Goal: Task Accomplishment & Management: Use online tool/utility

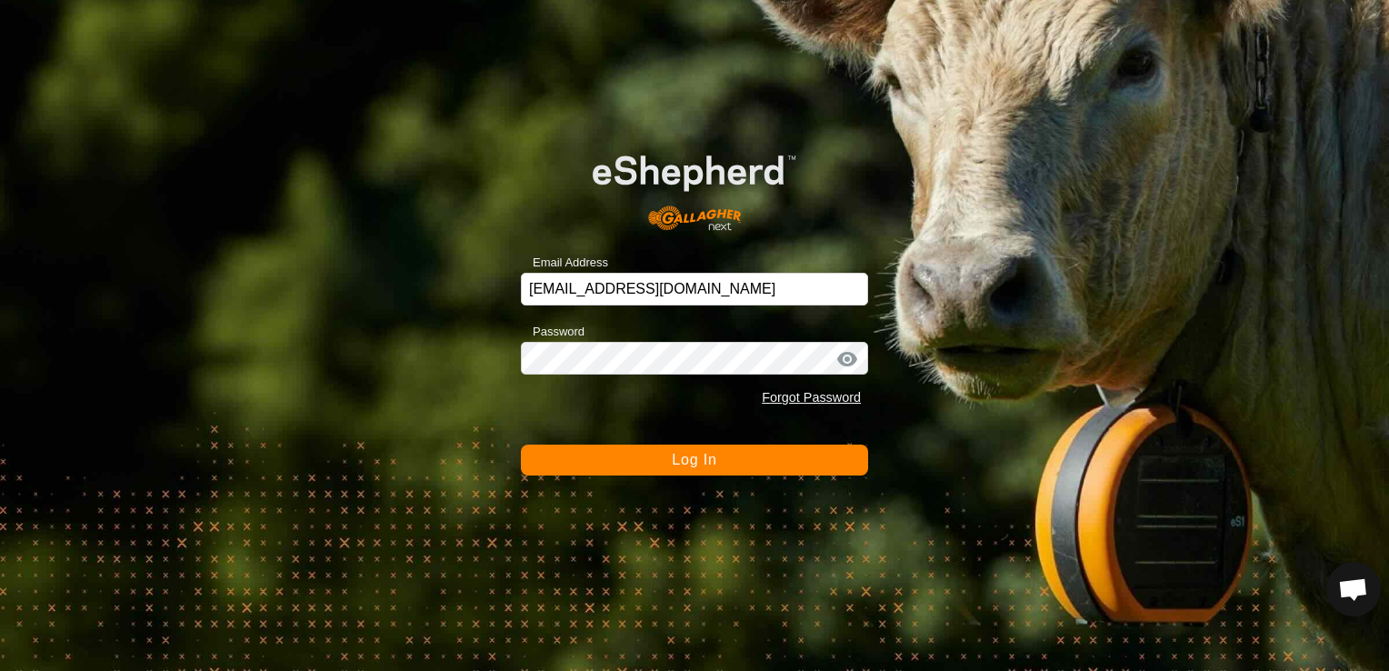
click at [615, 461] on button "Log In" at bounding box center [694, 460] width 347 height 31
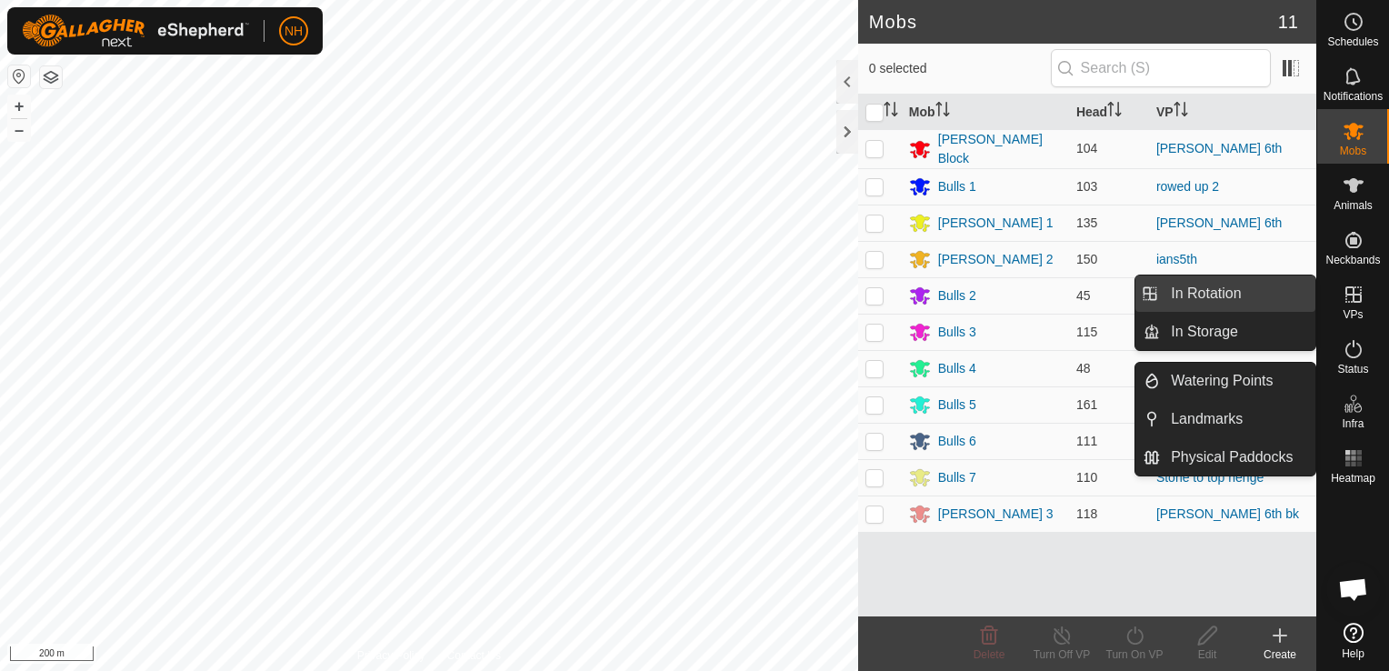
click at [1244, 294] on link "In Rotation" at bounding box center [1237, 293] width 155 height 36
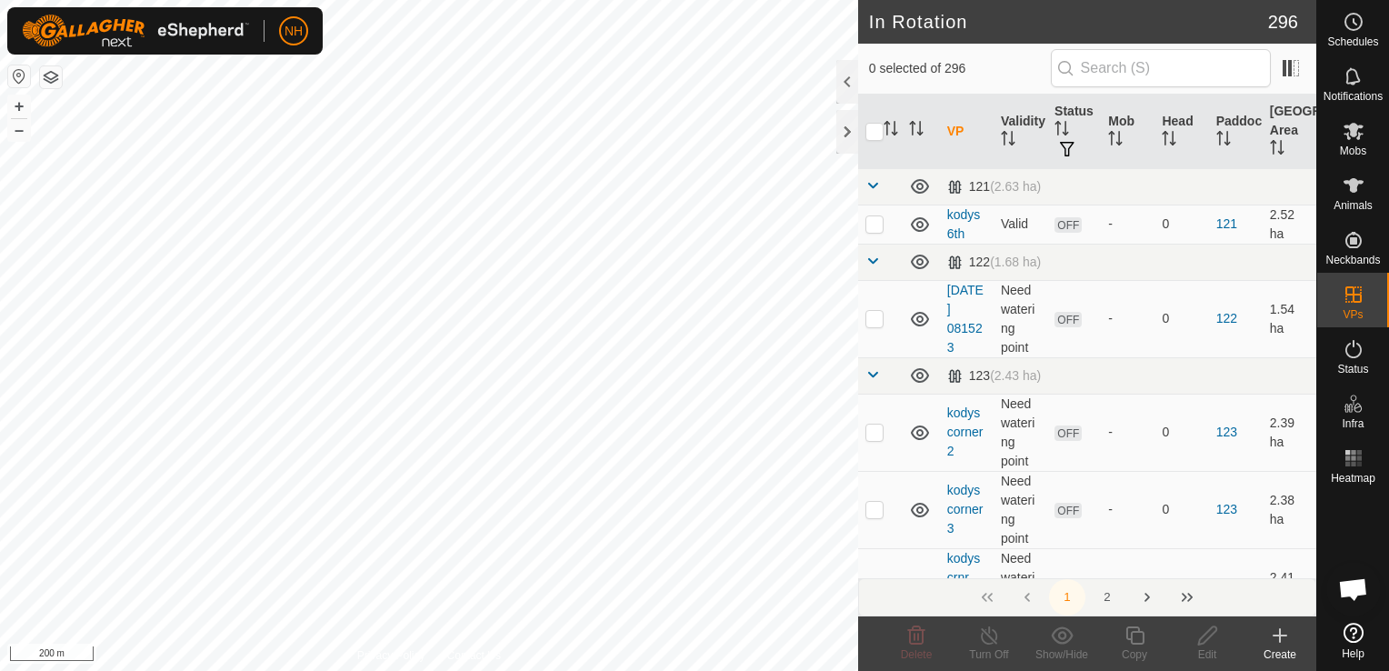
click at [1280, 630] on icon at bounding box center [1280, 635] width 0 height 13
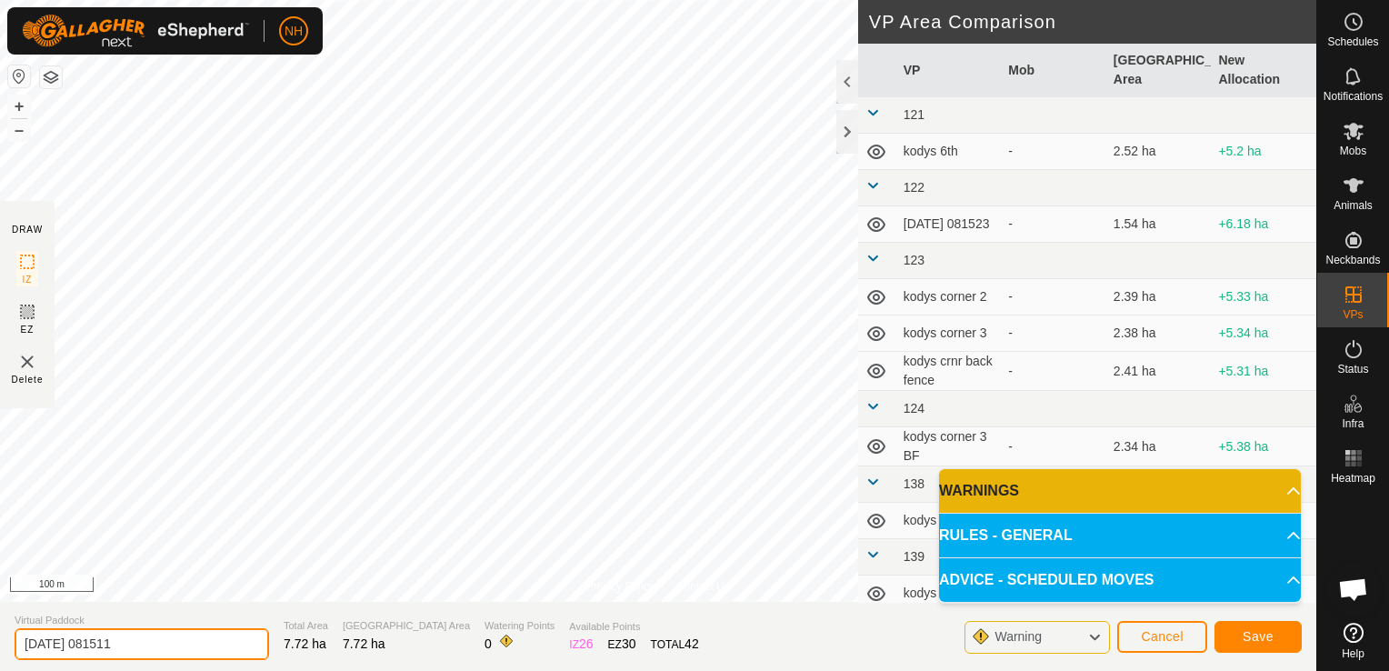
click at [195, 642] on input "[DATE] 081511" at bounding box center [142, 644] width 255 height 32
type input "2"
type input "mores 7th"
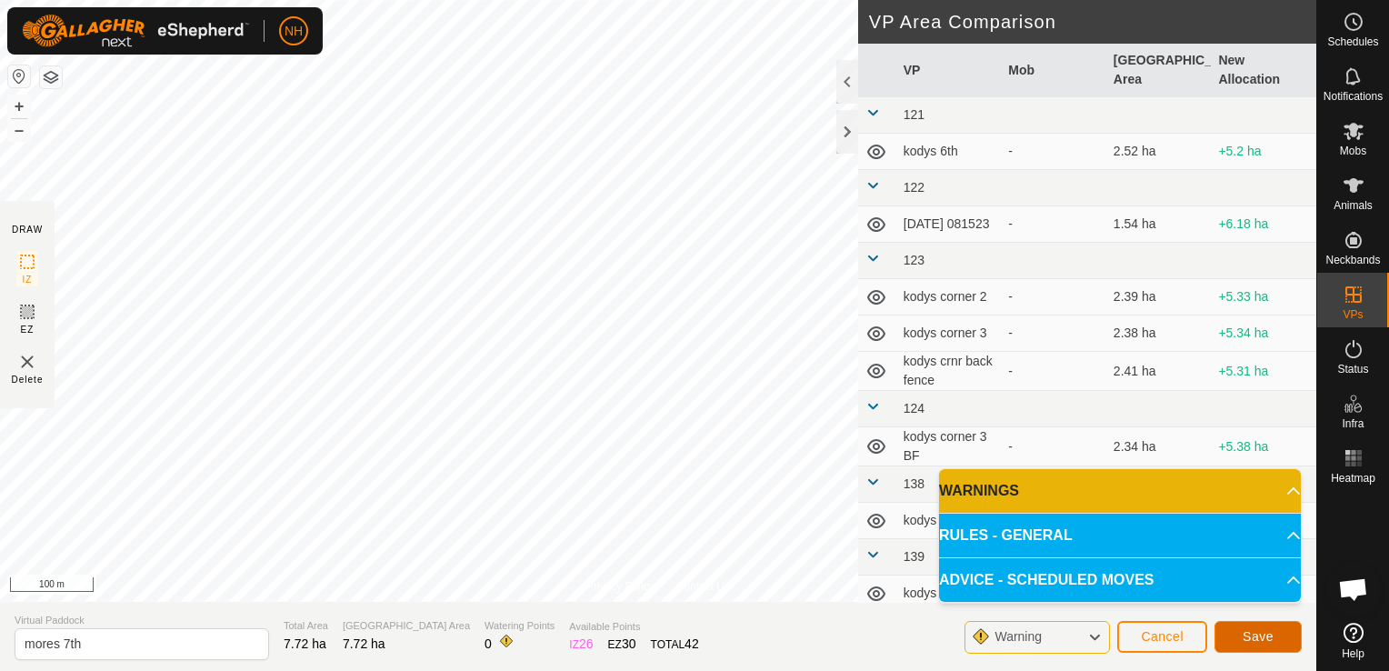
click at [1251, 640] on span "Save" at bounding box center [1258, 636] width 31 height 15
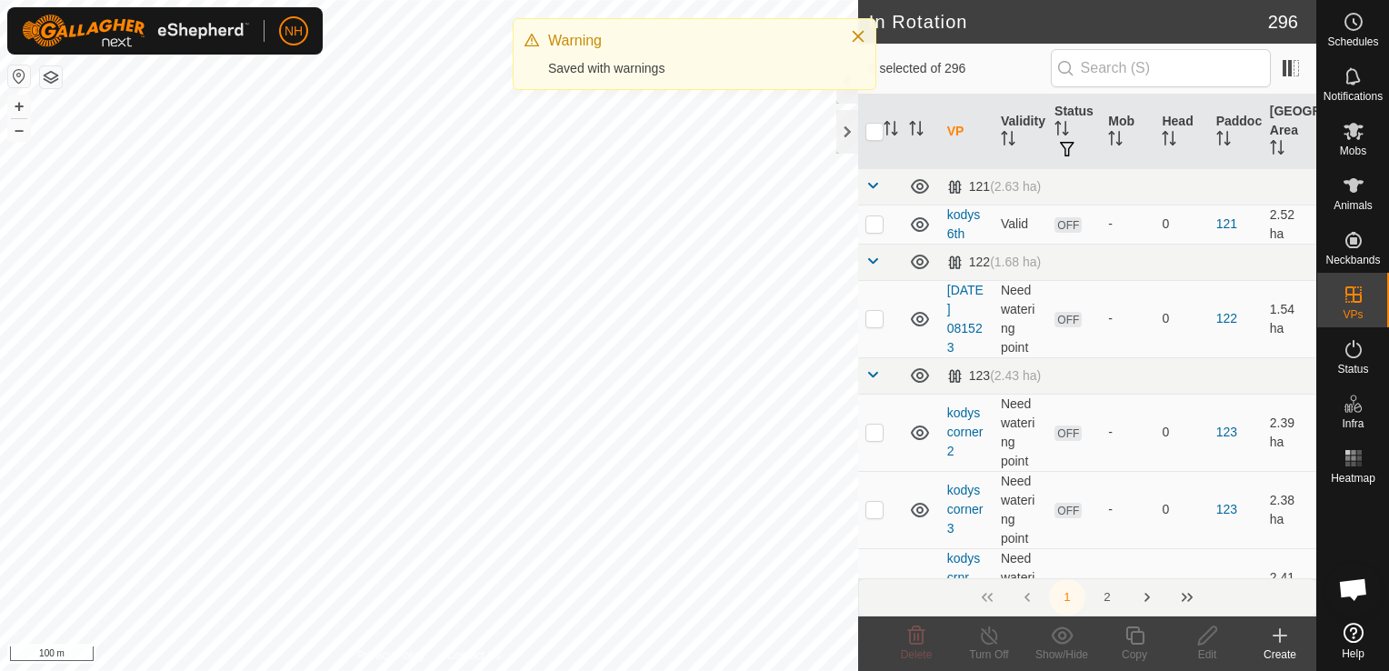
click at [1273, 642] on icon at bounding box center [1280, 636] width 22 height 22
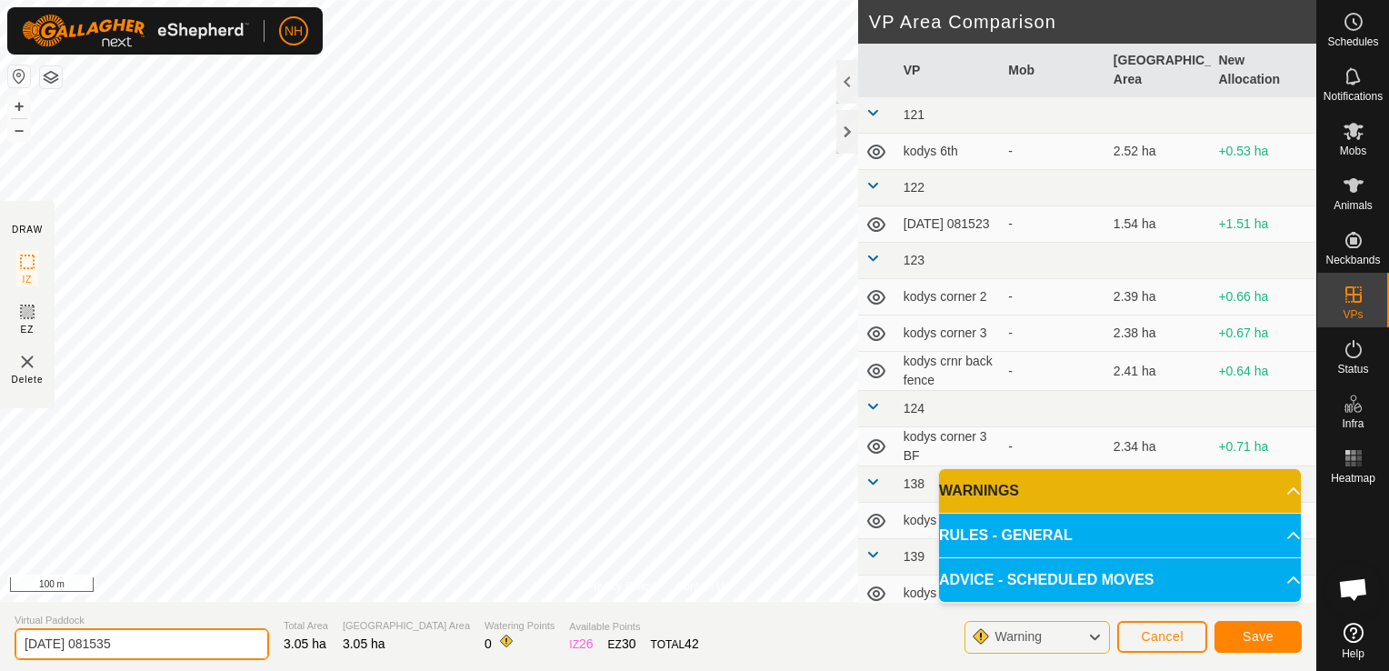
click at [214, 646] on input "[DATE] 081535" at bounding box center [142, 644] width 255 height 32
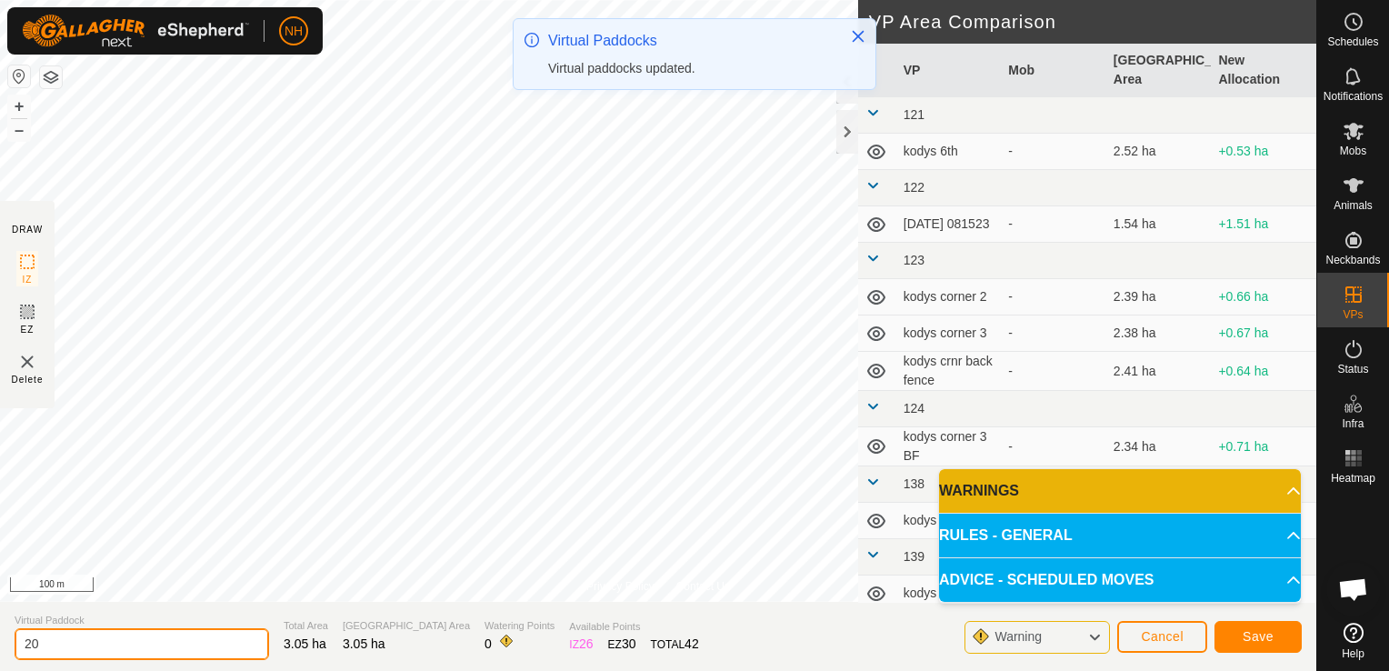
type input "2"
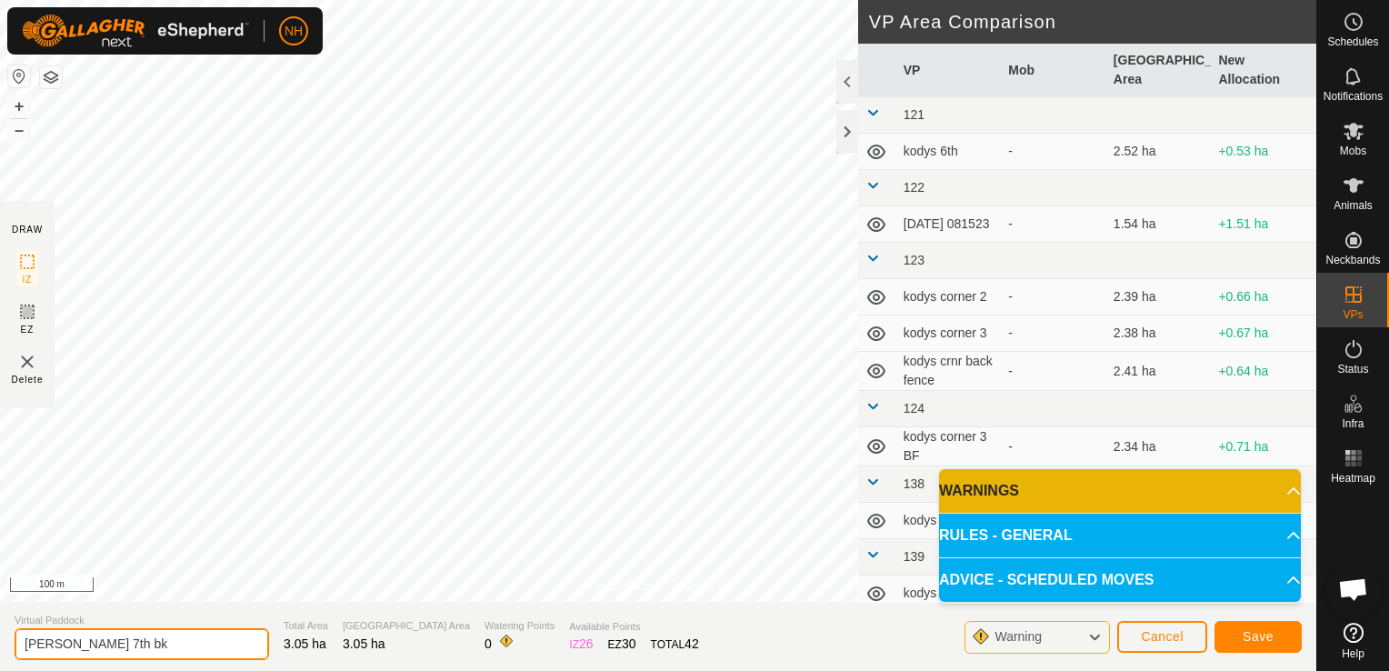
type input "[PERSON_NAME] 7th bk"
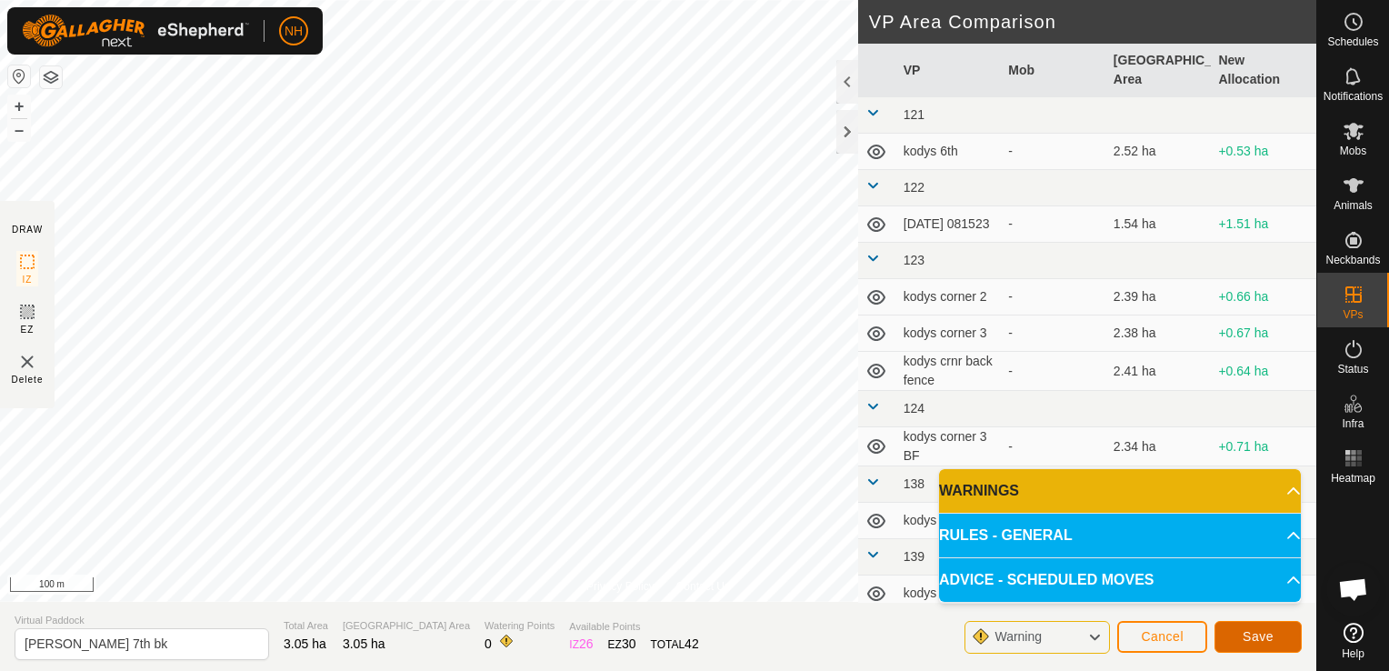
click at [1269, 636] on span "Save" at bounding box center [1258, 636] width 31 height 15
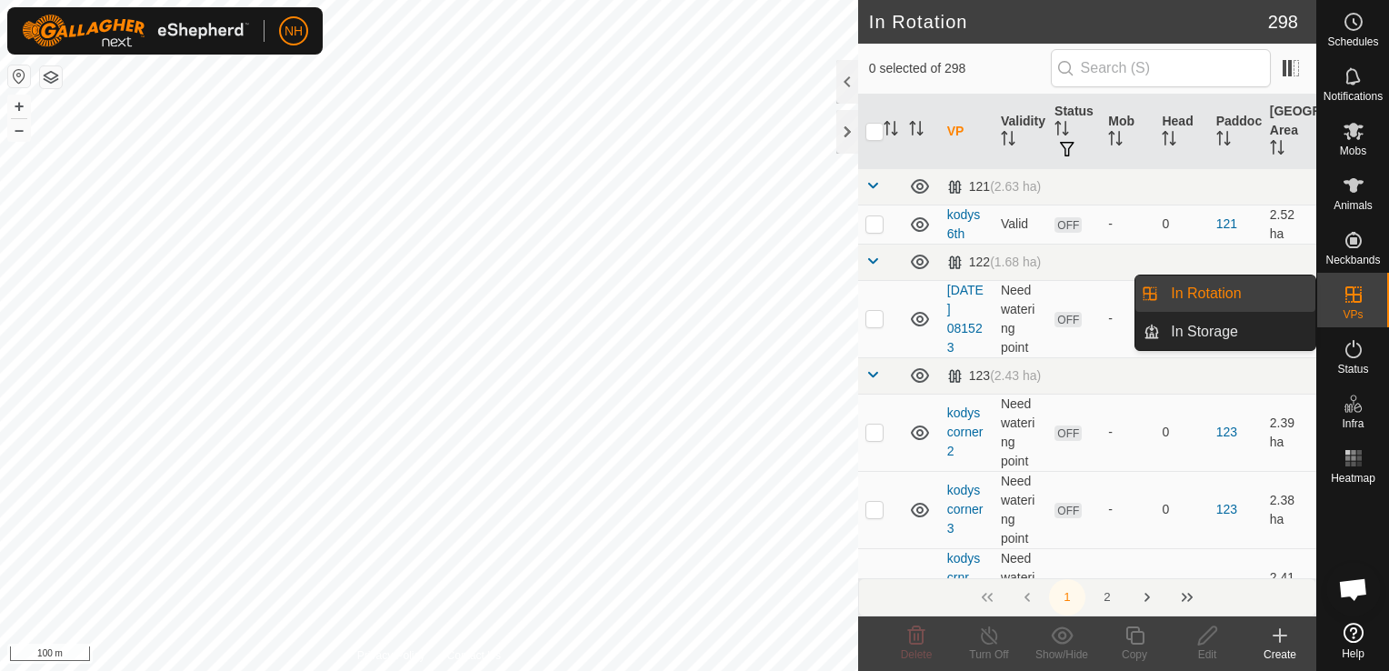
click at [1259, 285] on link "In Rotation" at bounding box center [1237, 293] width 155 height 36
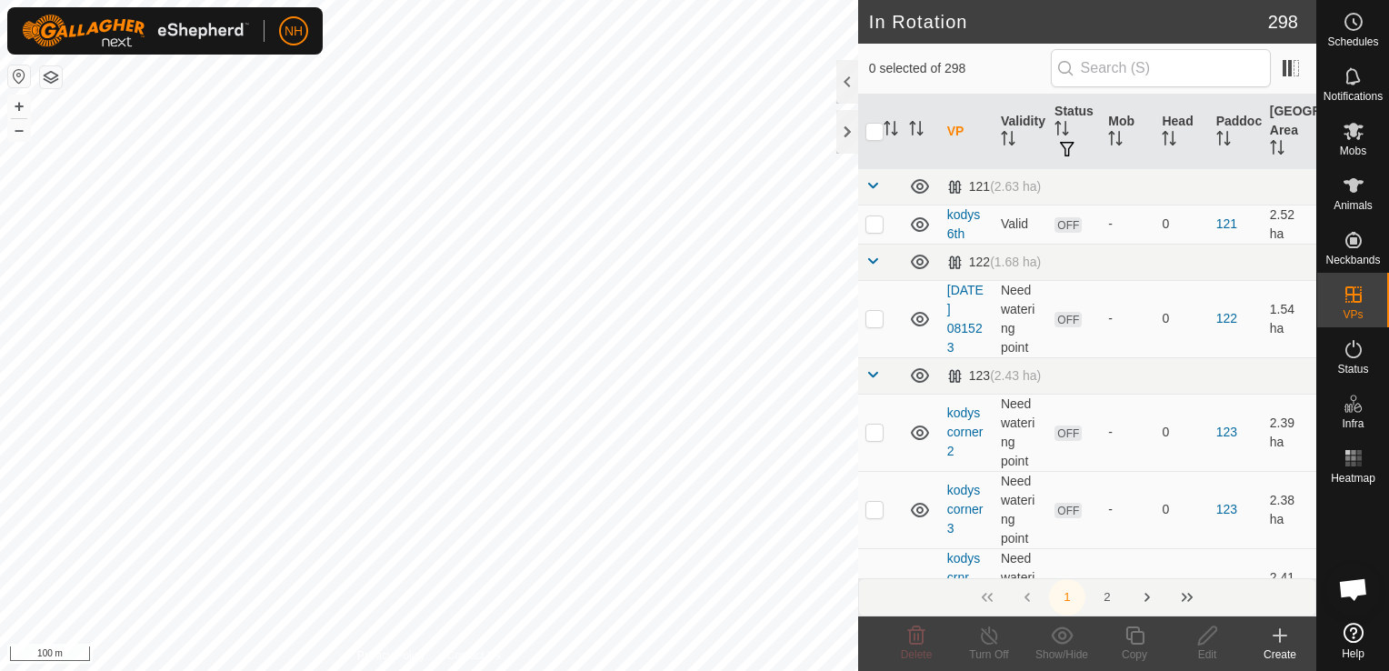
click at [1280, 636] on icon at bounding box center [1280, 636] width 13 height 0
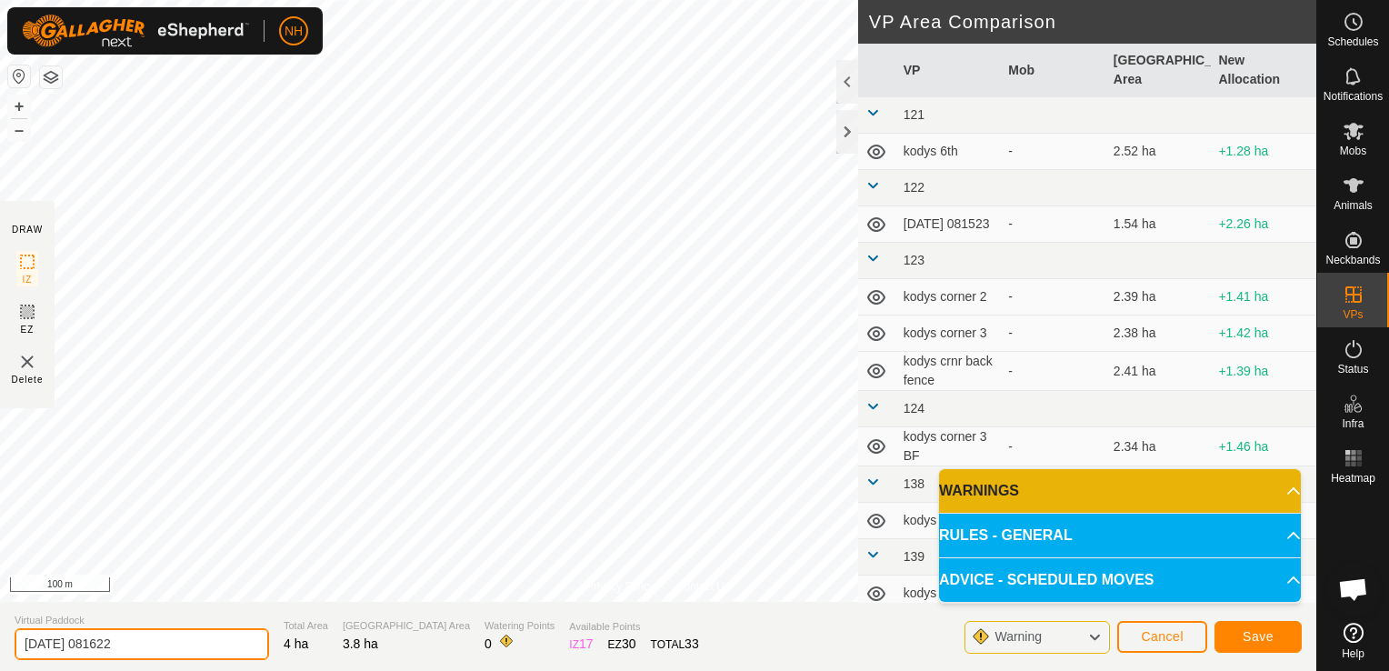
click at [211, 639] on input "[DATE] 081622" at bounding box center [142, 644] width 255 height 32
type input "2"
type input "[PERSON_NAME] 7th"
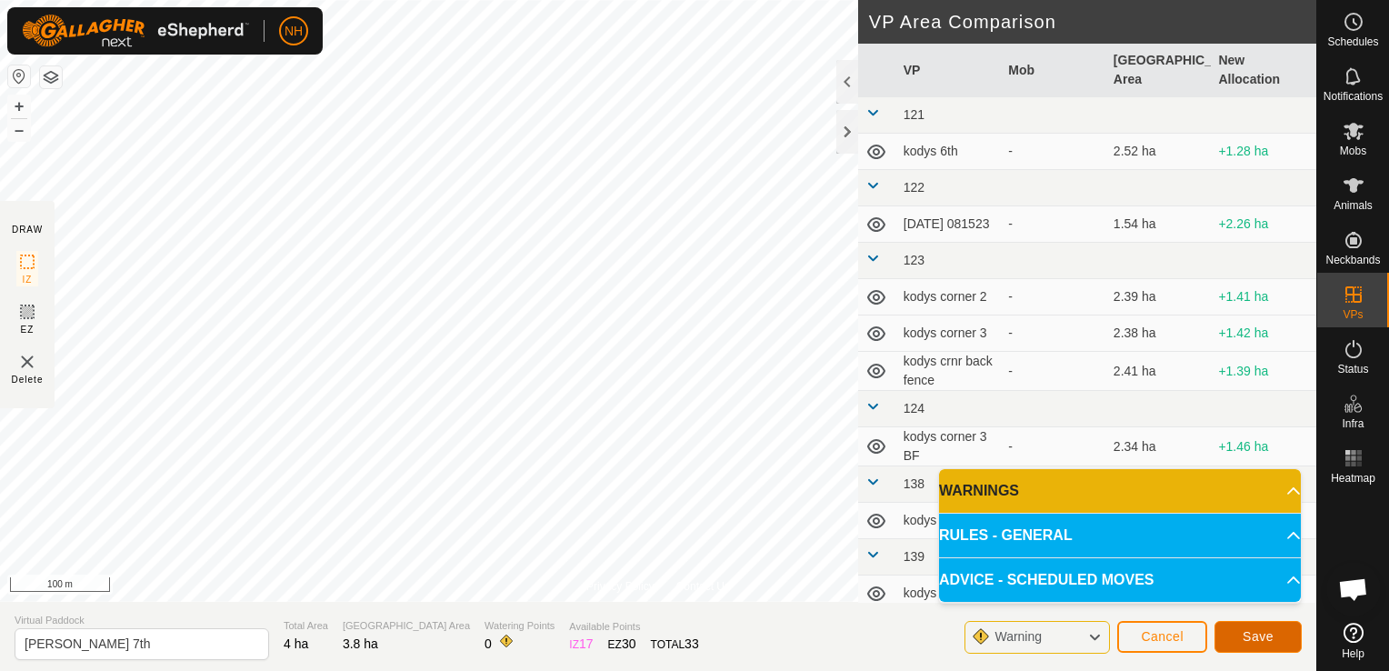
click at [1234, 634] on button "Save" at bounding box center [1258, 637] width 87 height 32
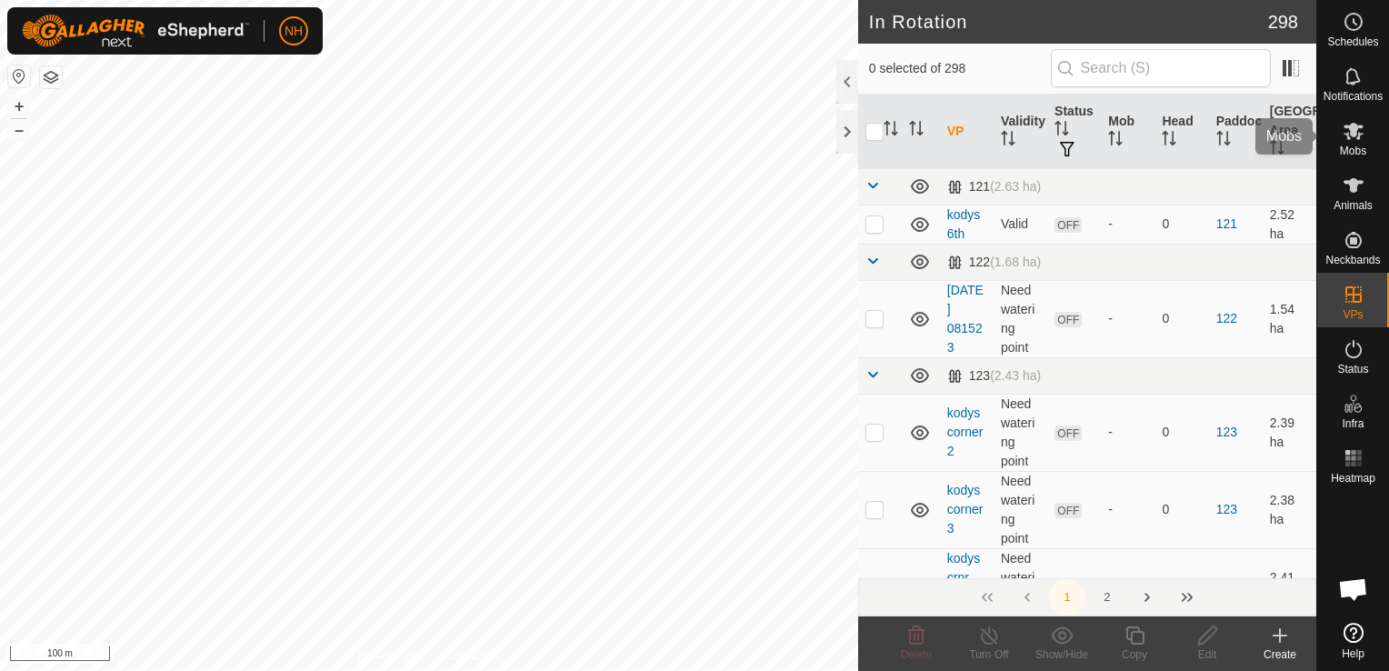
click at [1356, 150] on span "Mobs" at bounding box center [1353, 150] width 26 height 11
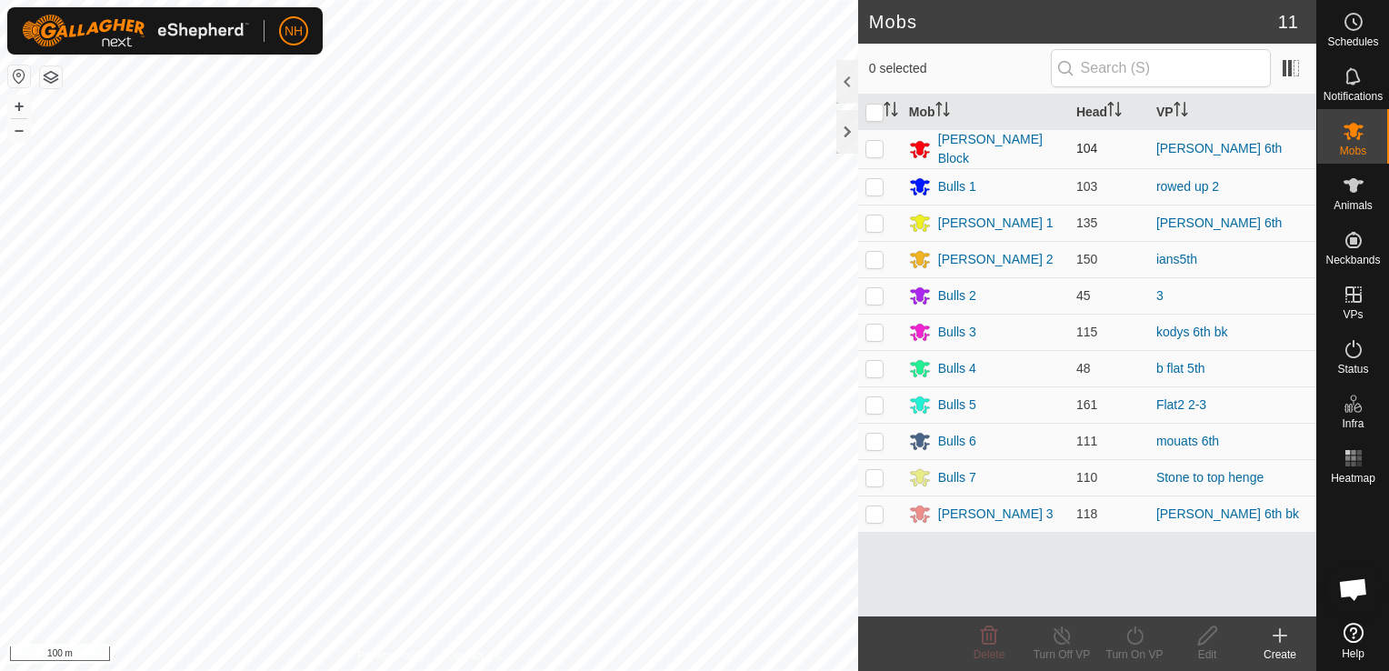
click at [866, 142] on p-tablecheckbox at bounding box center [875, 148] width 18 height 15
checkbox input "true"
click at [1135, 645] on icon at bounding box center [1135, 635] width 16 height 18
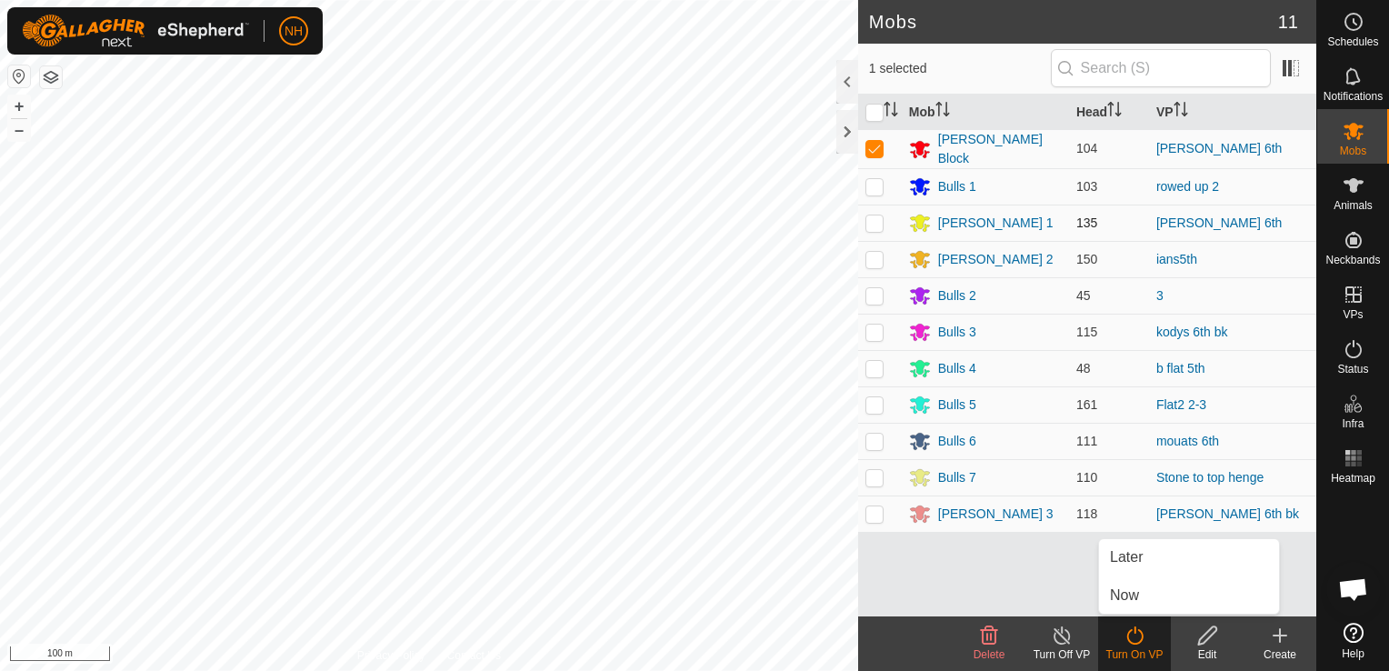
click at [867, 224] on p-checkbox at bounding box center [875, 222] width 18 height 15
checkbox input "true"
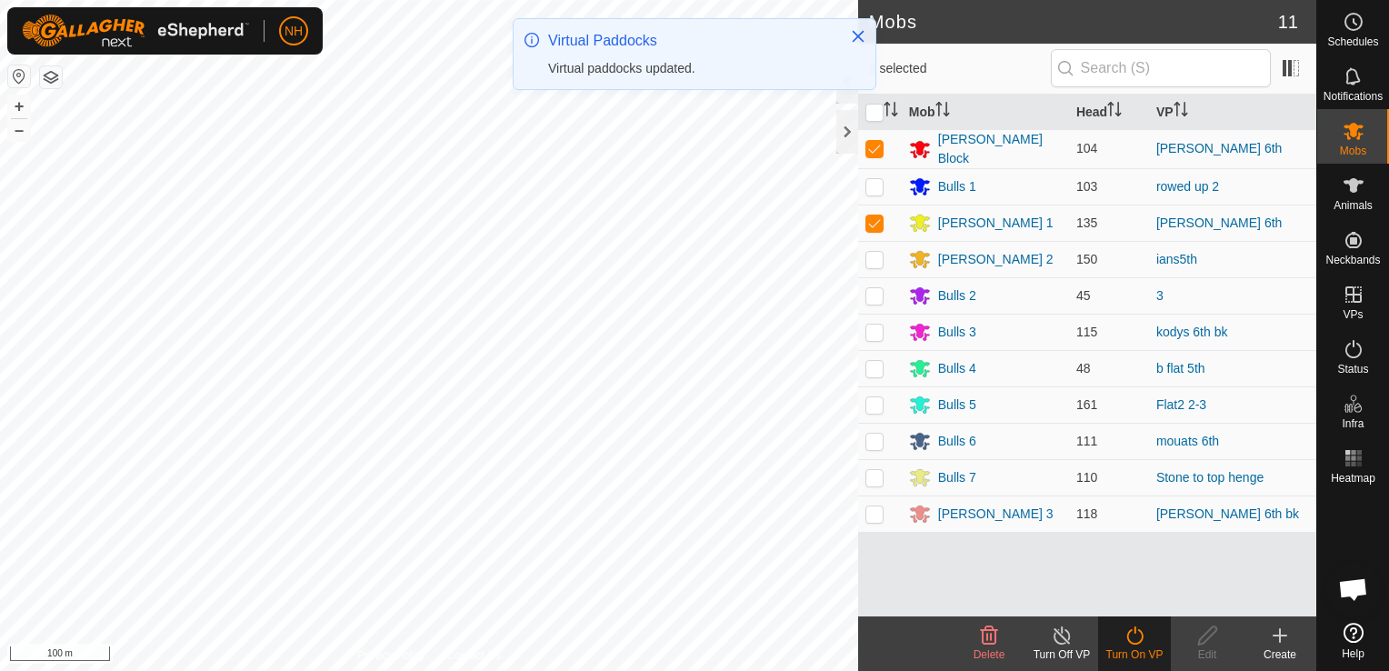
click at [1149, 641] on turn-on-svg-icon at bounding box center [1134, 636] width 73 height 22
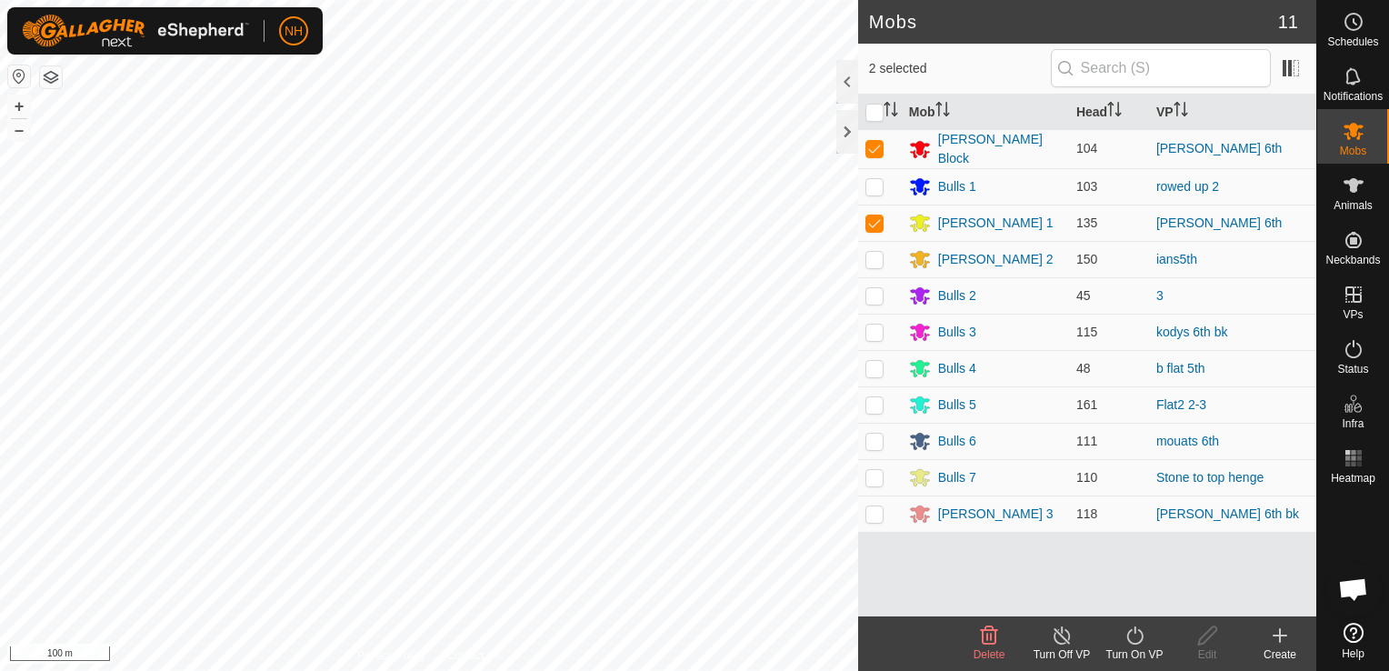
click at [1149, 641] on turn-on-svg-icon at bounding box center [1134, 636] width 73 height 22
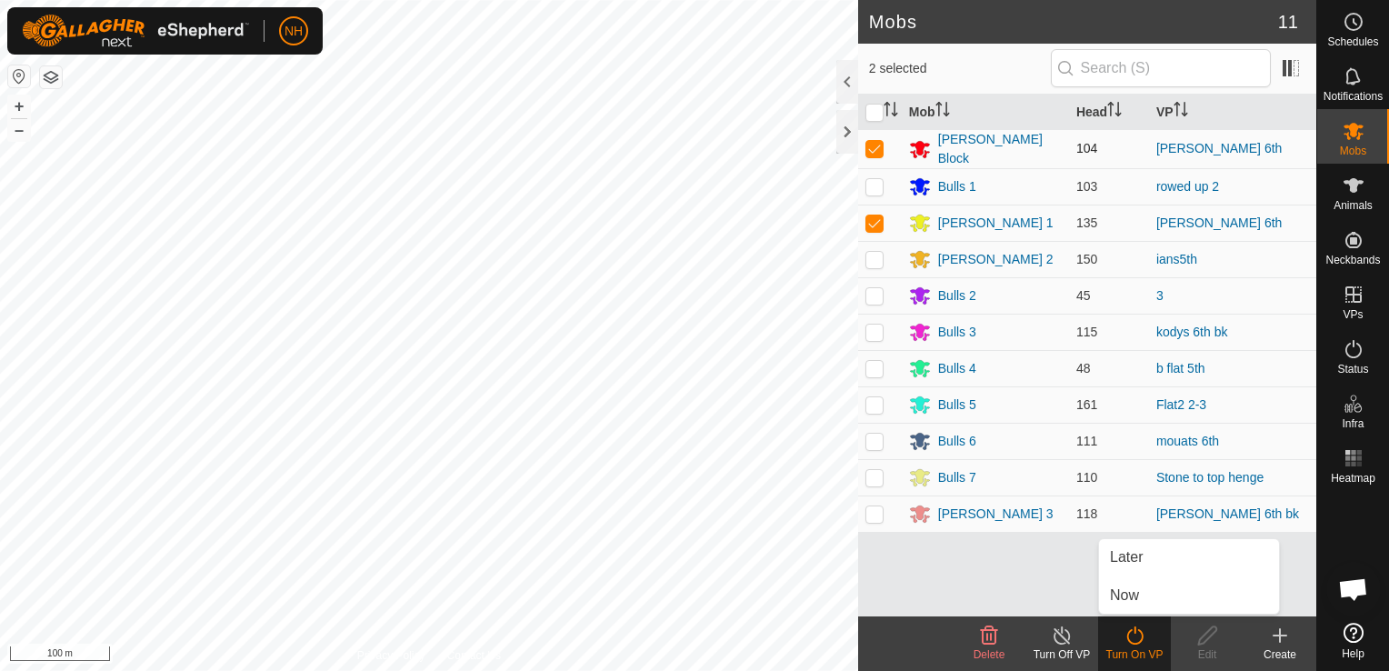
click at [874, 141] on p-checkbox at bounding box center [875, 148] width 18 height 15
checkbox input "false"
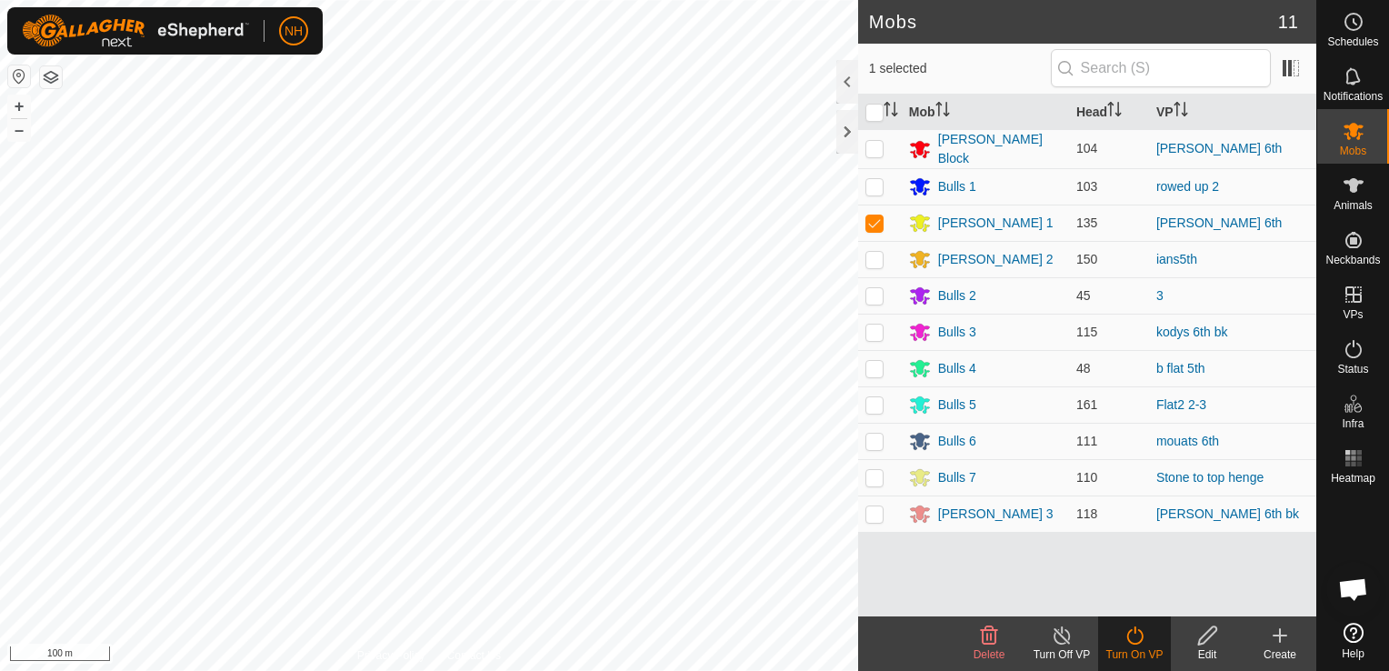
click at [1147, 638] on turn-on-svg-icon at bounding box center [1134, 636] width 73 height 22
click at [1137, 640] on icon at bounding box center [1135, 636] width 23 height 22
click at [1131, 592] on link "Now" at bounding box center [1189, 595] width 180 height 36
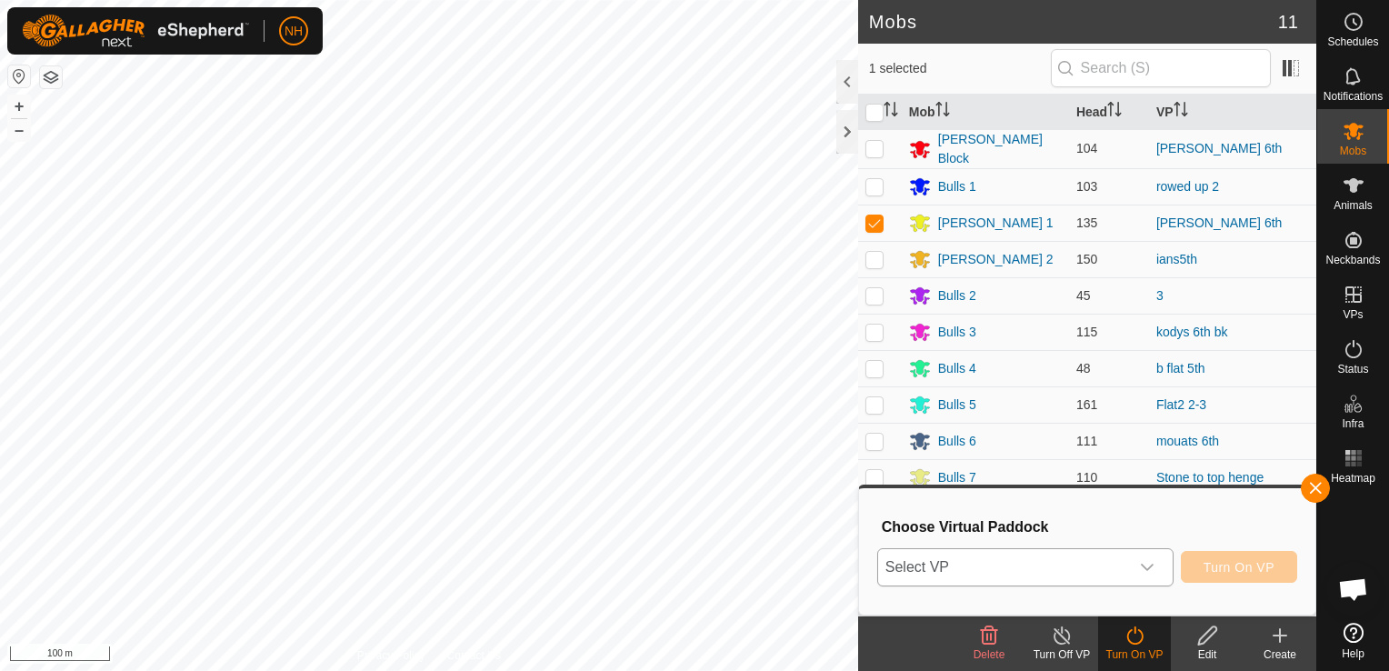
click at [1033, 574] on span "Select VP" at bounding box center [1003, 567] width 251 height 36
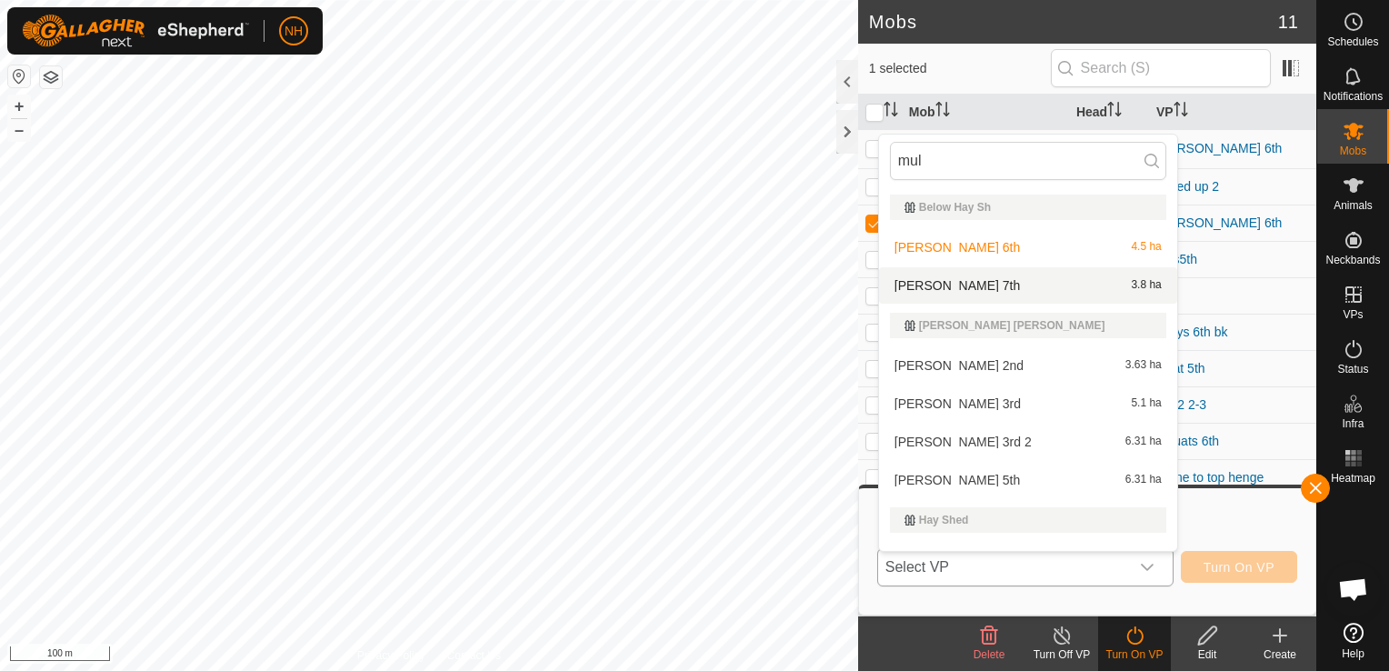
type input "mul"
click at [956, 286] on li "[PERSON_NAME] 7th 3.8 ha" at bounding box center [1028, 285] width 298 height 36
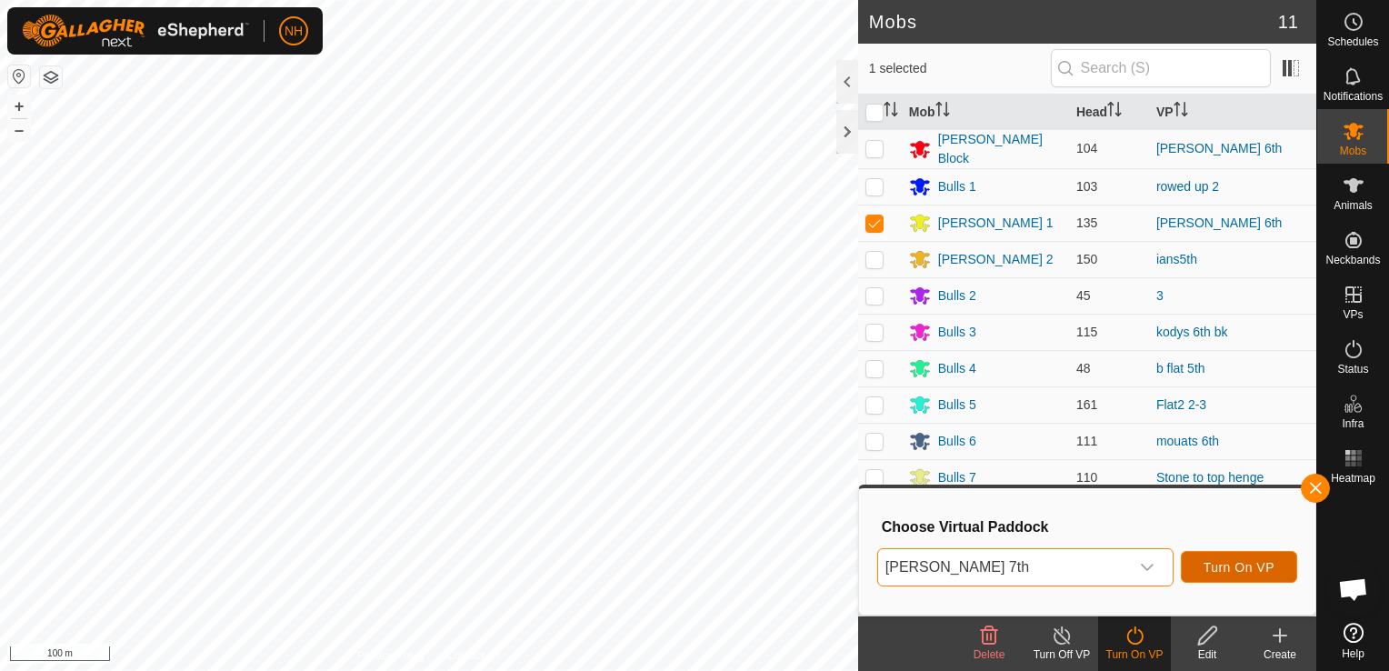
click at [1270, 562] on span "Turn On VP" at bounding box center [1239, 567] width 71 height 15
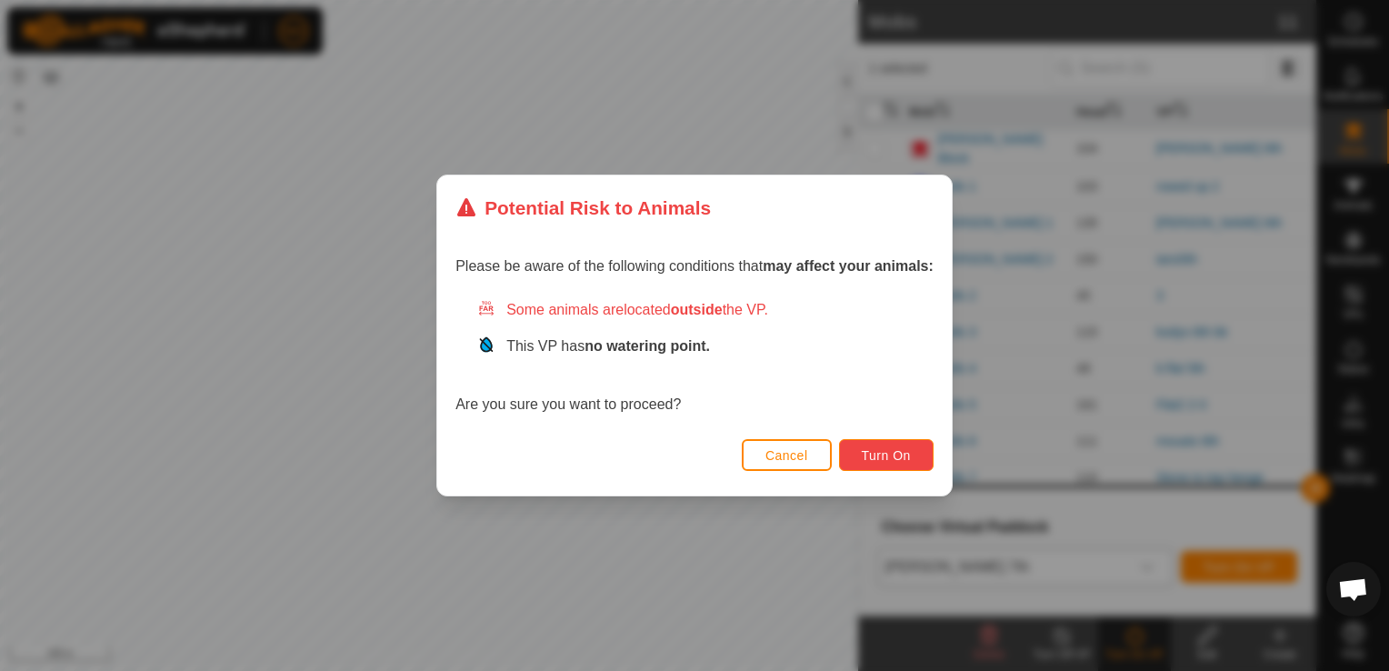
click at [867, 450] on span "Turn On" at bounding box center [886, 455] width 49 height 15
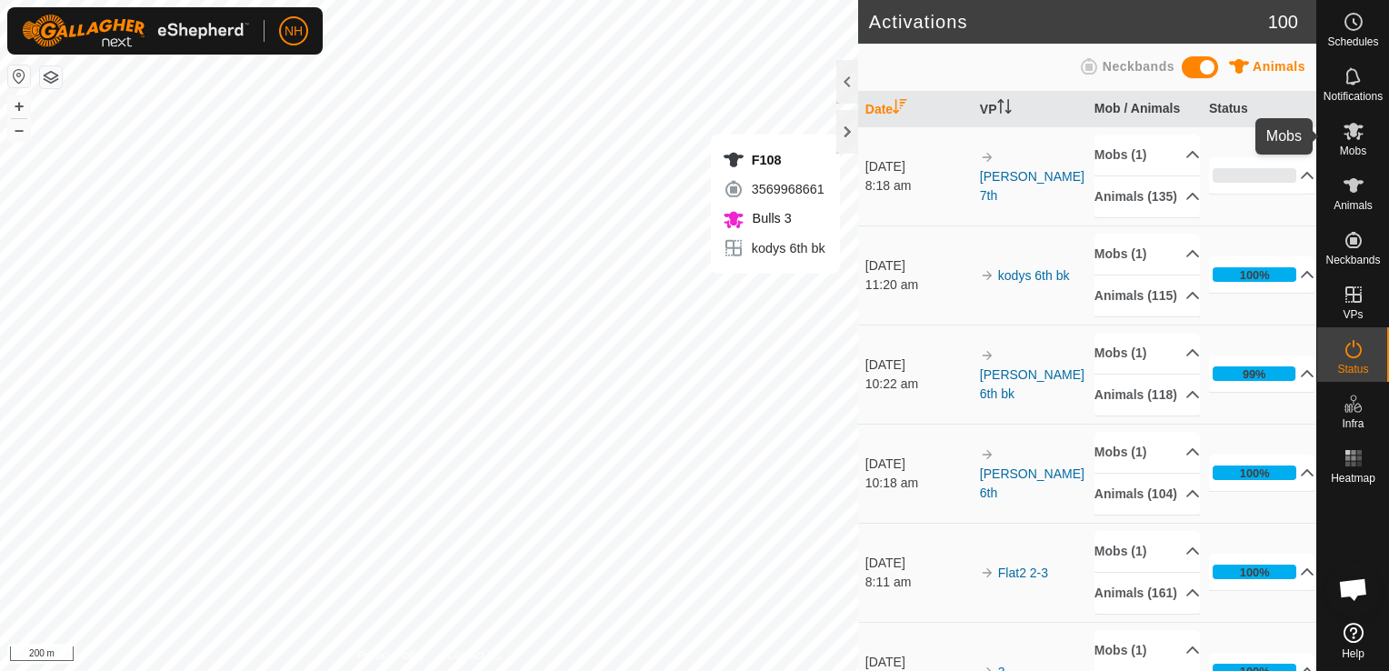
click at [1354, 140] on icon at bounding box center [1354, 131] width 22 height 22
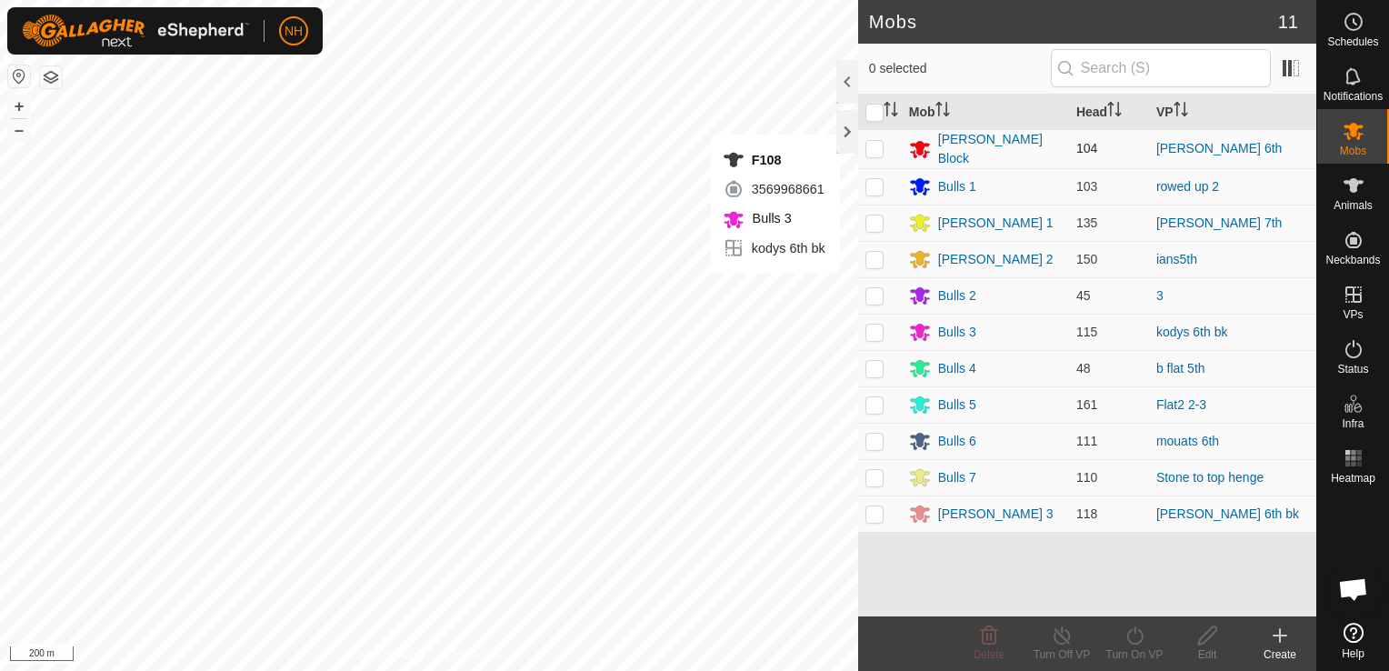
click at [874, 145] on p-checkbox at bounding box center [875, 148] width 18 height 15
checkbox input "true"
click at [1133, 638] on icon at bounding box center [1135, 636] width 23 height 22
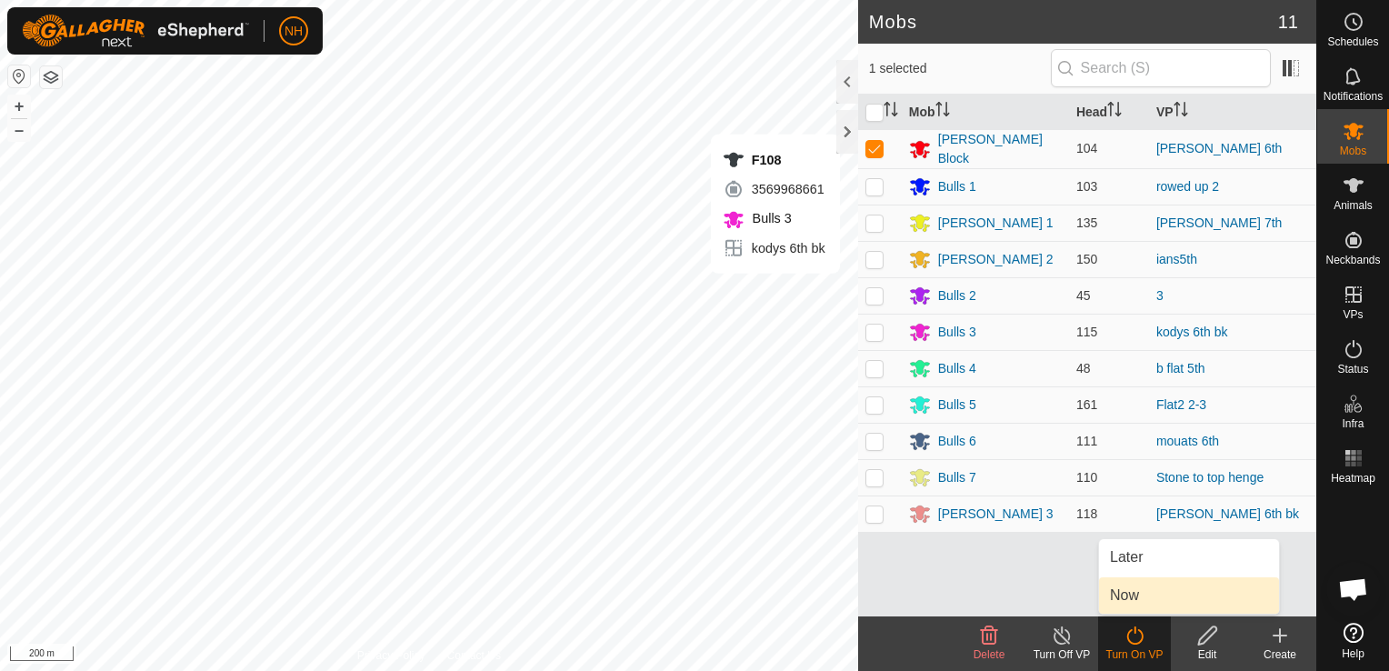
click at [1124, 593] on link "Now" at bounding box center [1189, 595] width 180 height 36
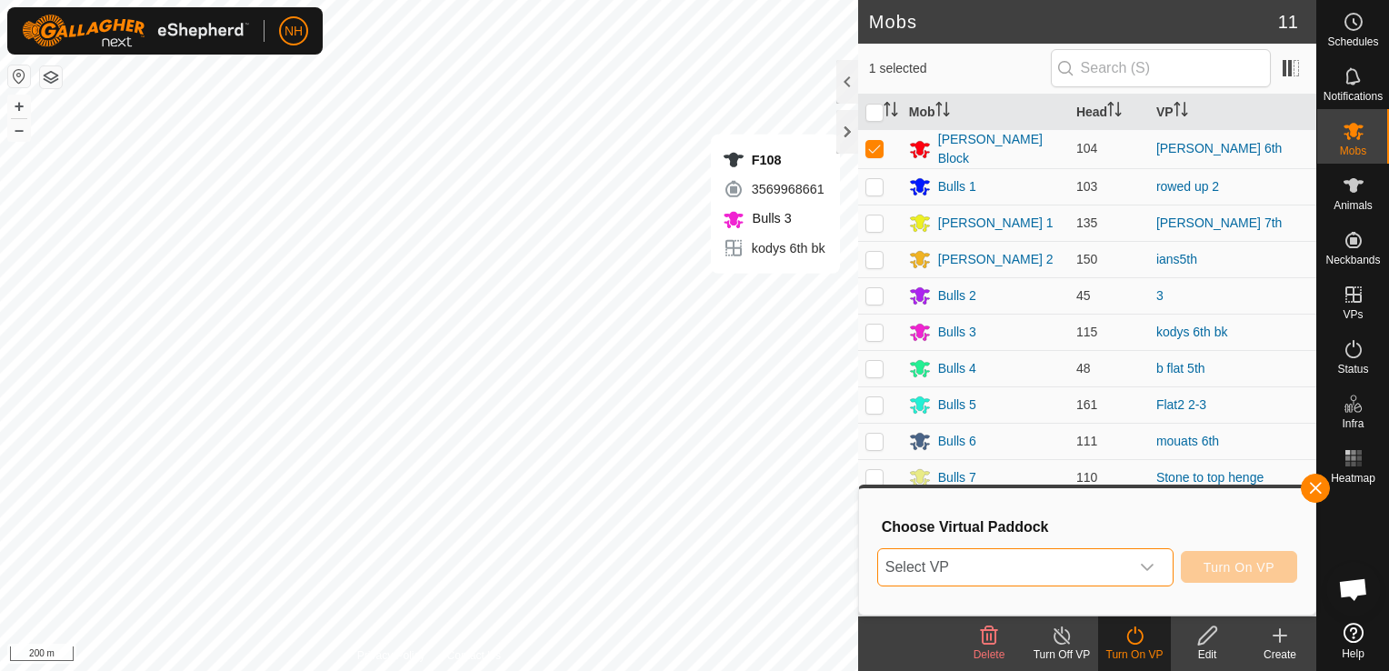
click at [1035, 561] on span "Select VP" at bounding box center [1003, 567] width 251 height 36
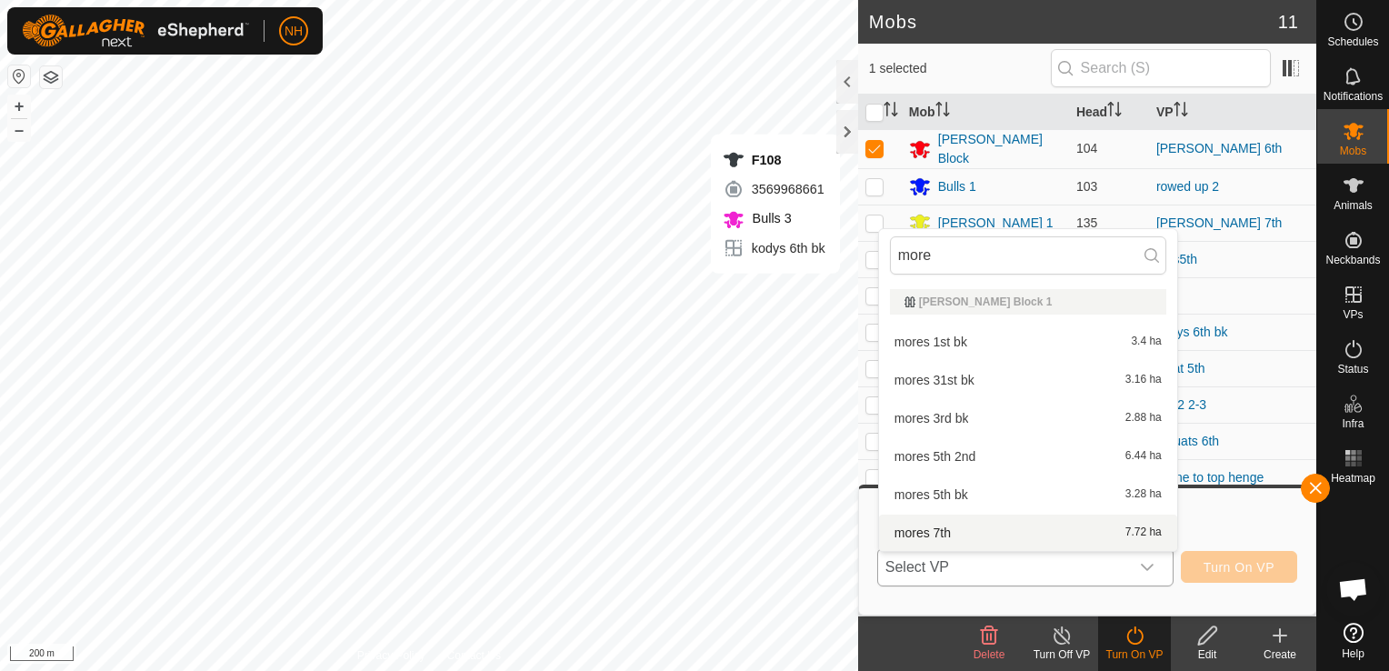
type input "more"
click at [959, 533] on li "mores 7th 7.72 ha" at bounding box center [1028, 533] width 298 height 36
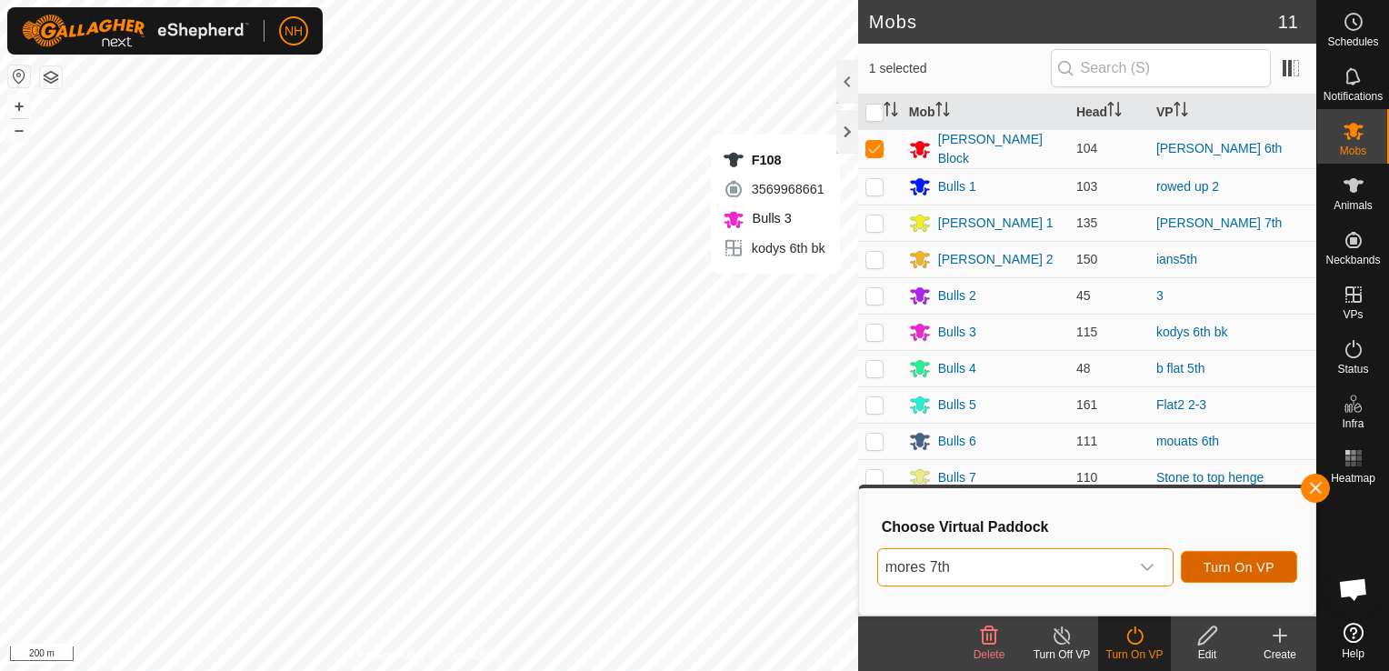
click at [1258, 567] on span "Turn On VP" at bounding box center [1239, 567] width 71 height 15
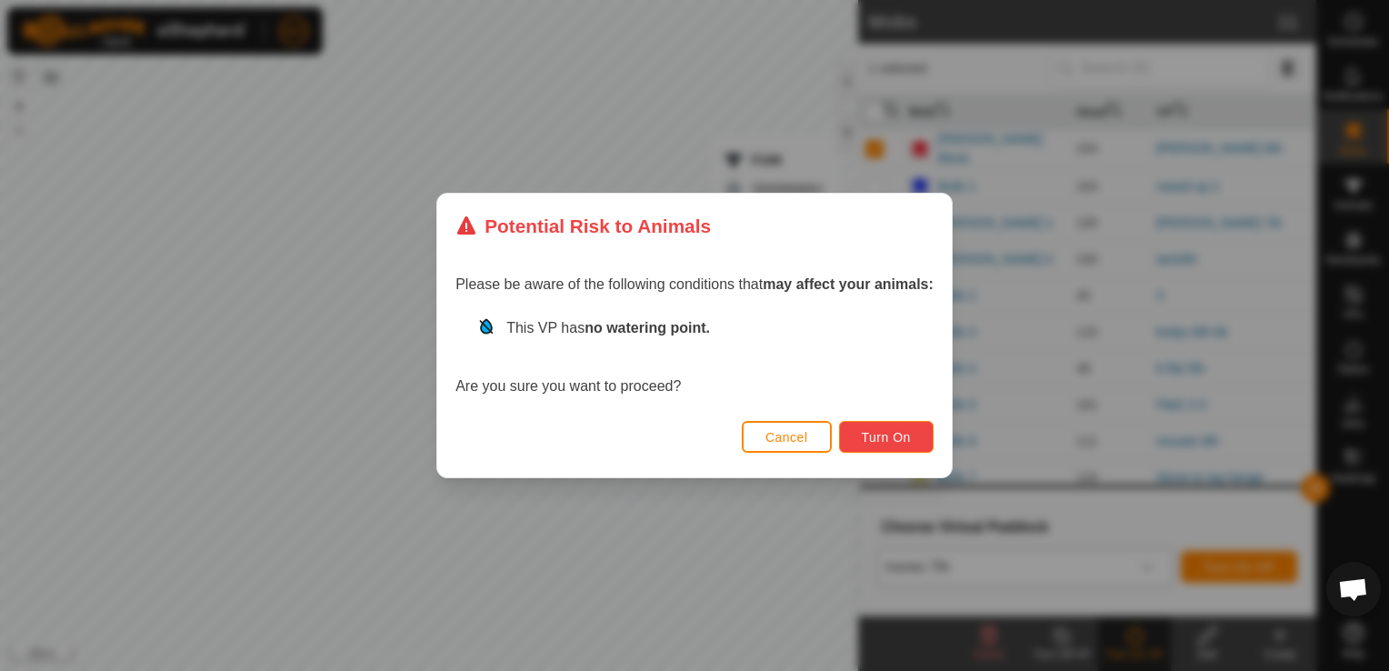
click at [880, 432] on span "Turn On" at bounding box center [886, 437] width 49 height 15
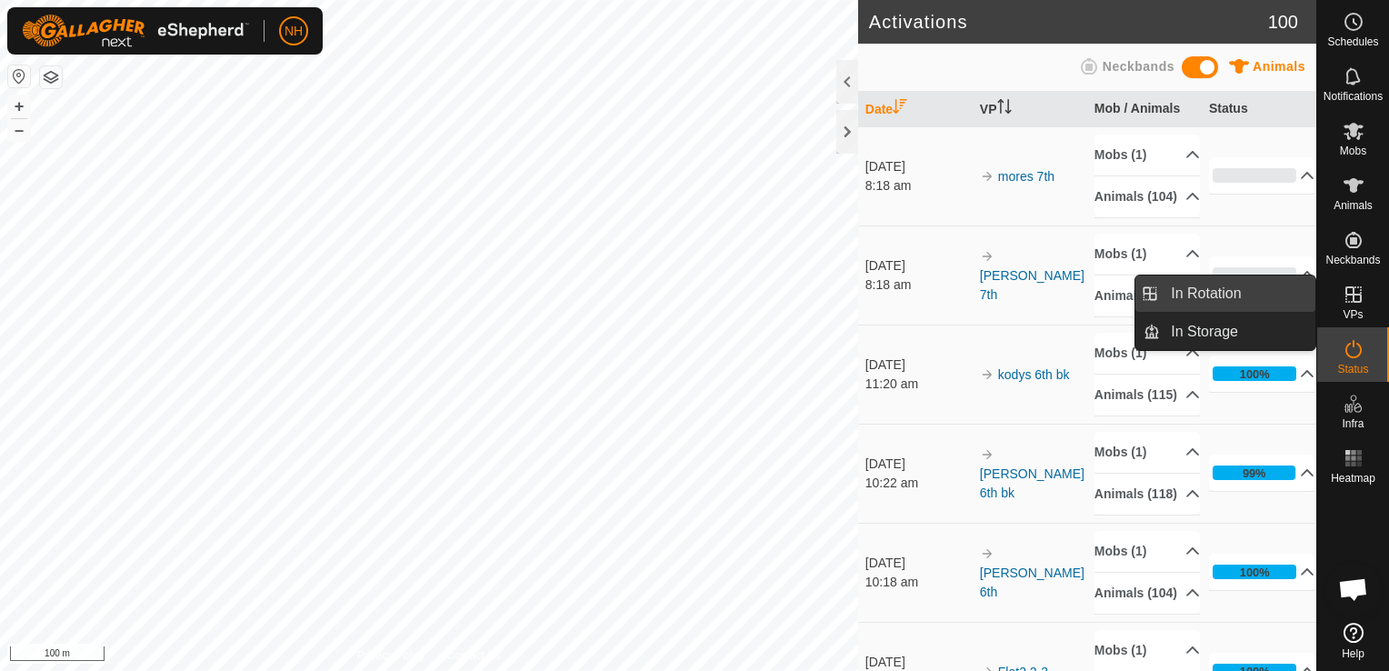
click at [1208, 289] on link "In Rotation" at bounding box center [1237, 293] width 155 height 36
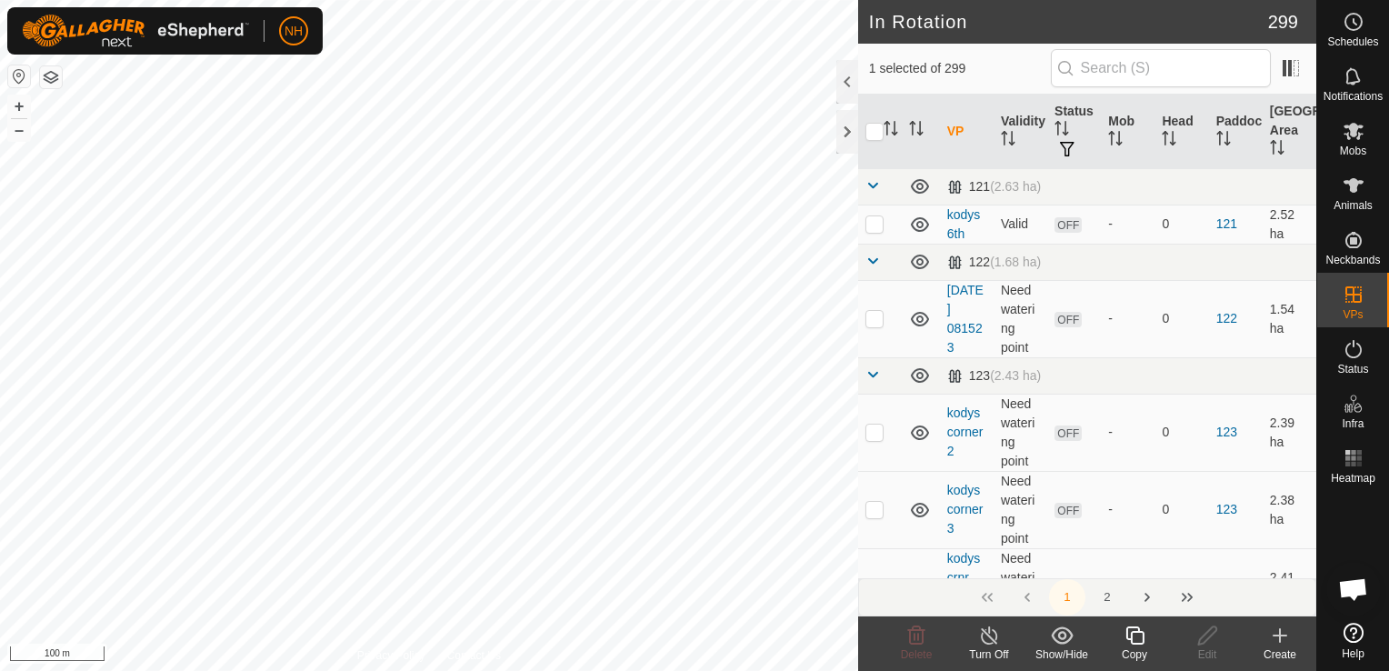
click at [1282, 635] on icon at bounding box center [1280, 636] width 22 height 22
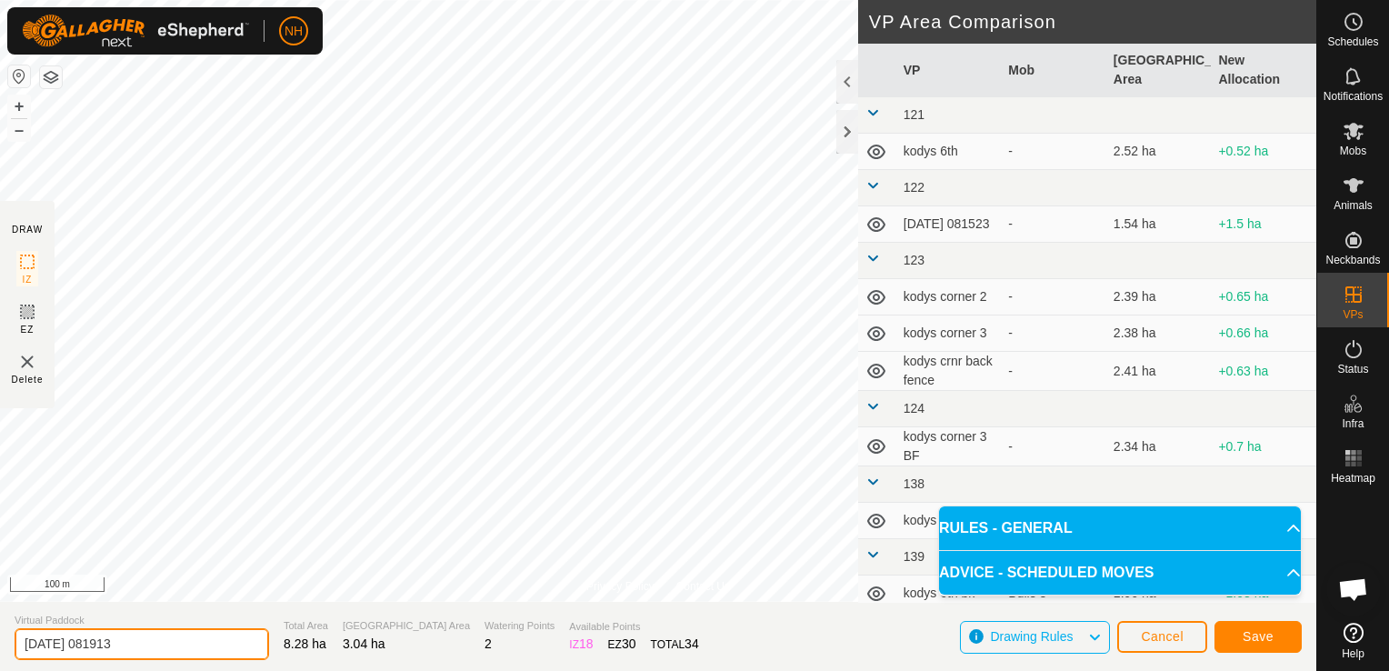
click at [208, 644] on input "[DATE] 081913" at bounding box center [142, 644] width 255 height 32
type input "2"
type input "rowed up 7th"
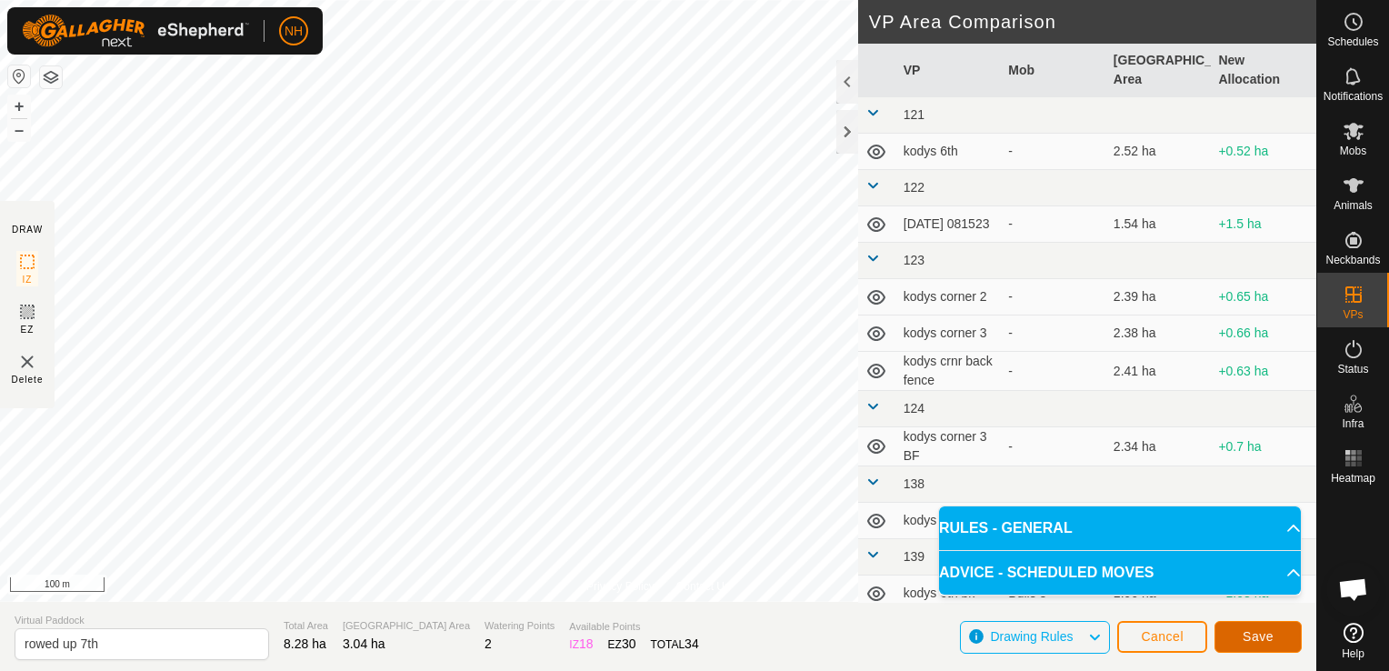
click at [1265, 638] on span "Save" at bounding box center [1258, 636] width 31 height 15
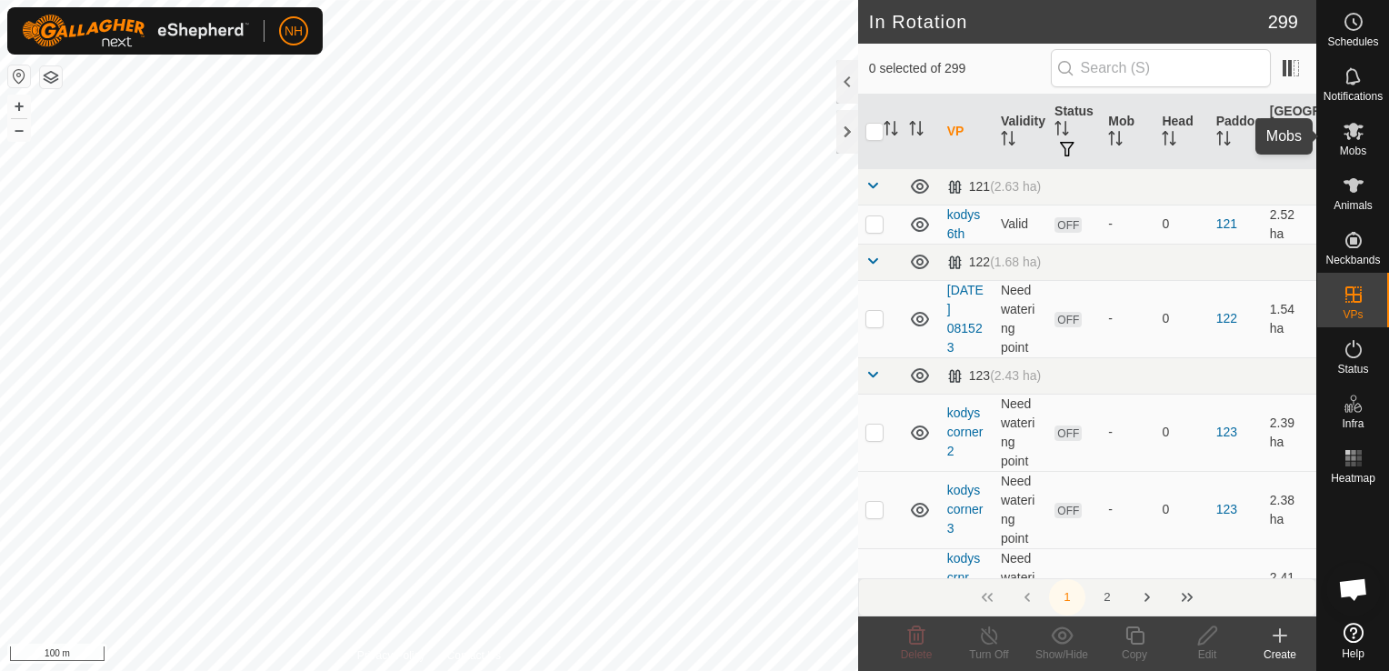
click at [1343, 136] on icon at bounding box center [1354, 131] width 22 height 22
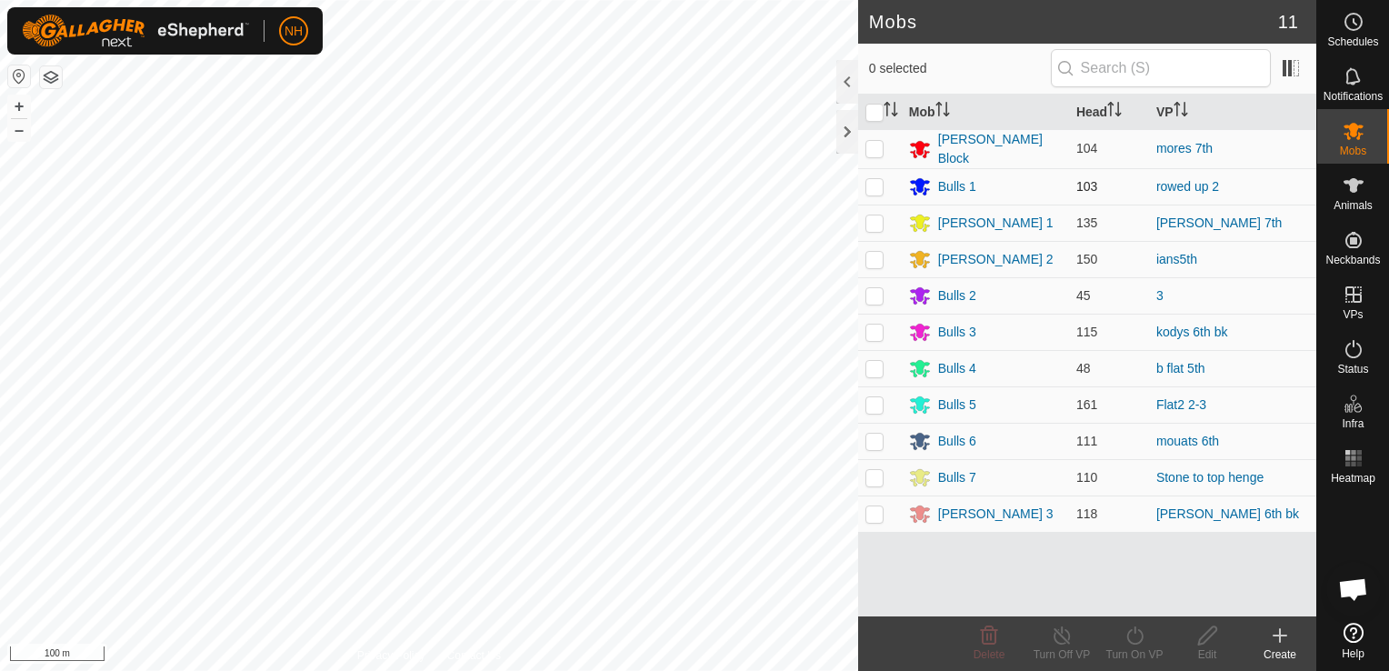
click at [877, 182] on p-checkbox at bounding box center [875, 186] width 18 height 15
checkbox input "true"
click at [1134, 637] on icon at bounding box center [1135, 636] width 23 height 22
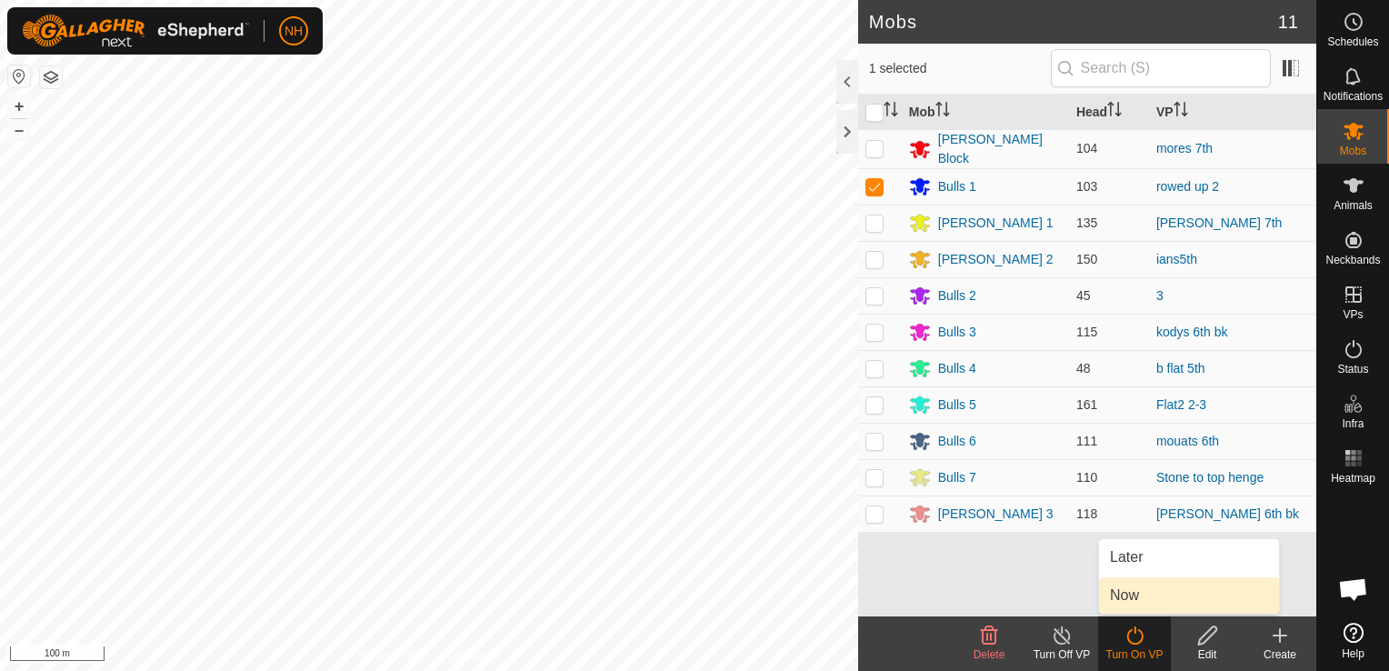
click at [1131, 590] on link "Now" at bounding box center [1189, 595] width 180 height 36
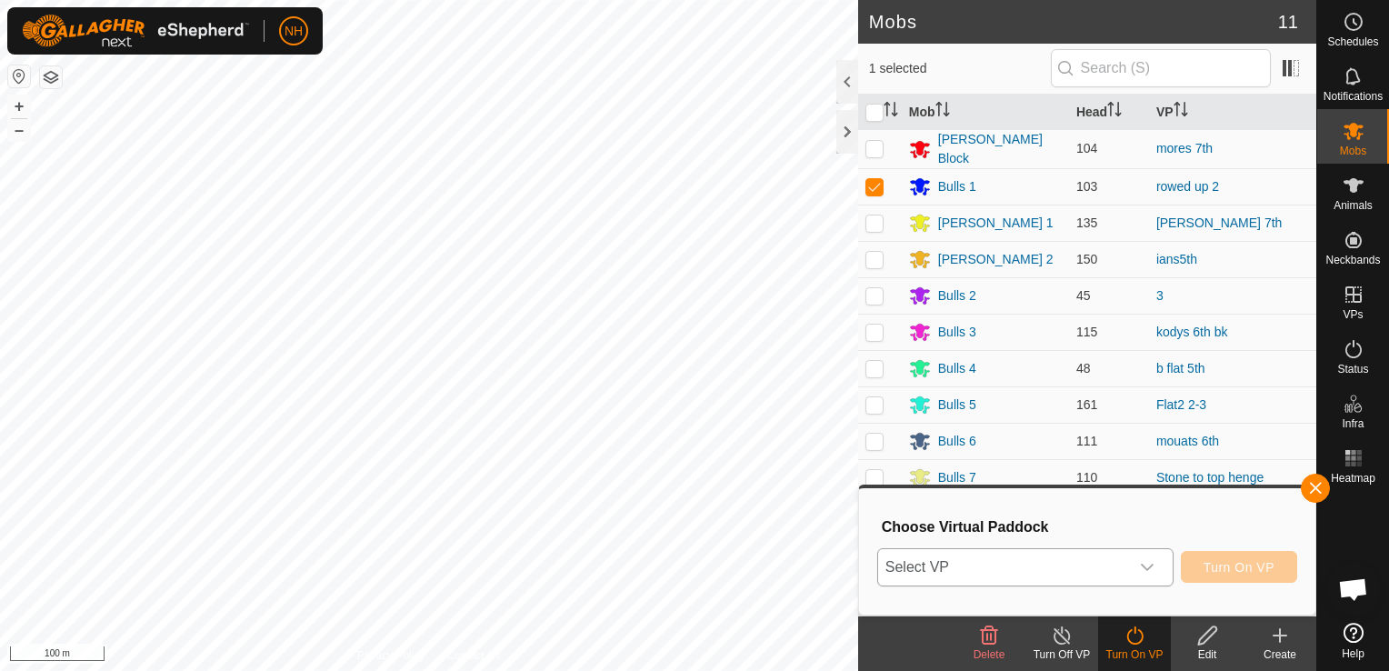
click at [1023, 563] on span "Select VP" at bounding box center [1003, 567] width 251 height 36
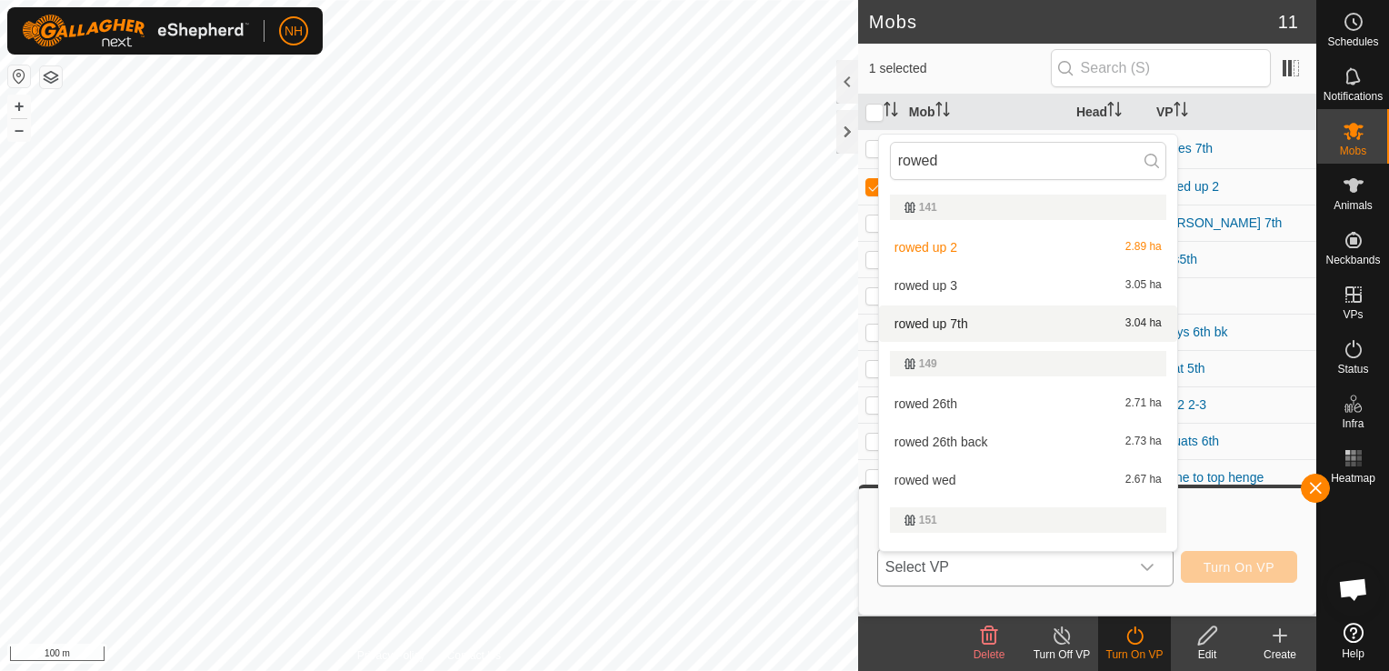
type input "rowed"
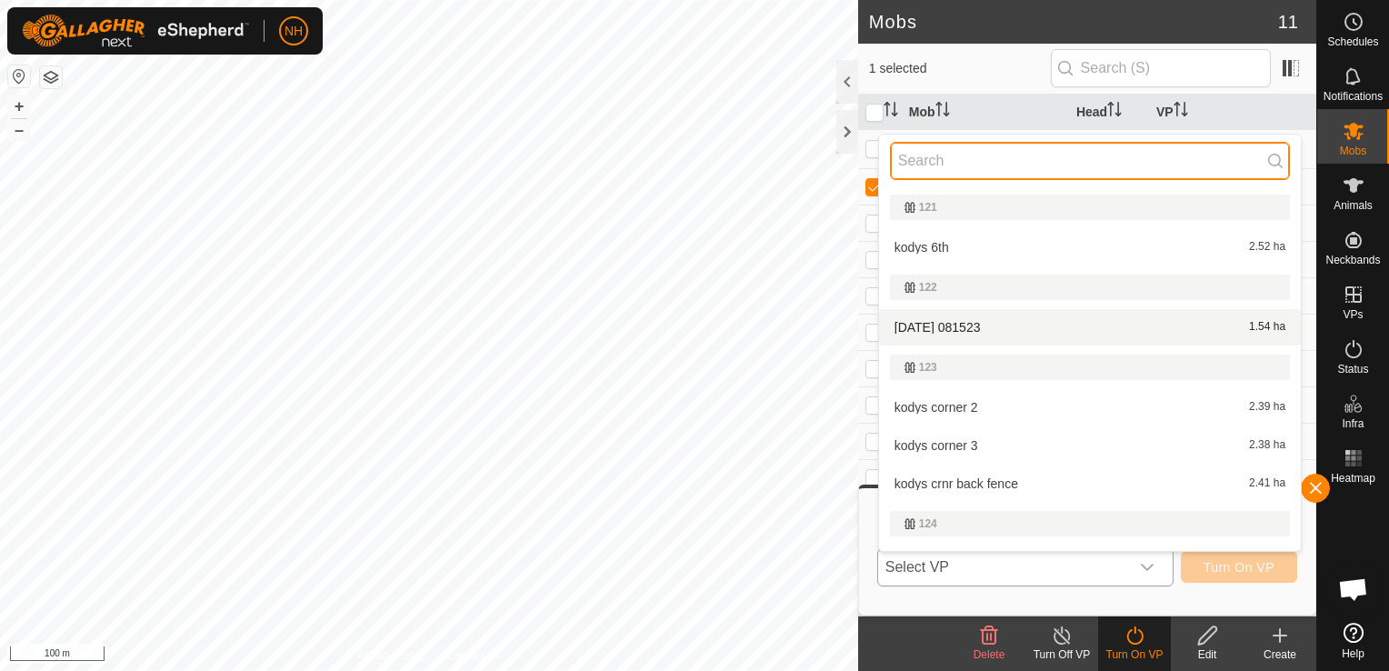
click at [935, 162] on input "text" at bounding box center [1090, 161] width 400 height 38
type input "ro"
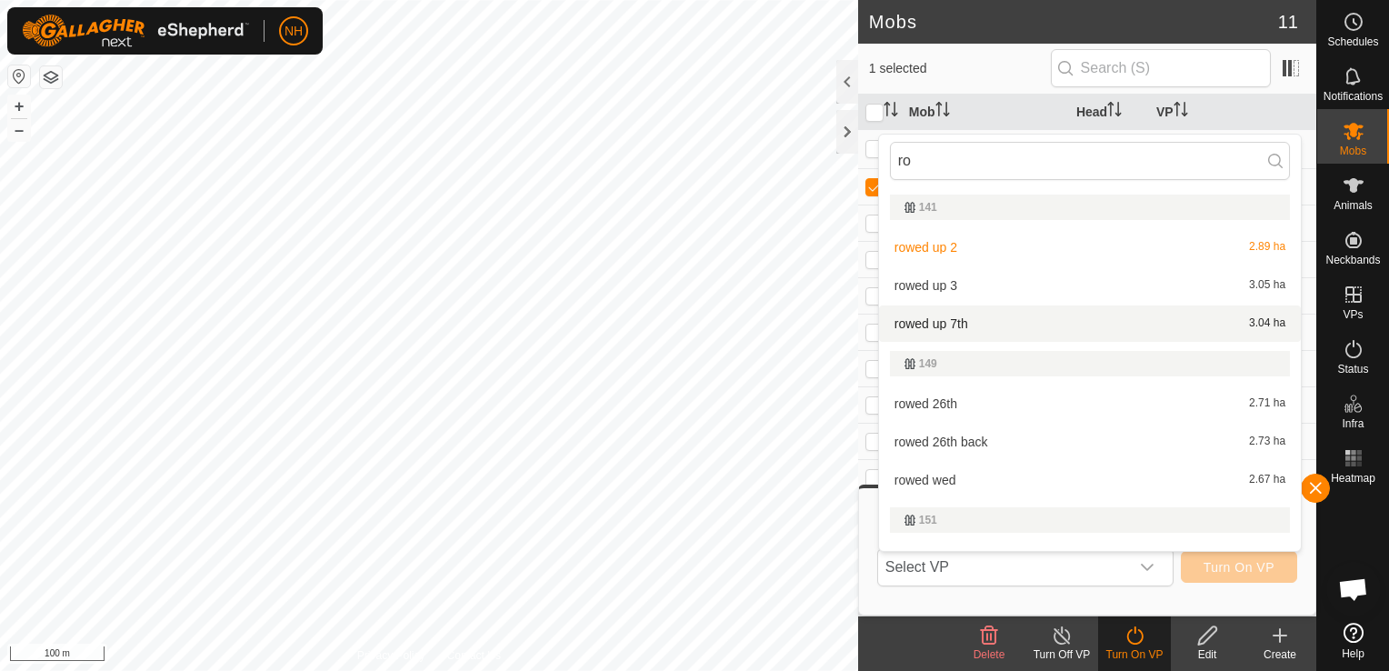
click at [975, 325] on li "rowed up 7th 3.04 ha" at bounding box center [1090, 323] width 422 height 36
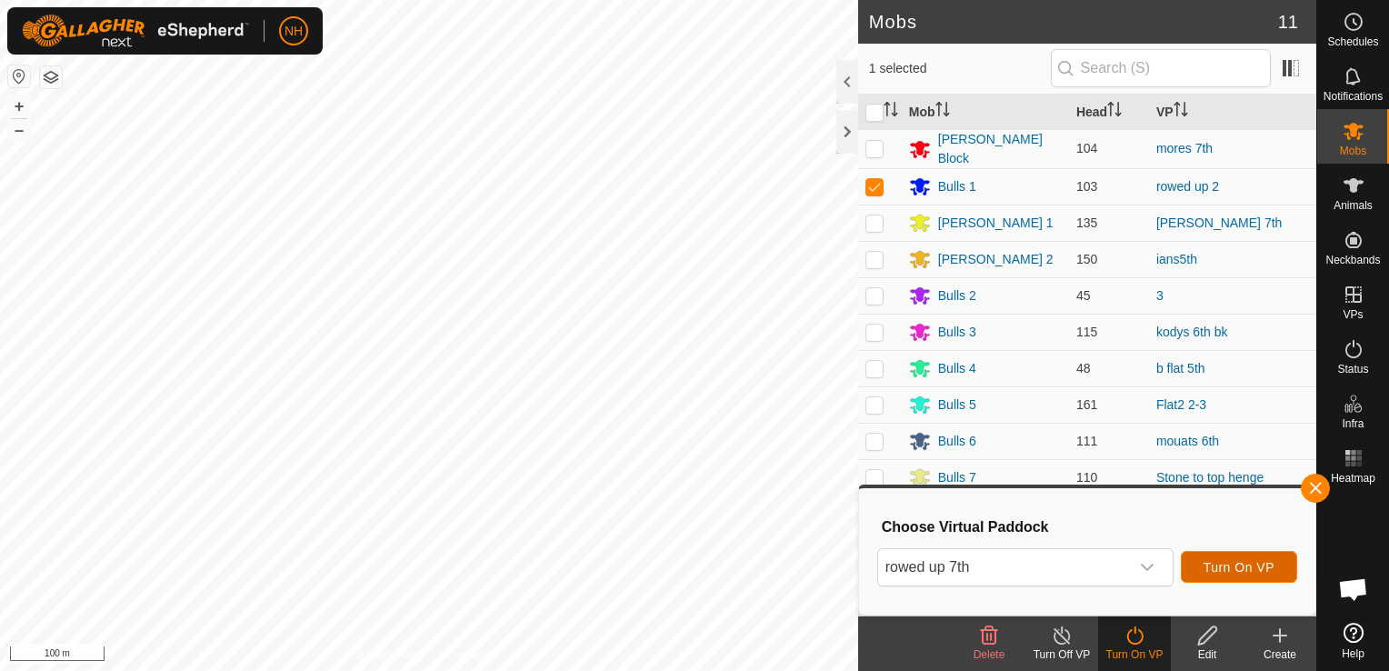
click at [1229, 566] on span "Turn On VP" at bounding box center [1239, 567] width 71 height 15
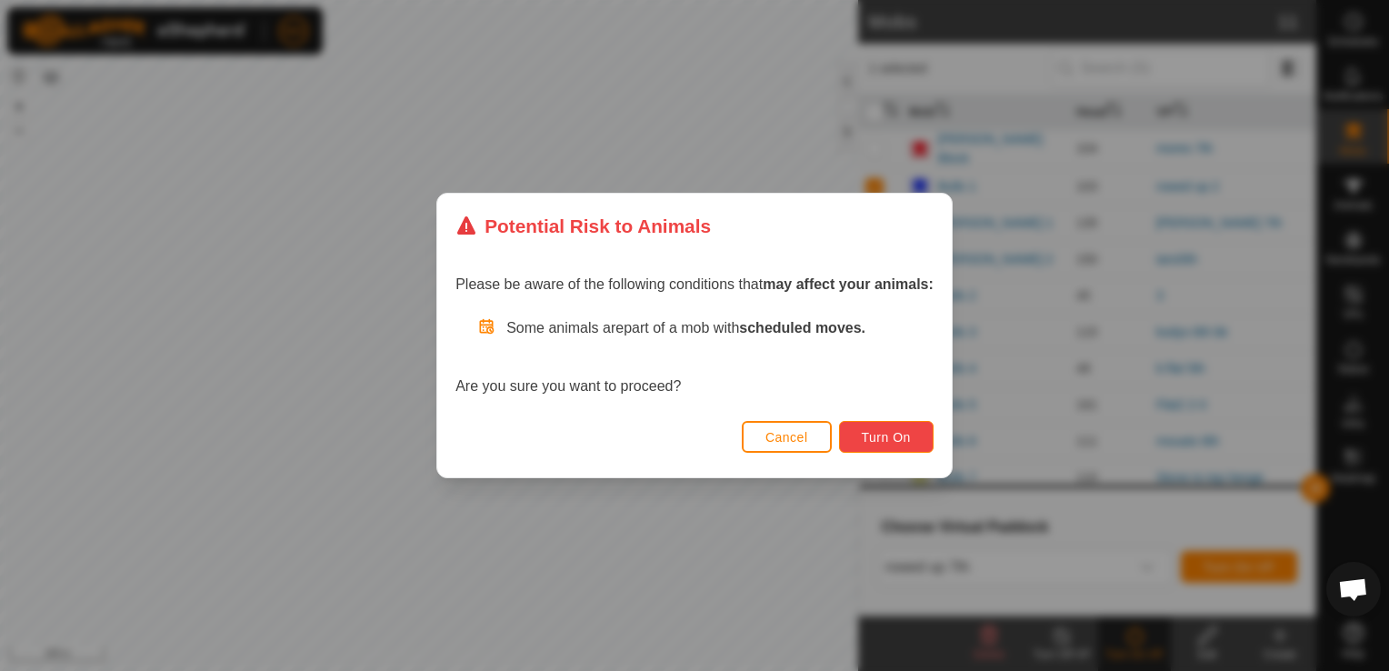
click at [906, 440] on span "Turn On" at bounding box center [886, 437] width 49 height 15
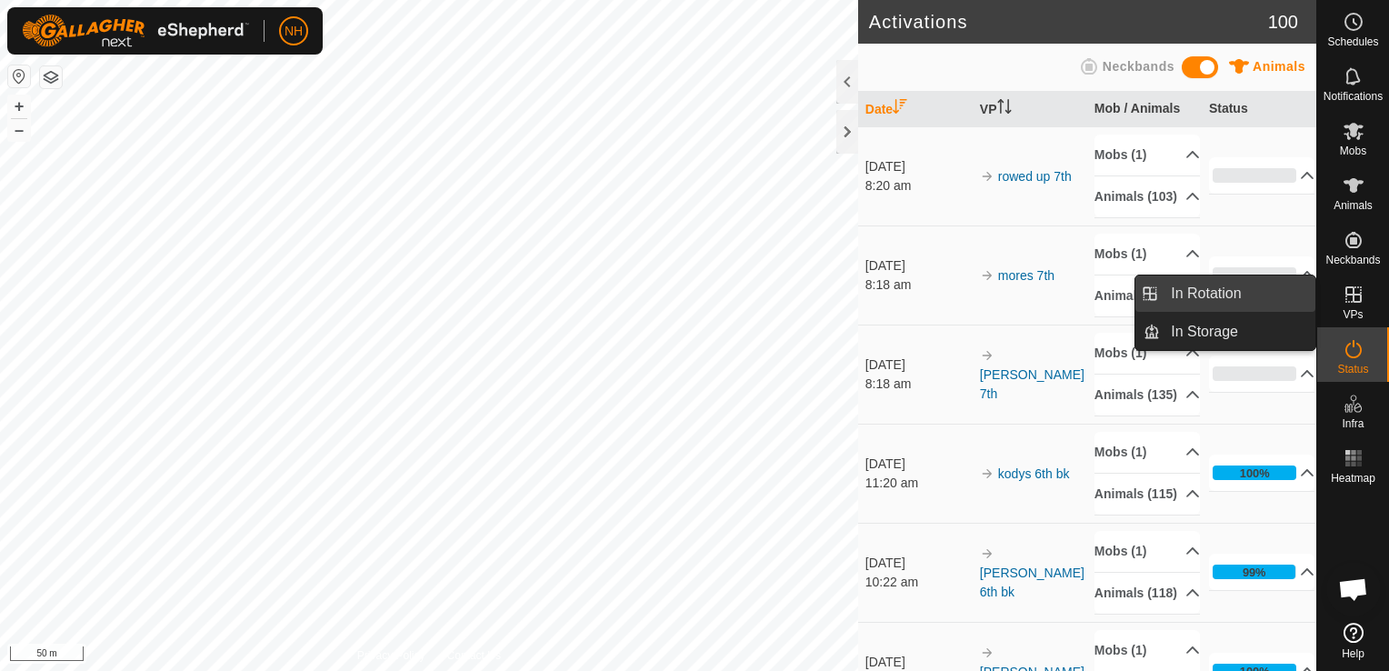
drag, startPoint x: 1309, startPoint y: 299, endPoint x: 1257, endPoint y: 293, distance: 53.1
click at [1257, 293] on link "In Rotation" at bounding box center [1237, 293] width 155 height 36
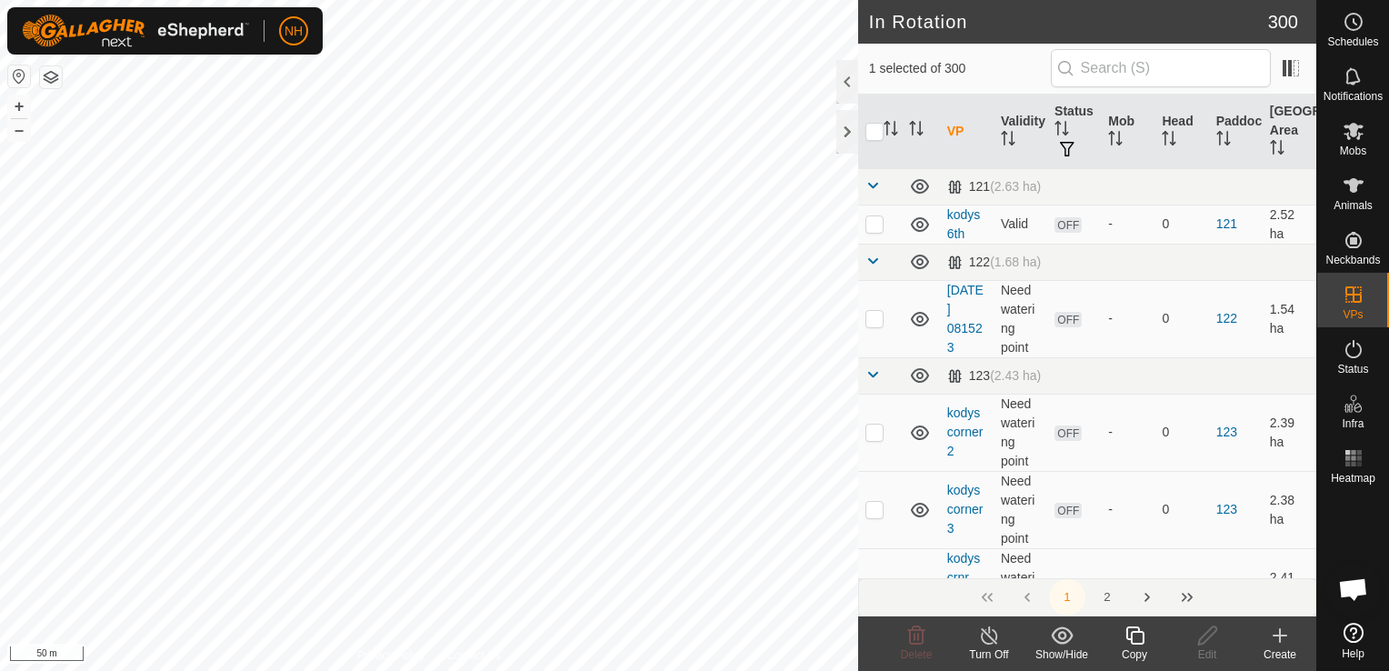
click at [1285, 638] on icon at bounding box center [1280, 636] width 22 height 22
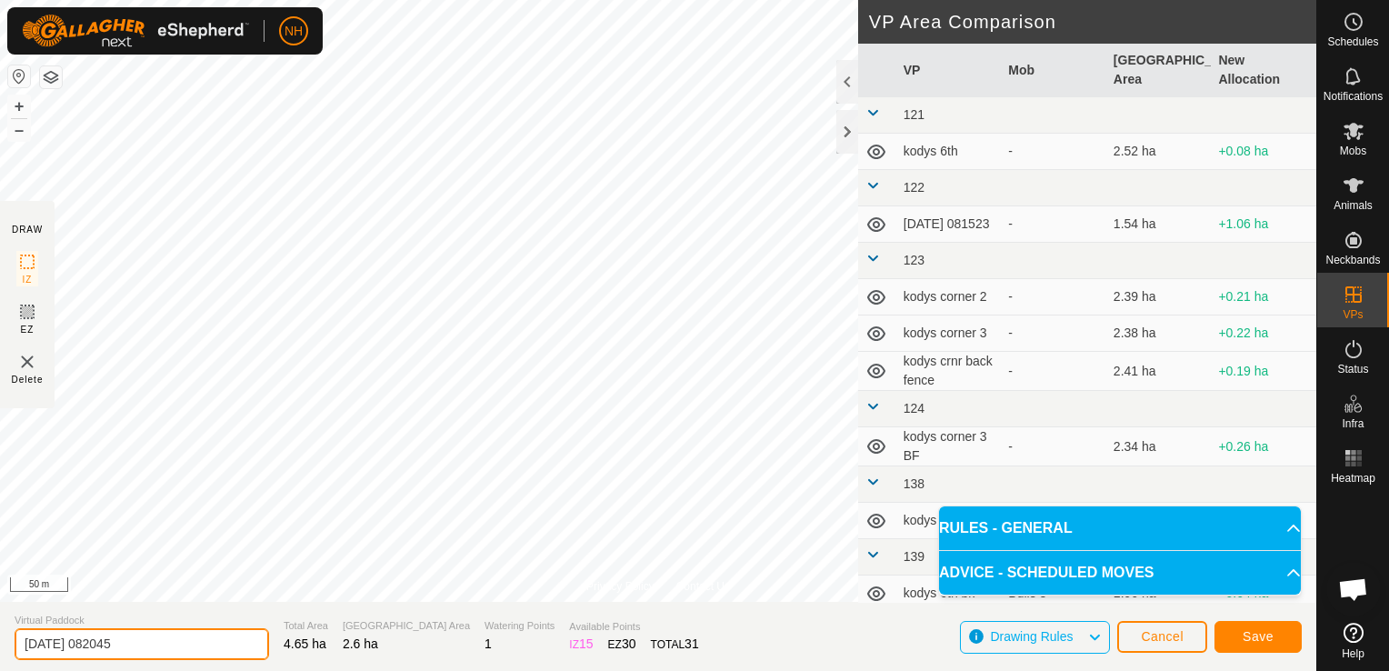
click at [193, 641] on input "[DATE] 082045" at bounding box center [142, 644] width 255 height 32
type input "2"
type input "kodys 7th 2"
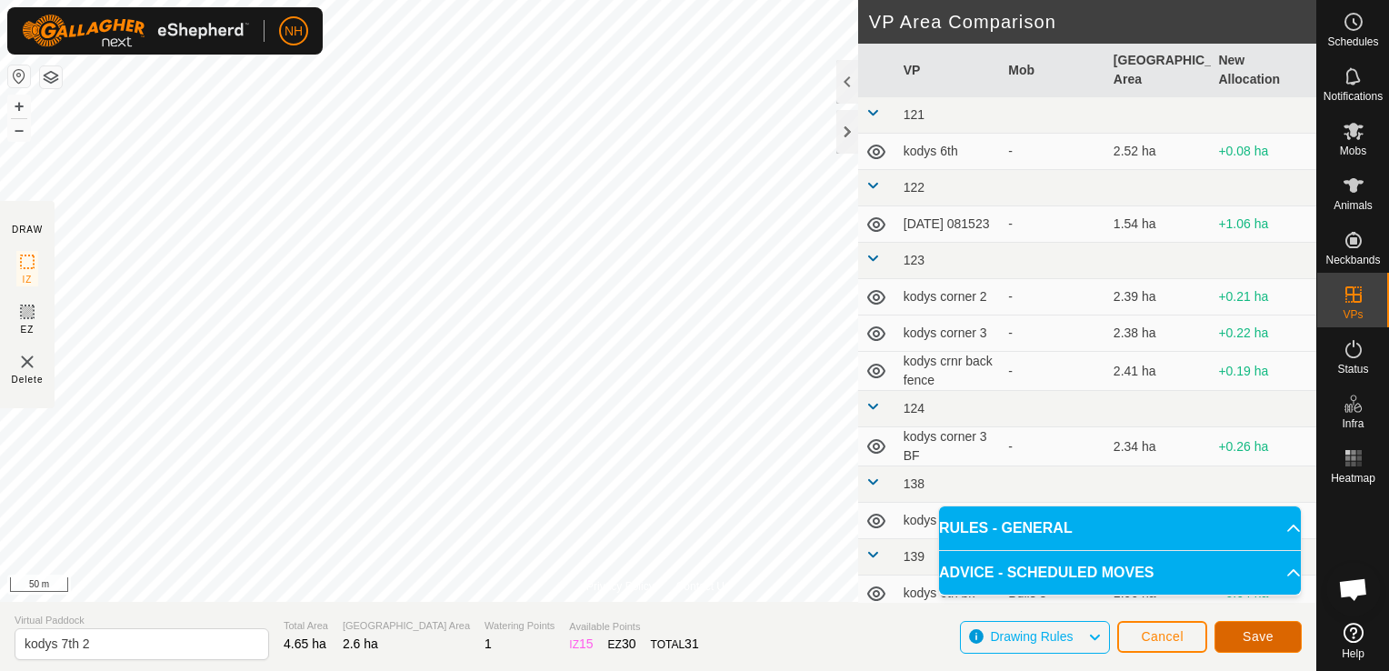
click at [1283, 638] on button "Save" at bounding box center [1258, 637] width 87 height 32
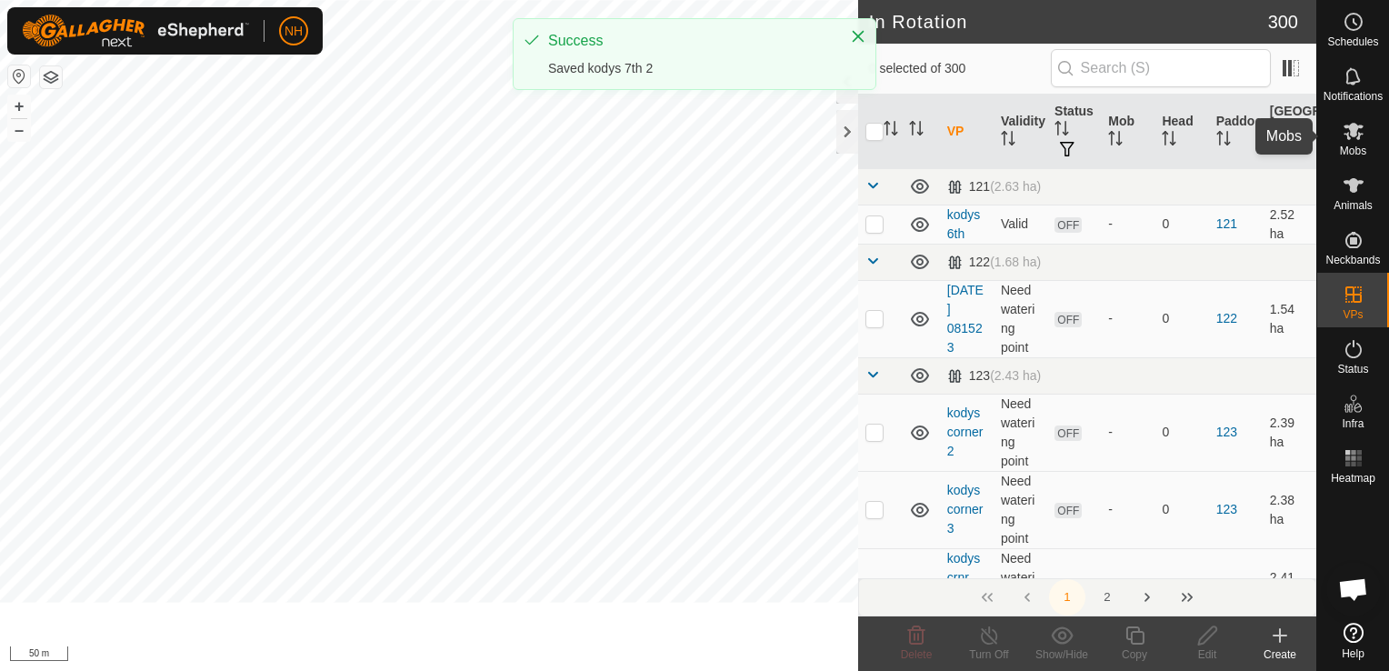
click at [1348, 142] on es-mob-svg-icon at bounding box center [1353, 130] width 33 height 29
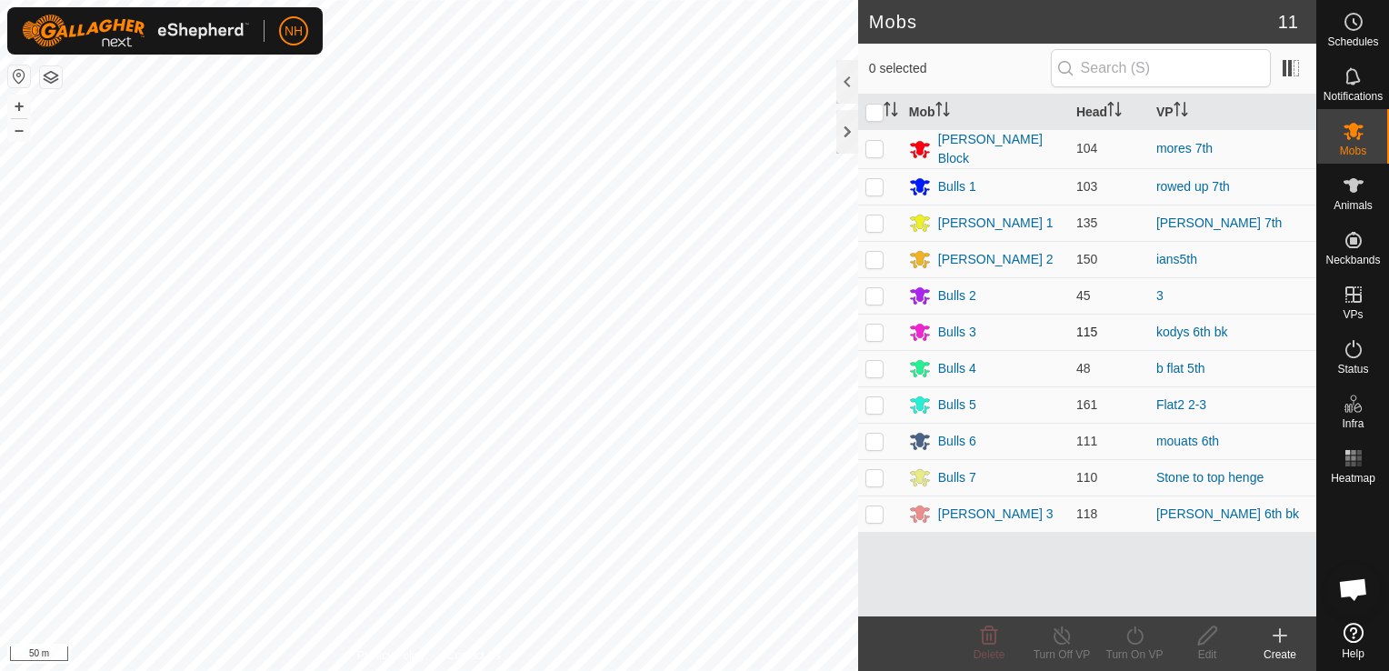
click at [876, 333] on p-checkbox at bounding box center [875, 332] width 18 height 15
checkbox input "true"
click at [1134, 646] on icon at bounding box center [1135, 636] width 23 height 22
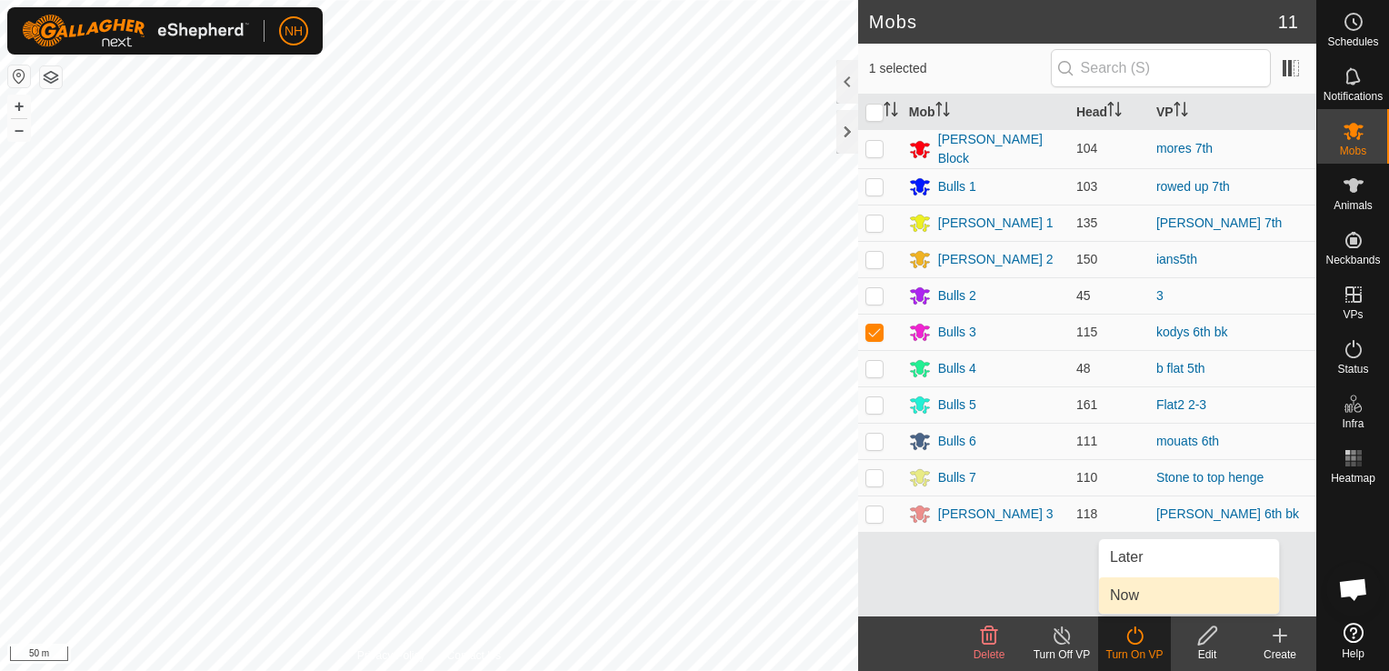
click at [1127, 591] on link "Now" at bounding box center [1189, 595] width 180 height 36
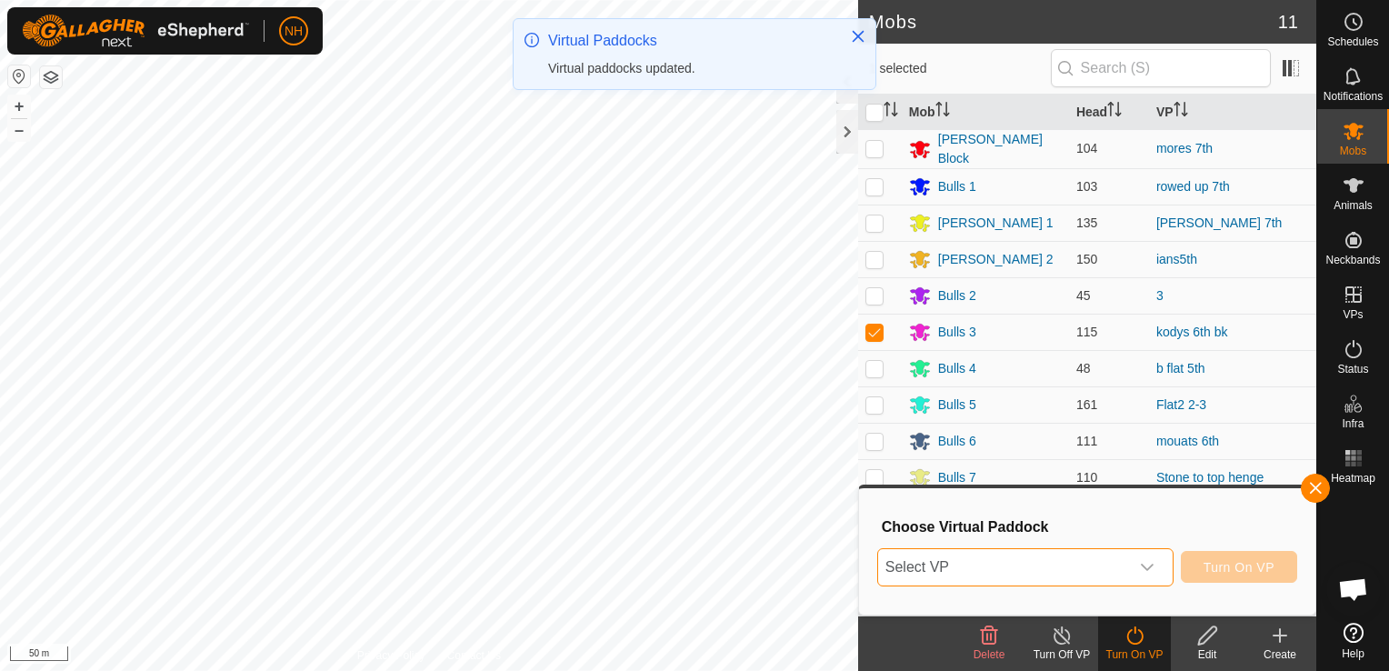
click at [1062, 568] on span "Select VP" at bounding box center [1003, 567] width 251 height 36
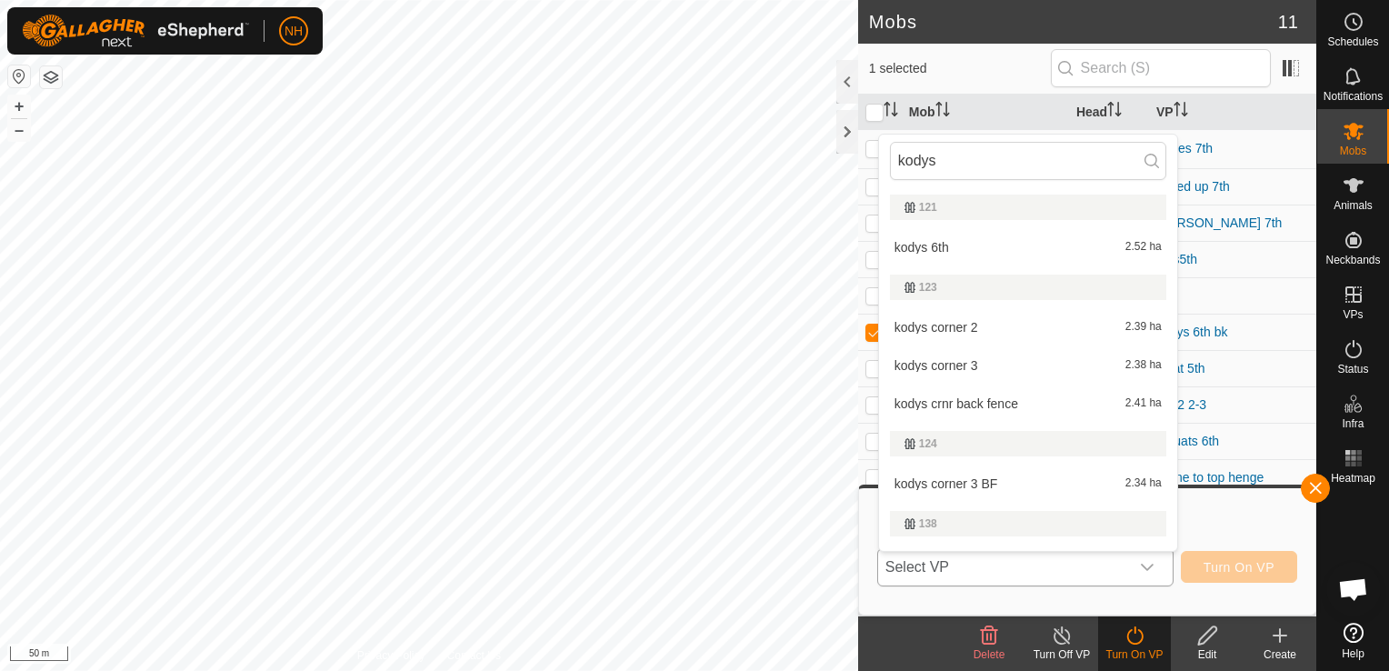
scroll to position [149, 0]
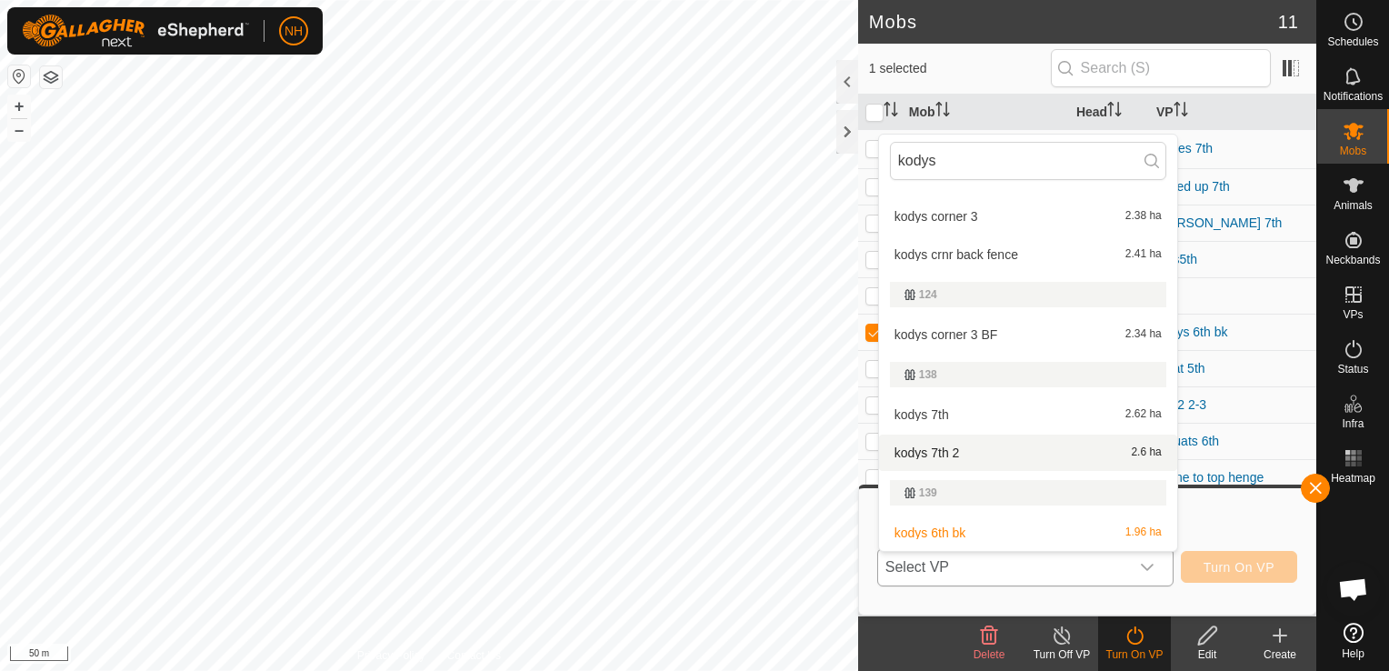
type input "kodys"
click at [996, 452] on li "kodys 7th 2 2.6 ha" at bounding box center [1028, 453] width 298 height 36
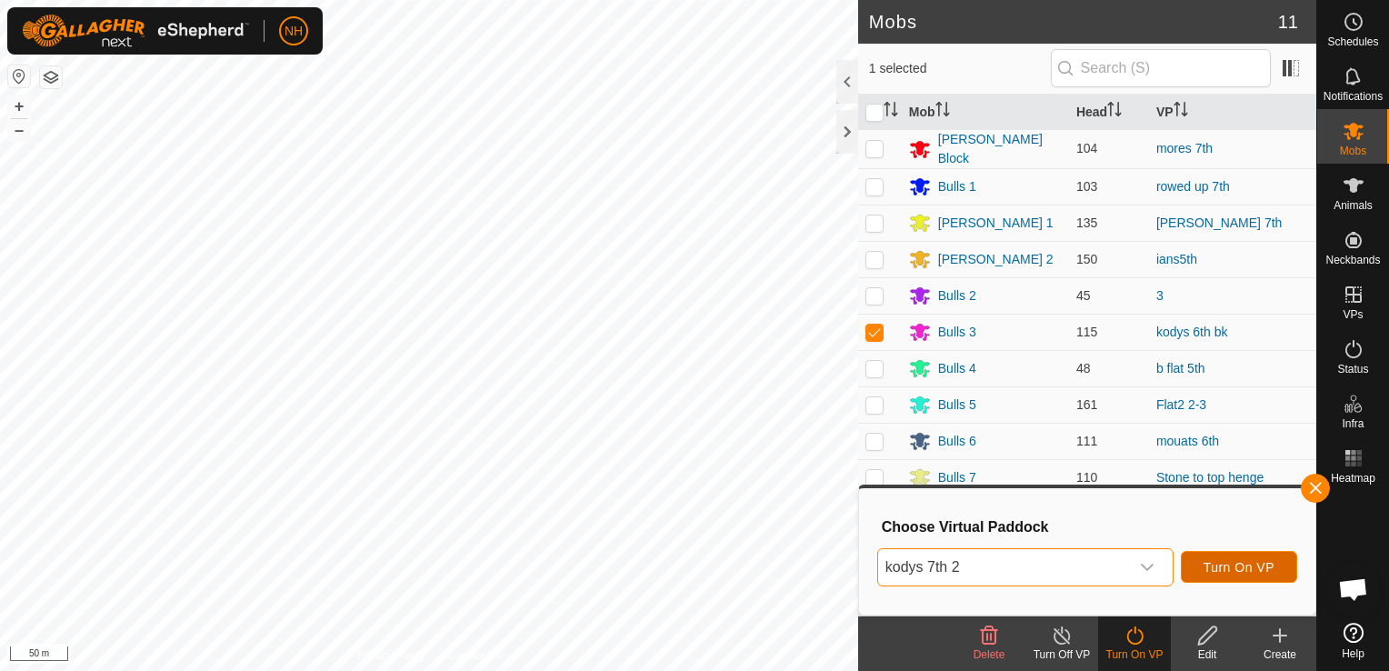
click at [1253, 556] on button "Turn On VP" at bounding box center [1239, 567] width 116 height 32
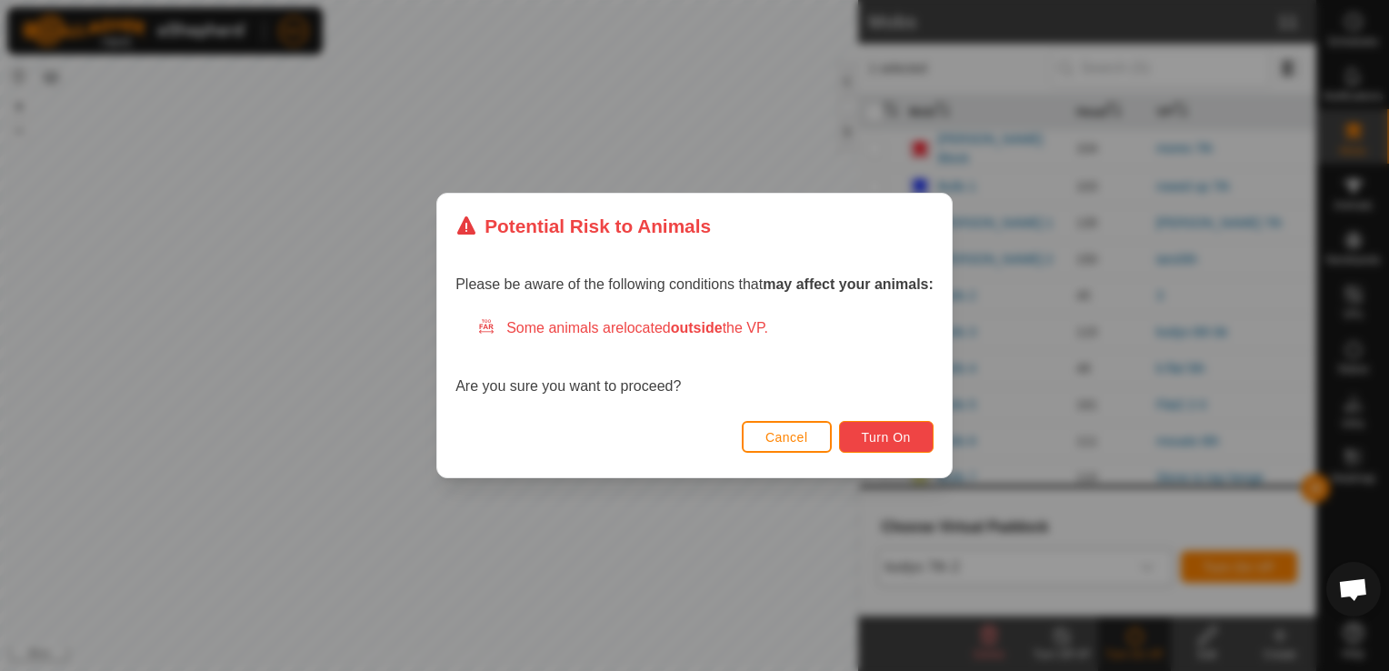
click at [884, 433] on span "Turn On" at bounding box center [886, 437] width 49 height 15
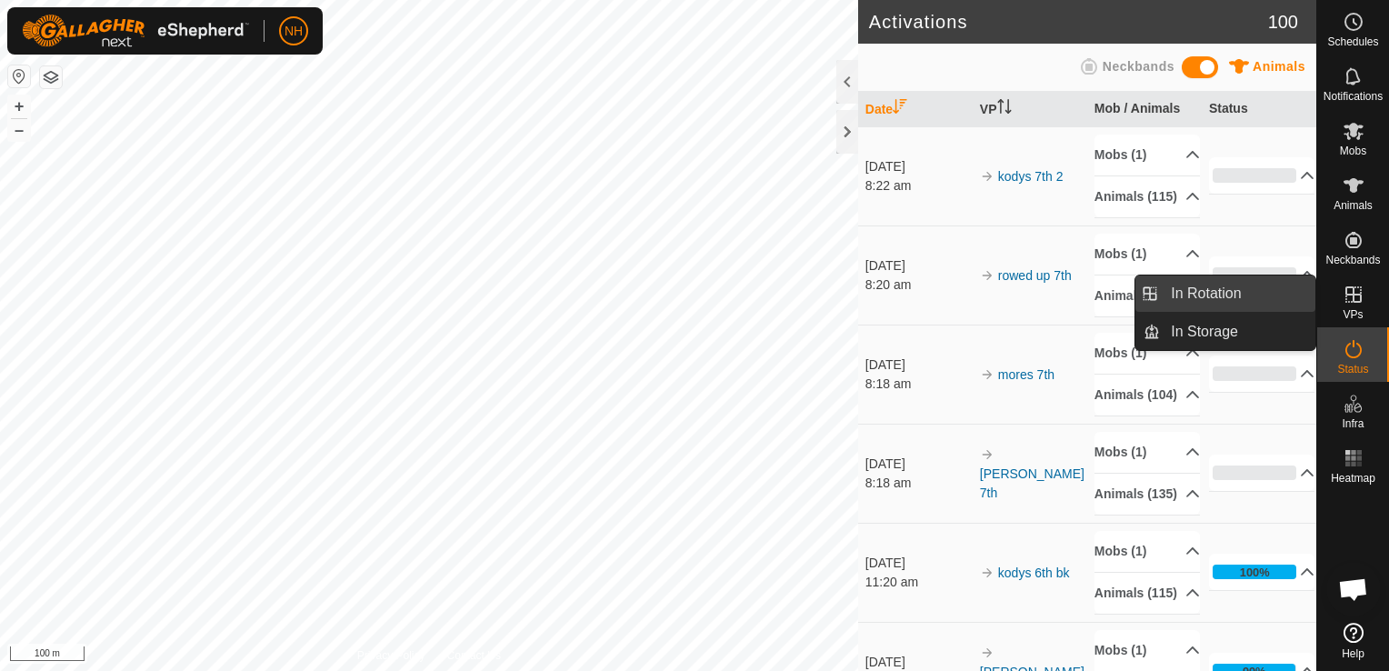
click at [1229, 287] on link "In Rotation" at bounding box center [1237, 293] width 155 height 36
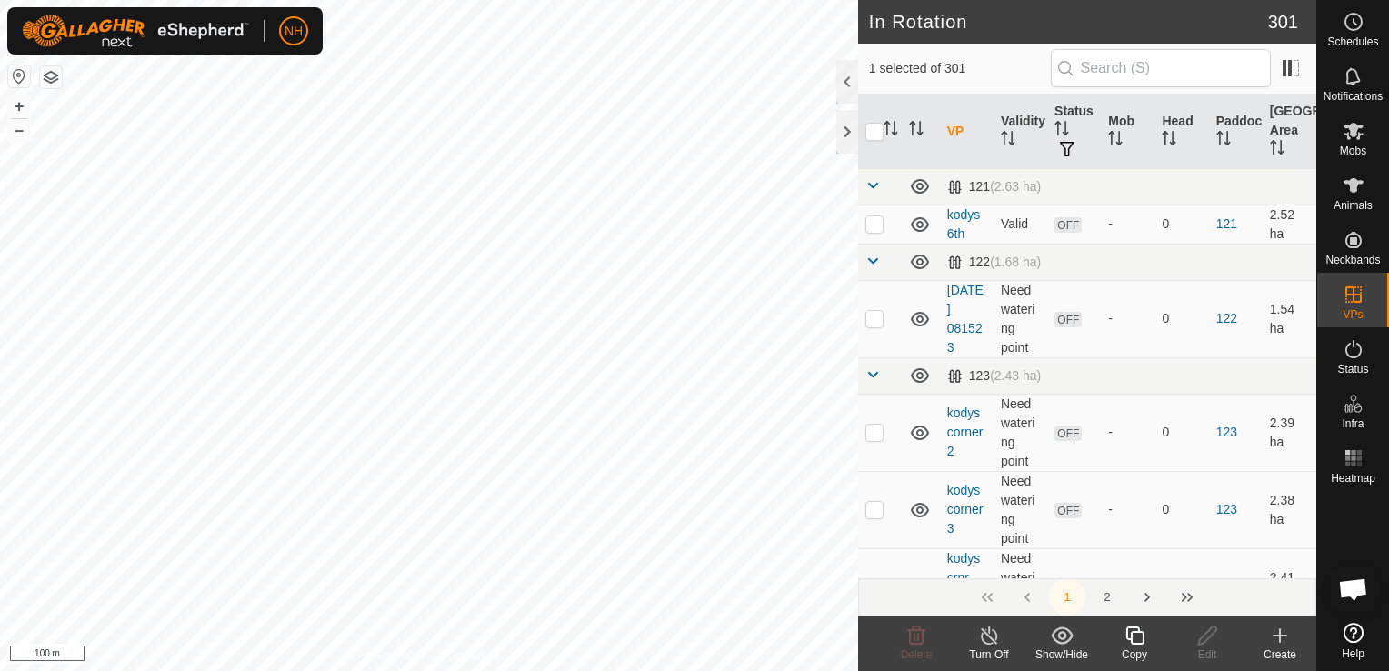
click at [1284, 636] on icon at bounding box center [1280, 636] width 13 height 0
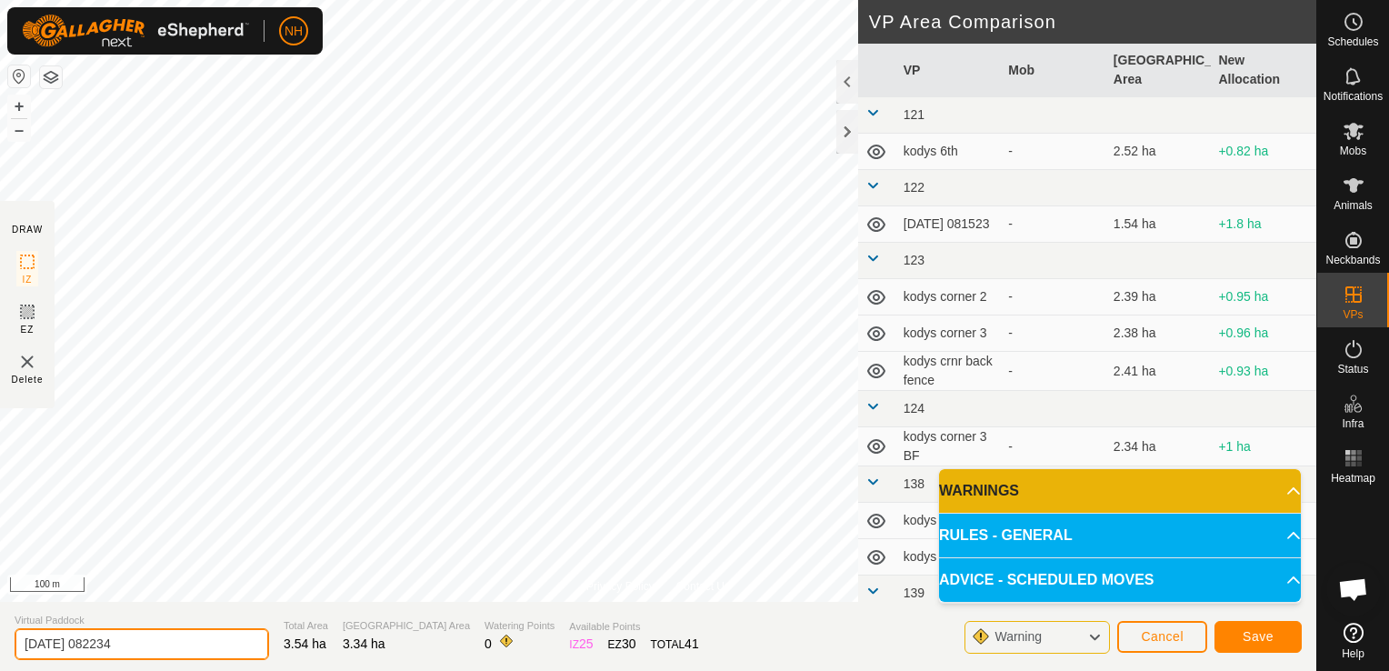
click at [235, 645] on input "2025-09-07 082234" at bounding box center [142, 644] width 255 height 32
type input "2"
type input "ians 7th"
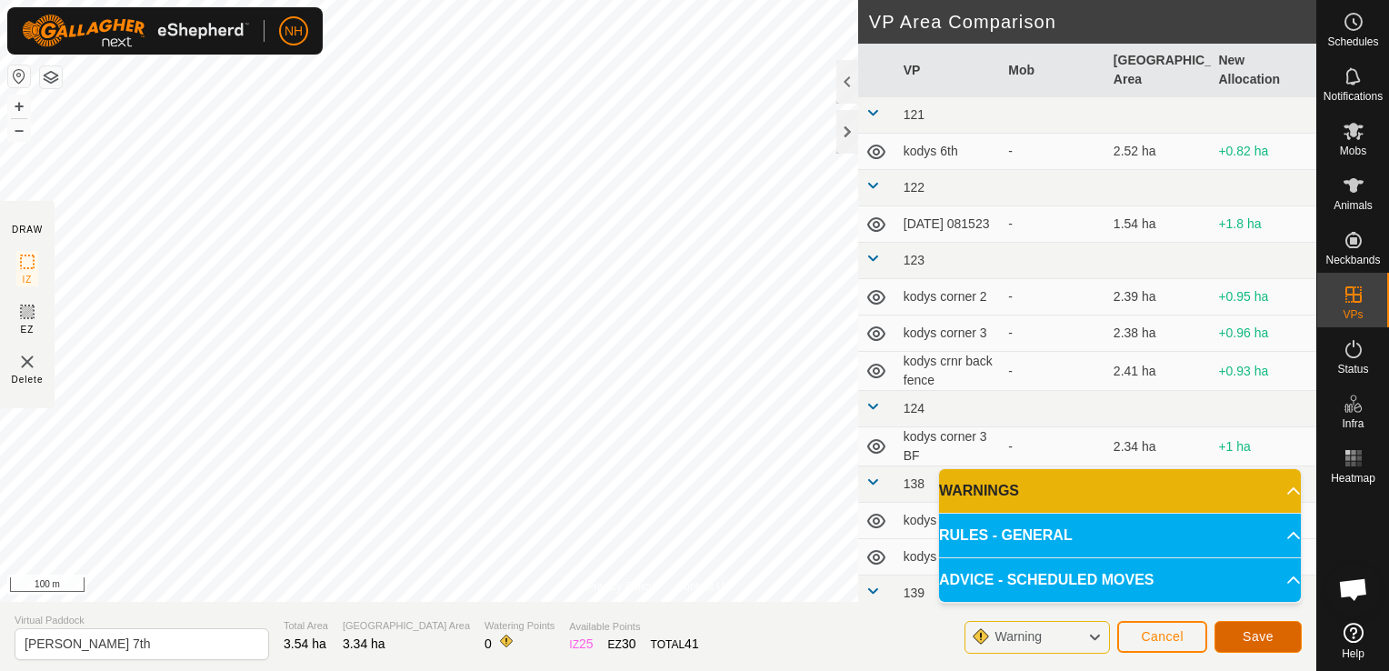
click at [1247, 633] on span "Save" at bounding box center [1258, 636] width 31 height 15
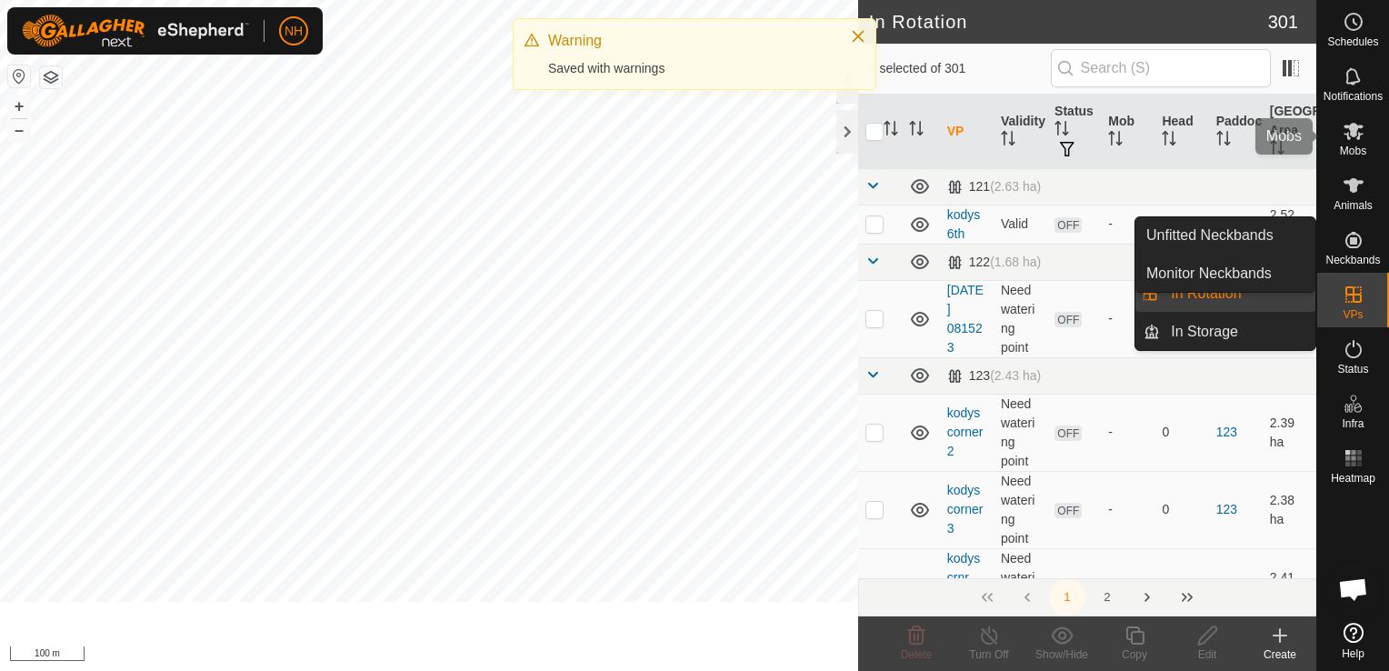
click at [1352, 145] on span "Mobs" at bounding box center [1353, 150] width 26 height 11
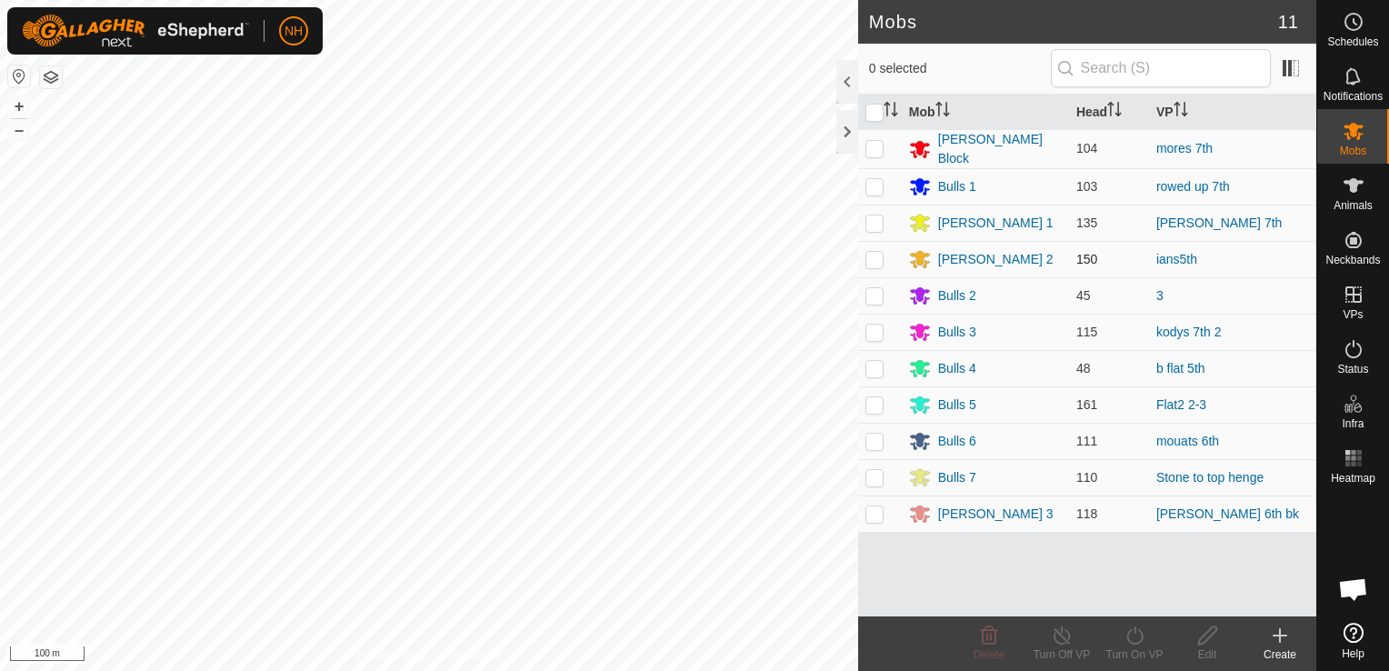
click at [873, 254] on p-checkbox at bounding box center [875, 259] width 18 height 15
checkbox input "true"
click at [1132, 642] on icon at bounding box center [1135, 636] width 23 height 22
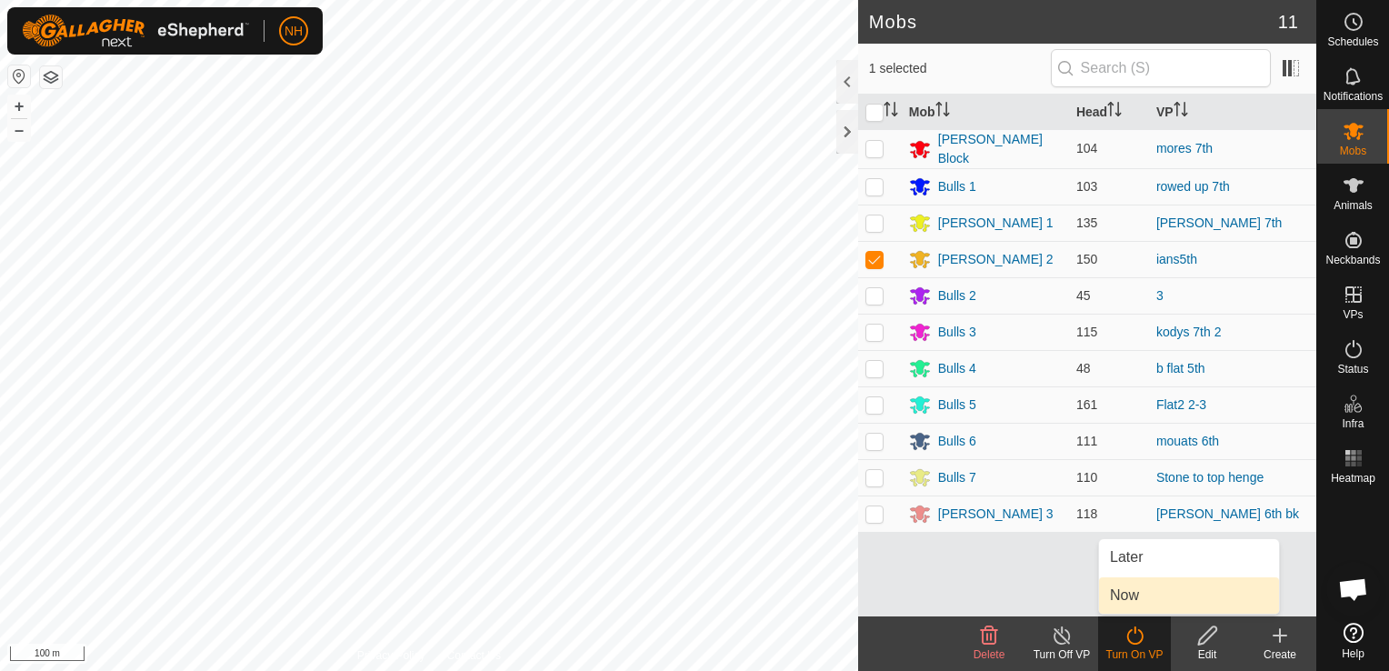
click at [1135, 597] on link "Now" at bounding box center [1189, 595] width 180 height 36
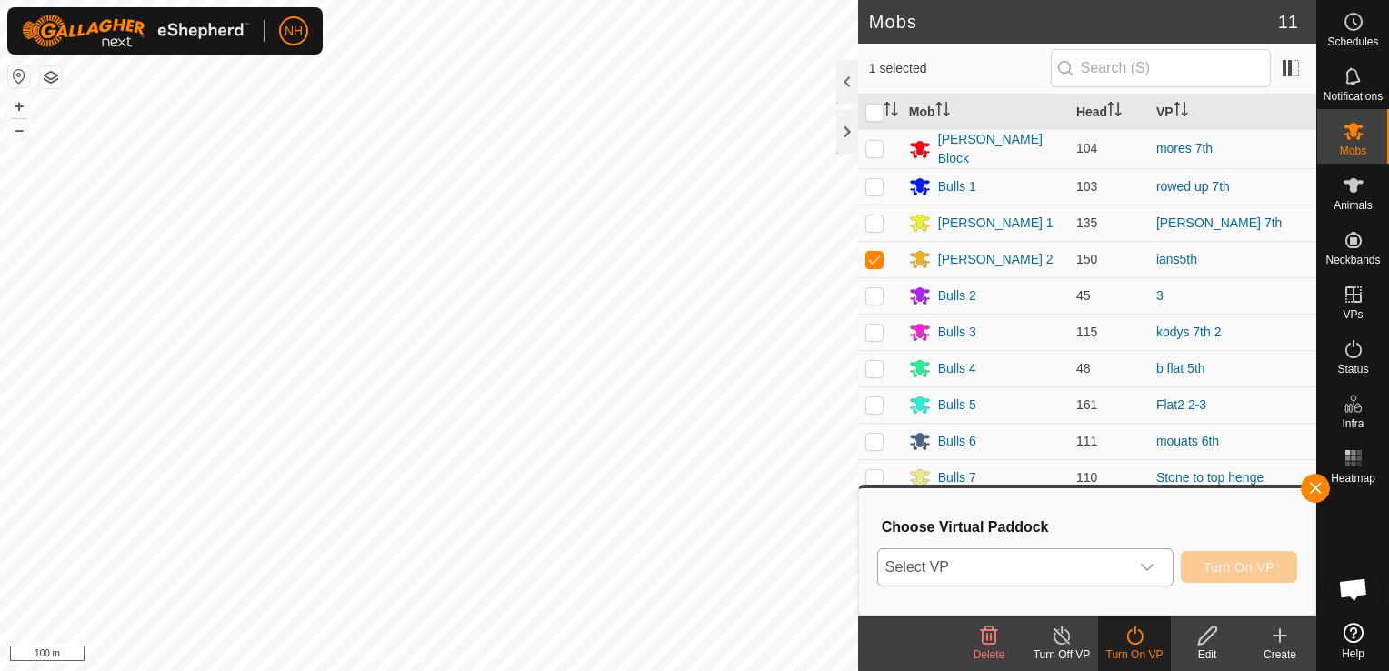
click at [1097, 566] on span "Select VP" at bounding box center [1003, 567] width 251 height 36
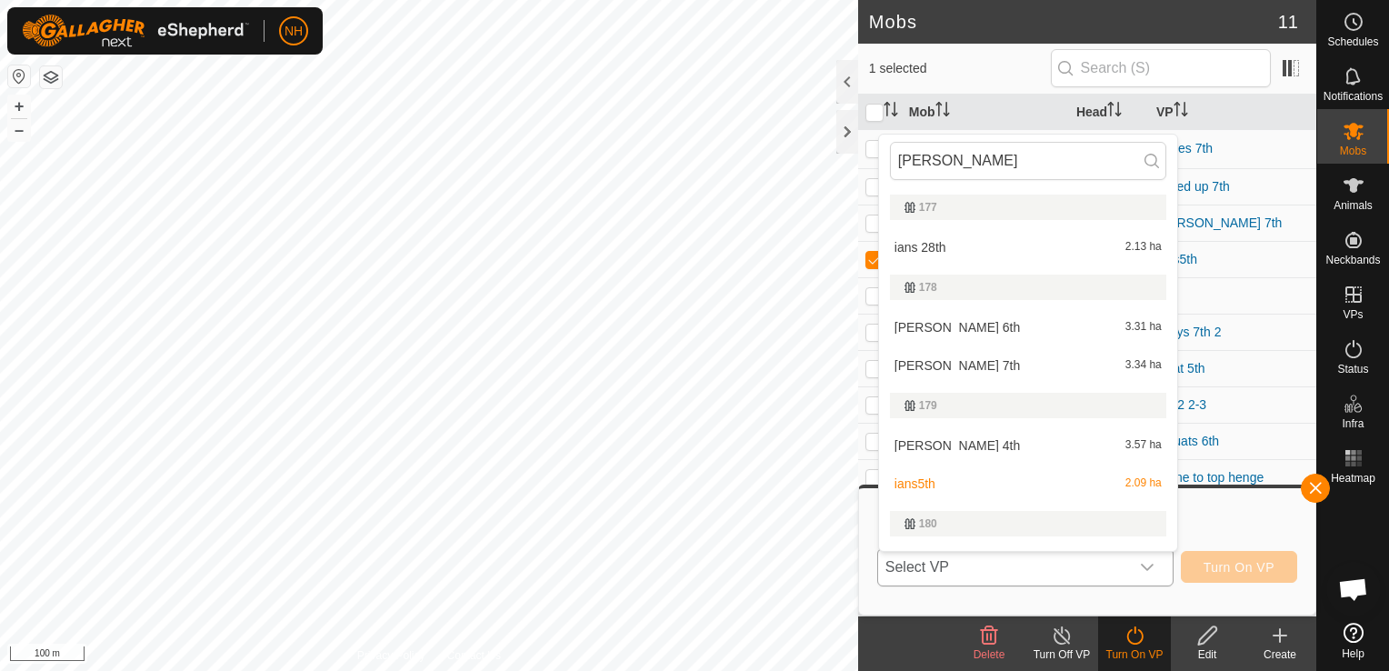
scroll to position [31, 0]
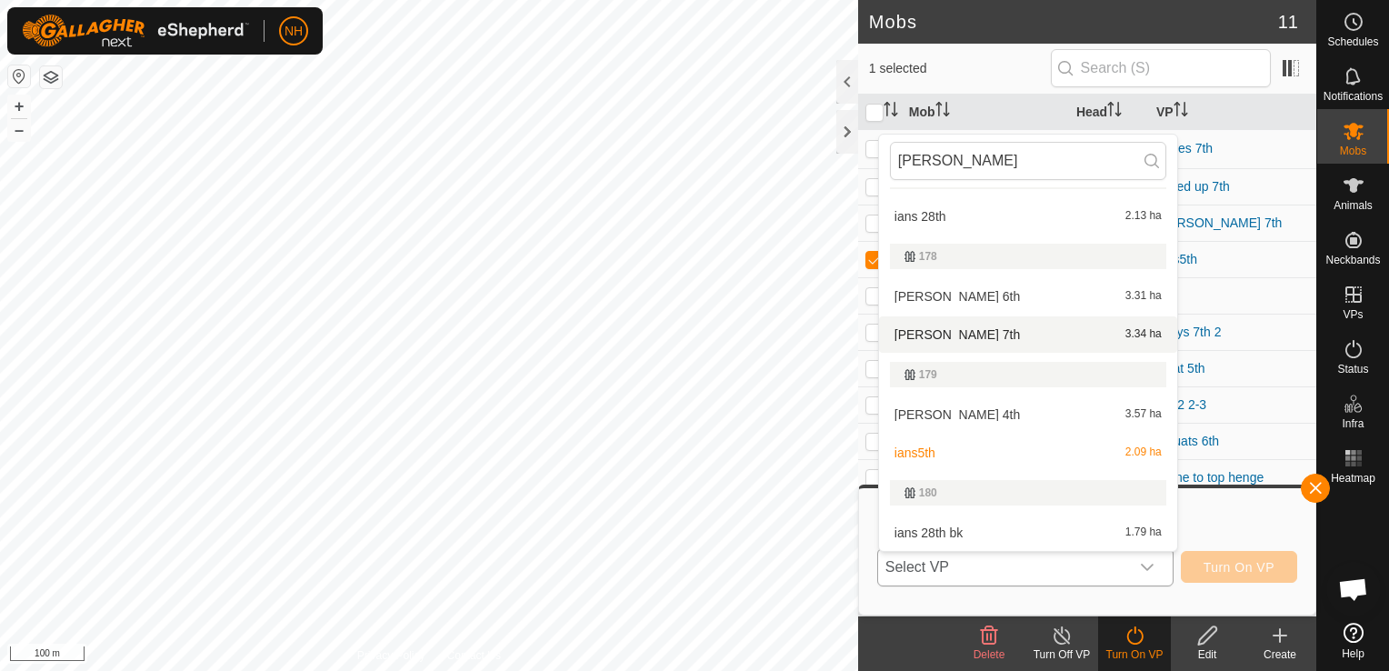
type input "ian"
click at [967, 325] on li "ians 7th 3.34 ha" at bounding box center [1028, 334] width 298 height 36
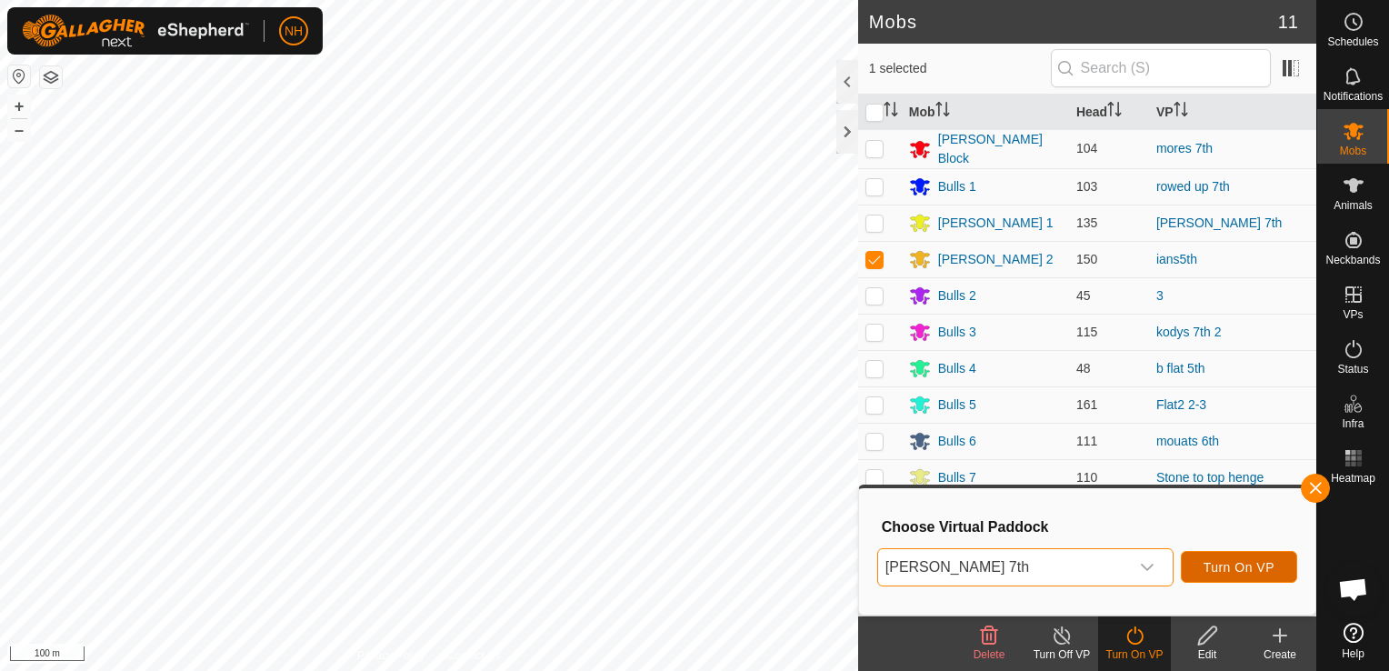
click at [1204, 562] on button "Turn On VP" at bounding box center [1239, 567] width 116 height 32
click at [867, 434] on p-checkbox at bounding box center [875, 441] width 18 height 15
checkbox input "true"
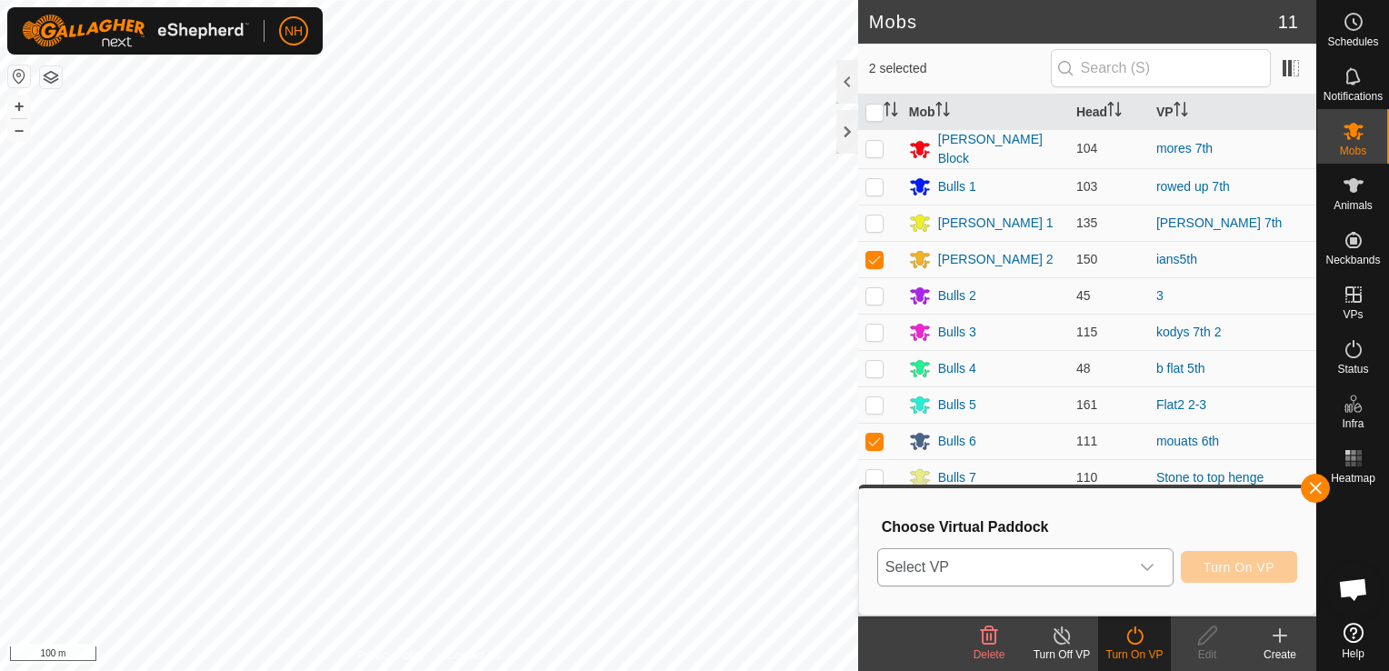
click at [1012, 569] on span "Select VP" at bounding box center [1003, 567] width 251 height 36
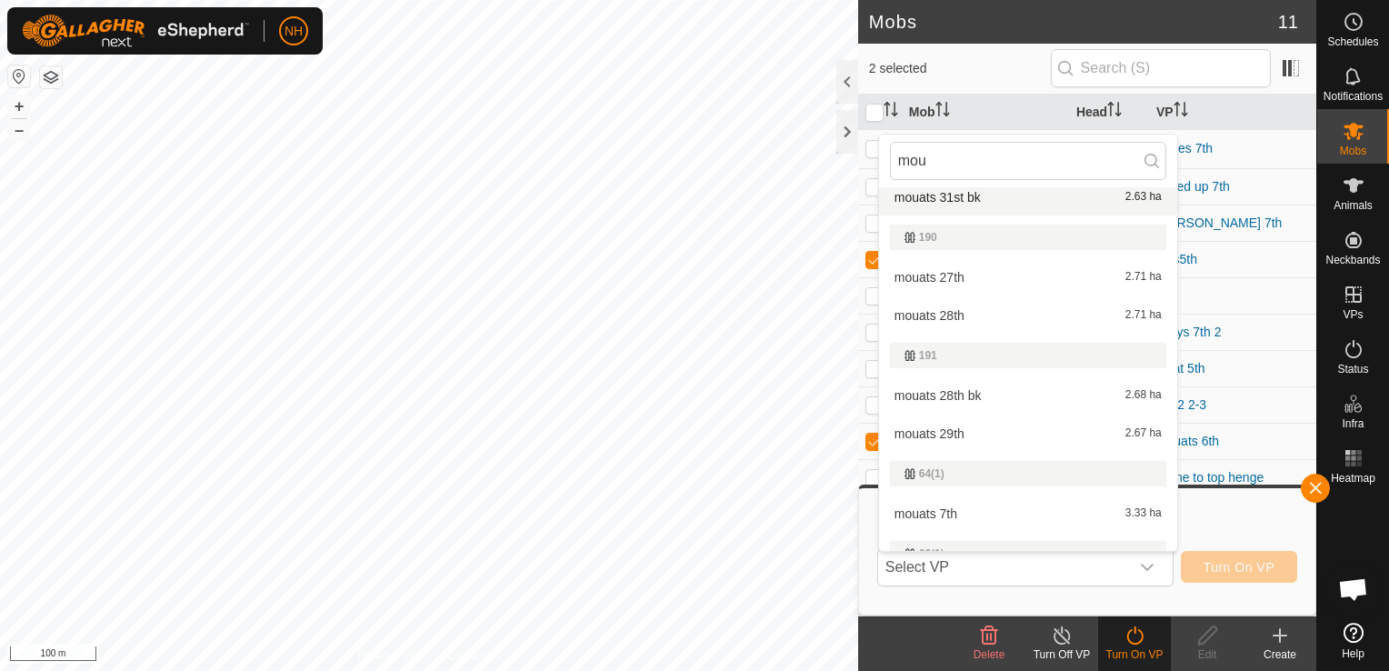
scroll to position [213, 0]
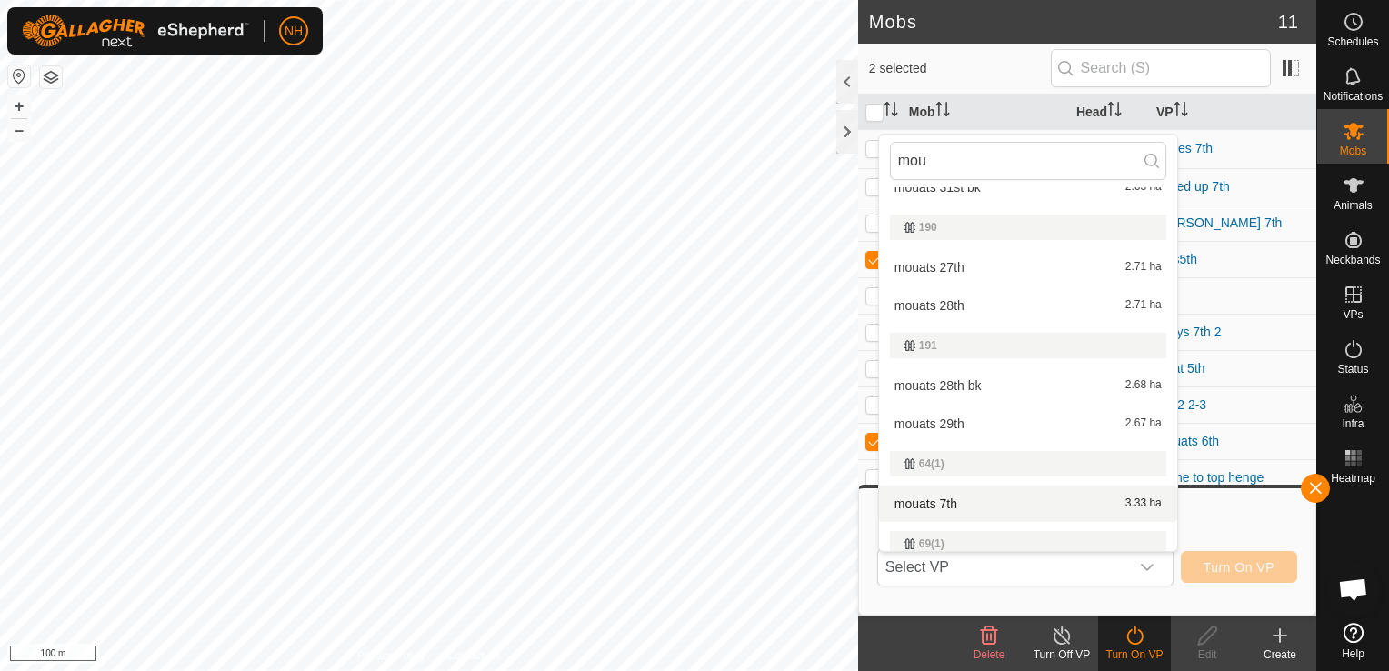
type input "mou"
click at [949, 499] on li "mouats 7th 3.33 ha" at bounding box center [1028, 504] width 298 height 36
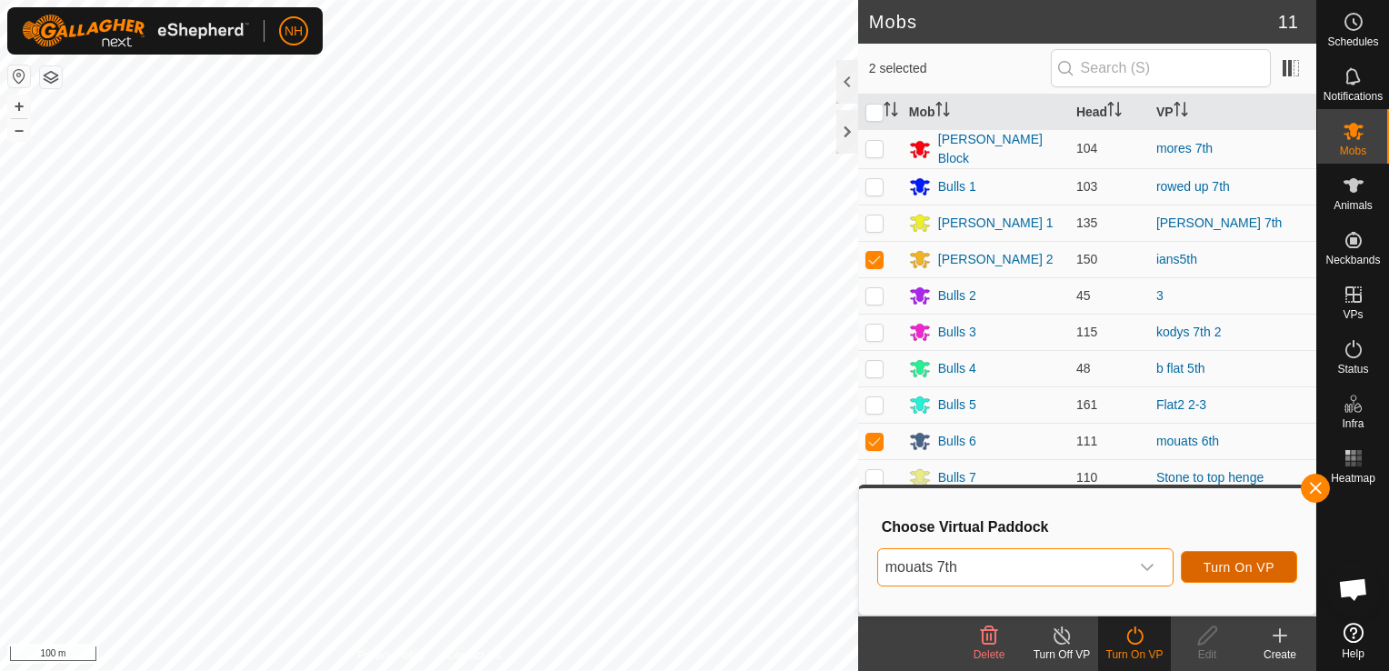
click at [1212, 566] on span "Turn On VP" at bounding box center [1239, 567] width 71 height 15
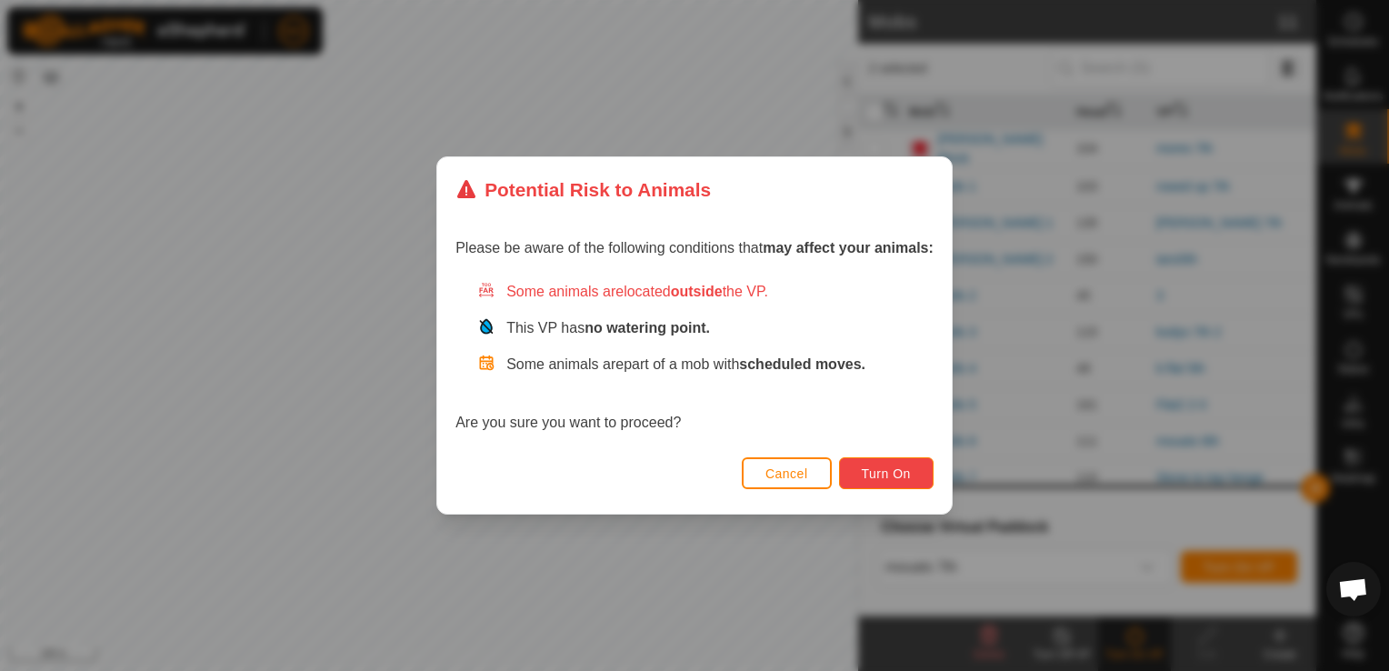
click at [907, 468] on span "Turn On" at bounding box center [886, 473] width 49 height 15
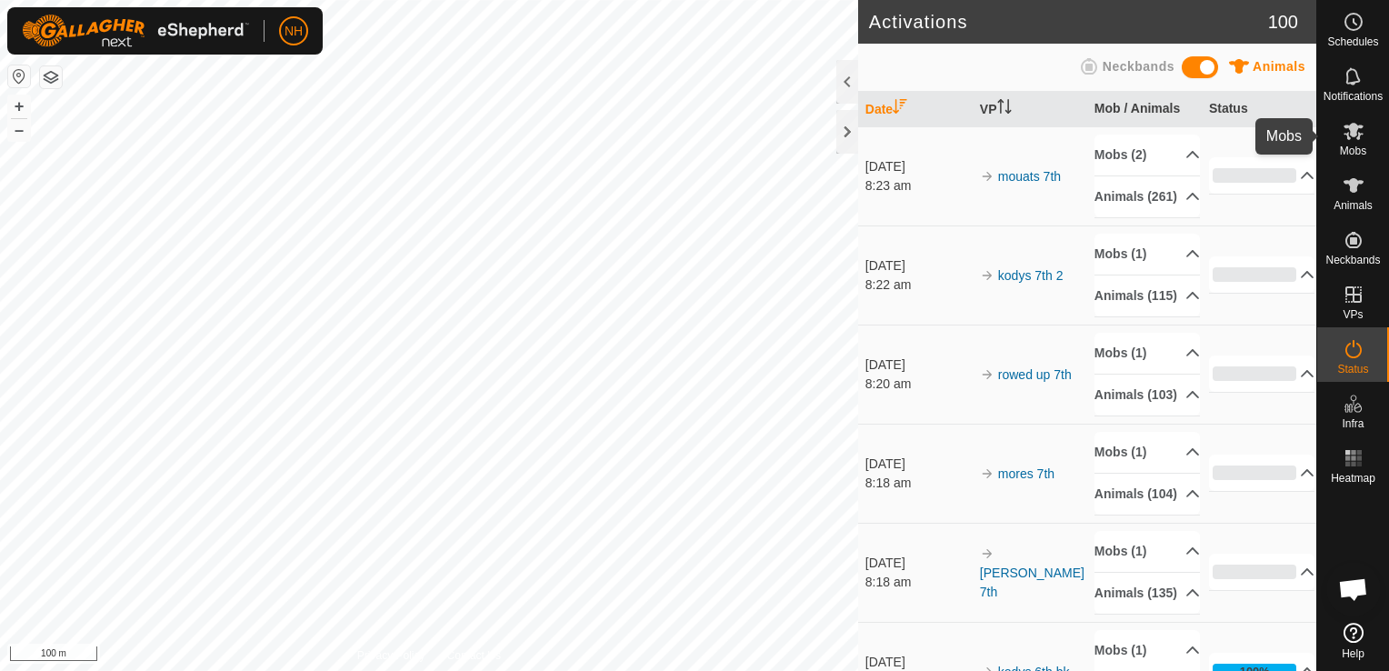
click at [1347, 137] on icon at bounding box center [1354, 131] width 20 height 17
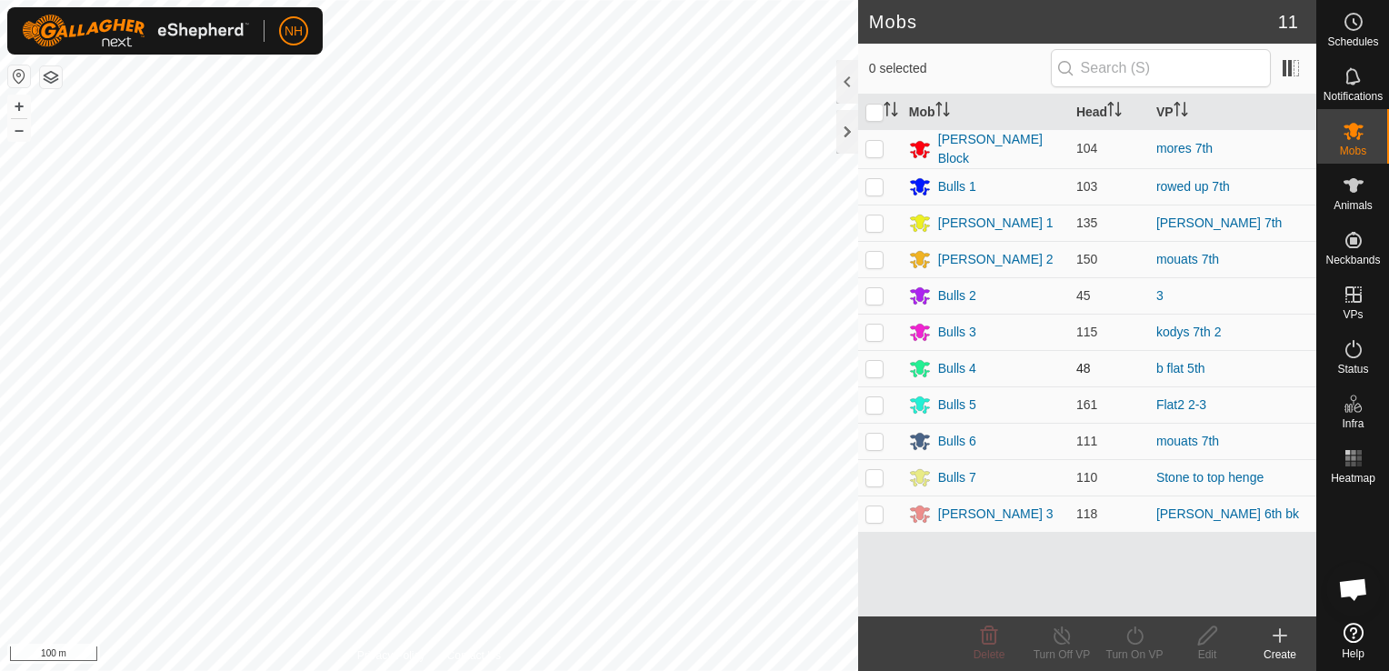
click at [877, 363] on p-checkbox at bounding box center [875, 368] width 18 height 15
checkbox input "true"
click at [1126, 635] on icon at bounding box center [1135, 636] width 23 height 22
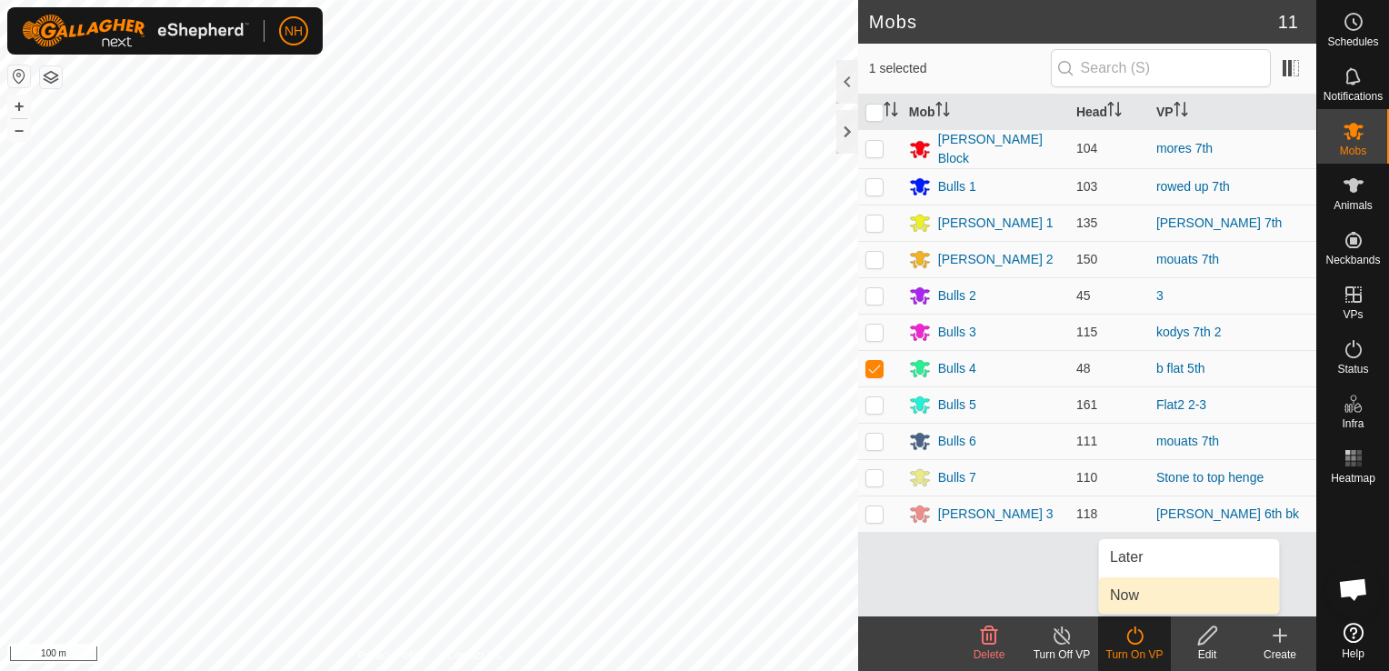
click at [1132, 591] on link "Now" at bounding box center [1189, 595] width 180 height 36
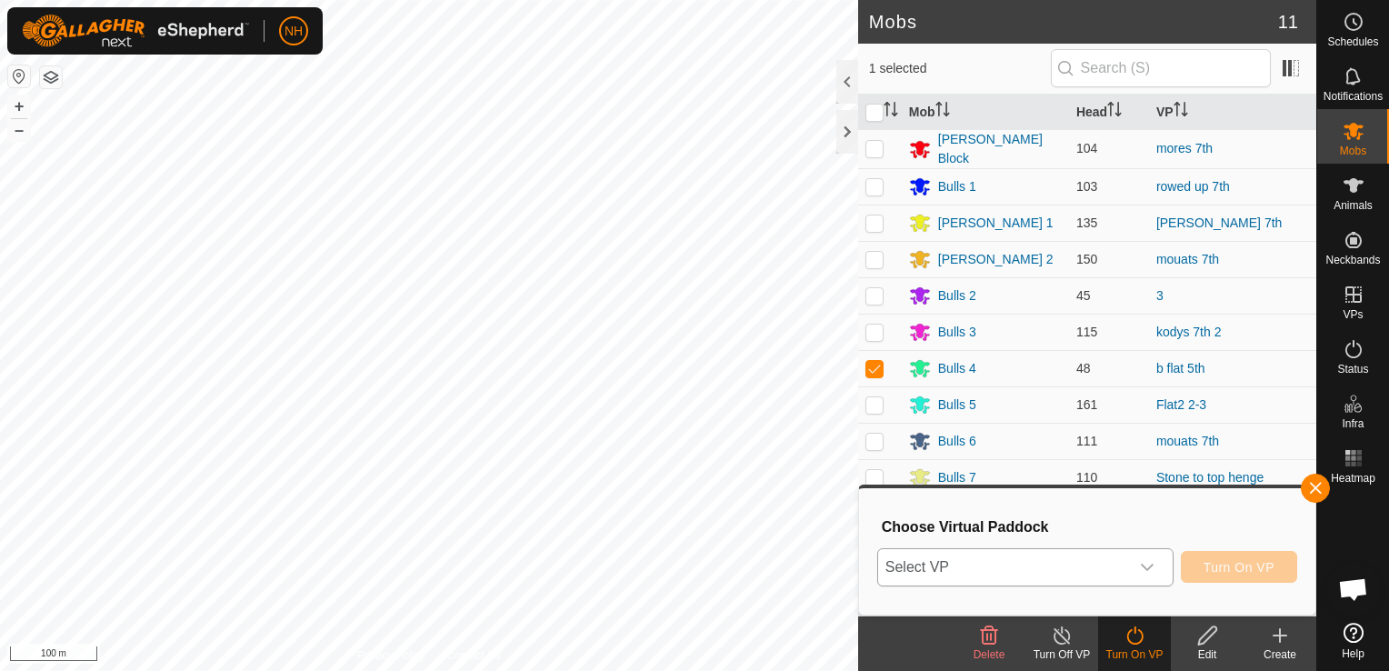
click at [1058, 569] on span "Select VP" at bounding box center [1003, 567] width 251 height 36
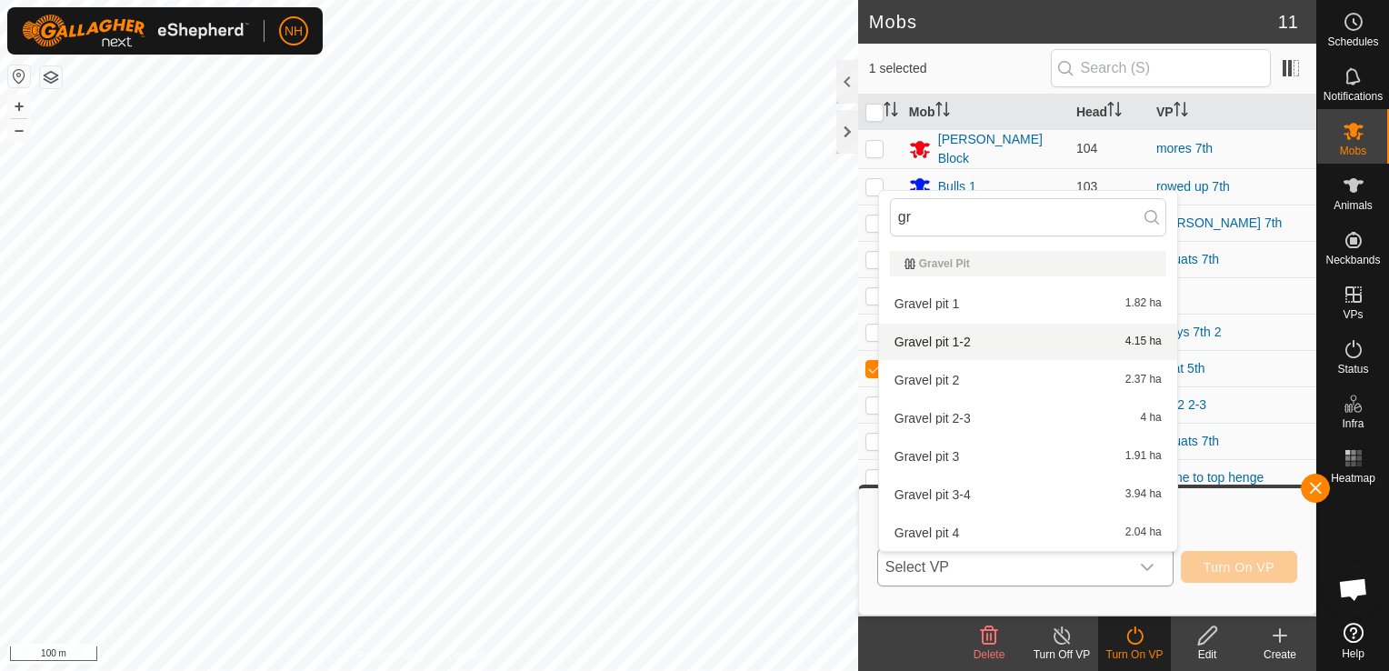
type input "gr"
click at [972, 329] on li "Gravel pit 1-2 4.15 ha" at bounding box center [1028, 342] width 298 height 36
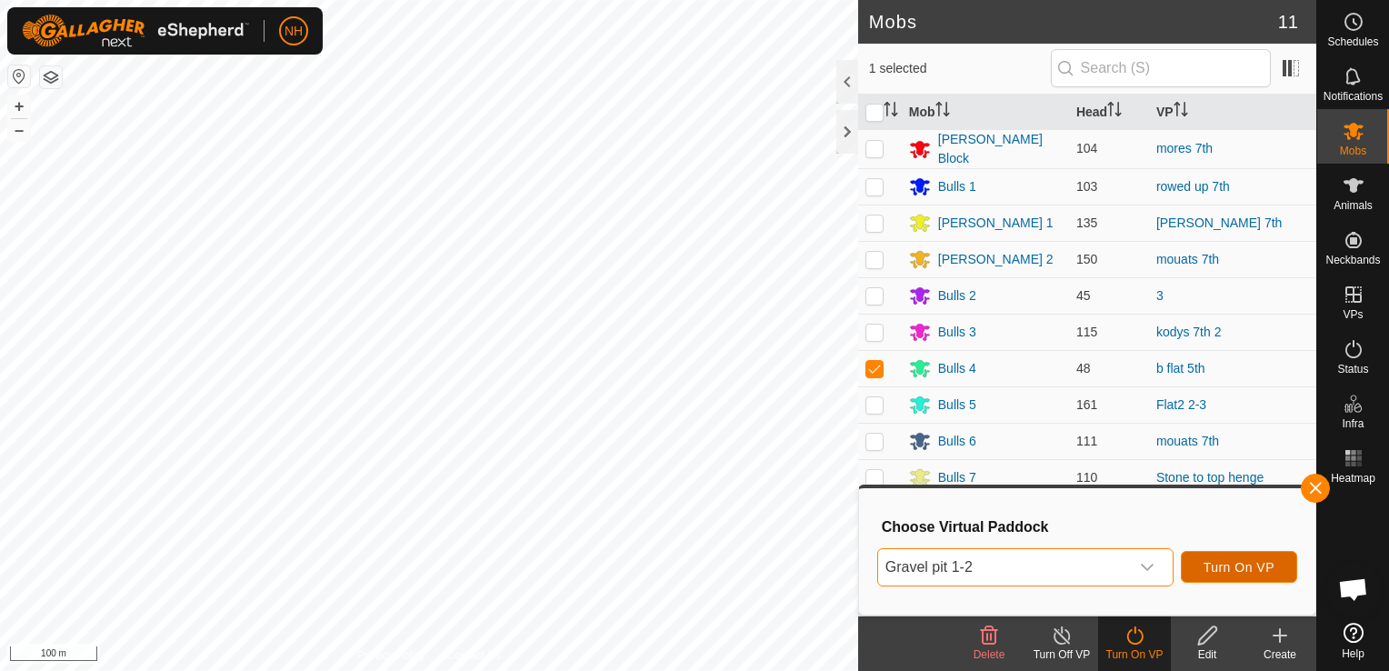
click at [1270, 566] on span "Turn On VP" at bounding box center [1239, 567] width 71 height 15
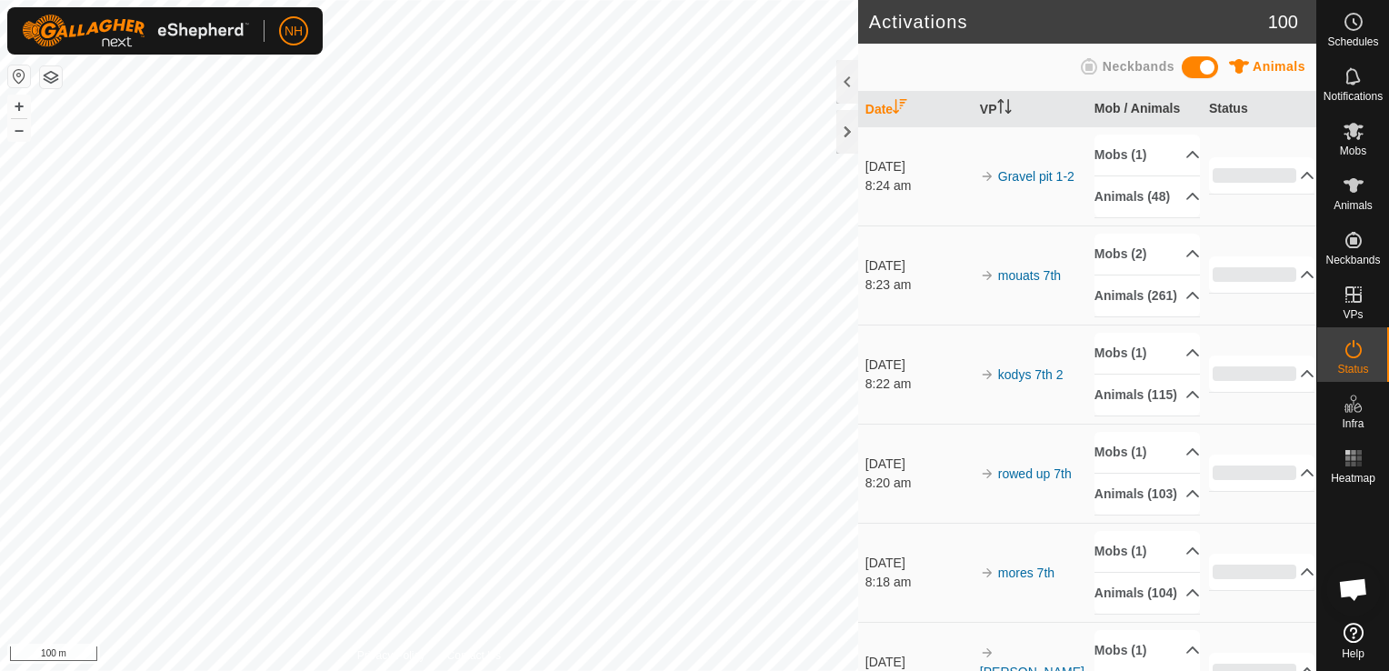
click at [728, 670] on html "NH Schedules Notifications Mobs Animals Neckbands VPs Status Infra Heatmap Help…" at bounding box center [694, 335] width 1389 height 671
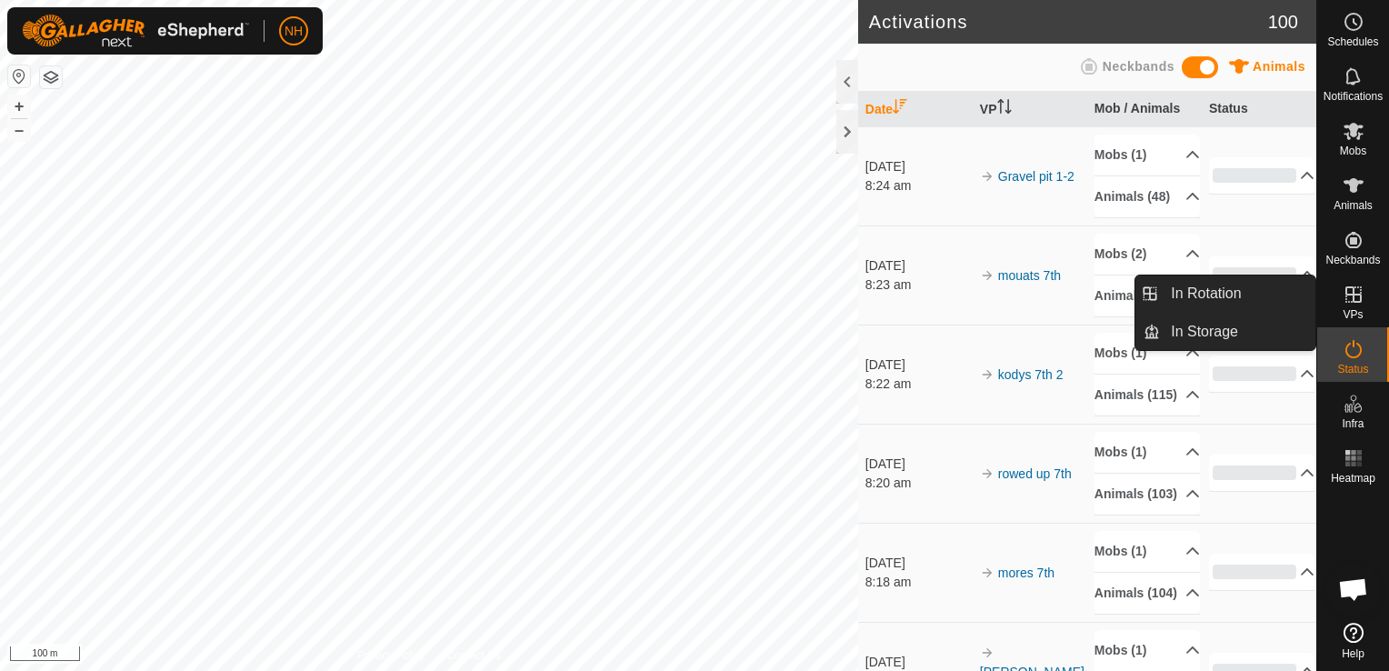
click at [1357, 301] on icon at bounding box center [1354, 294] width 16 height 16
click at [1210, 296] on link "In Rotation" at bounding box center [1237, 293] width 155 height 36
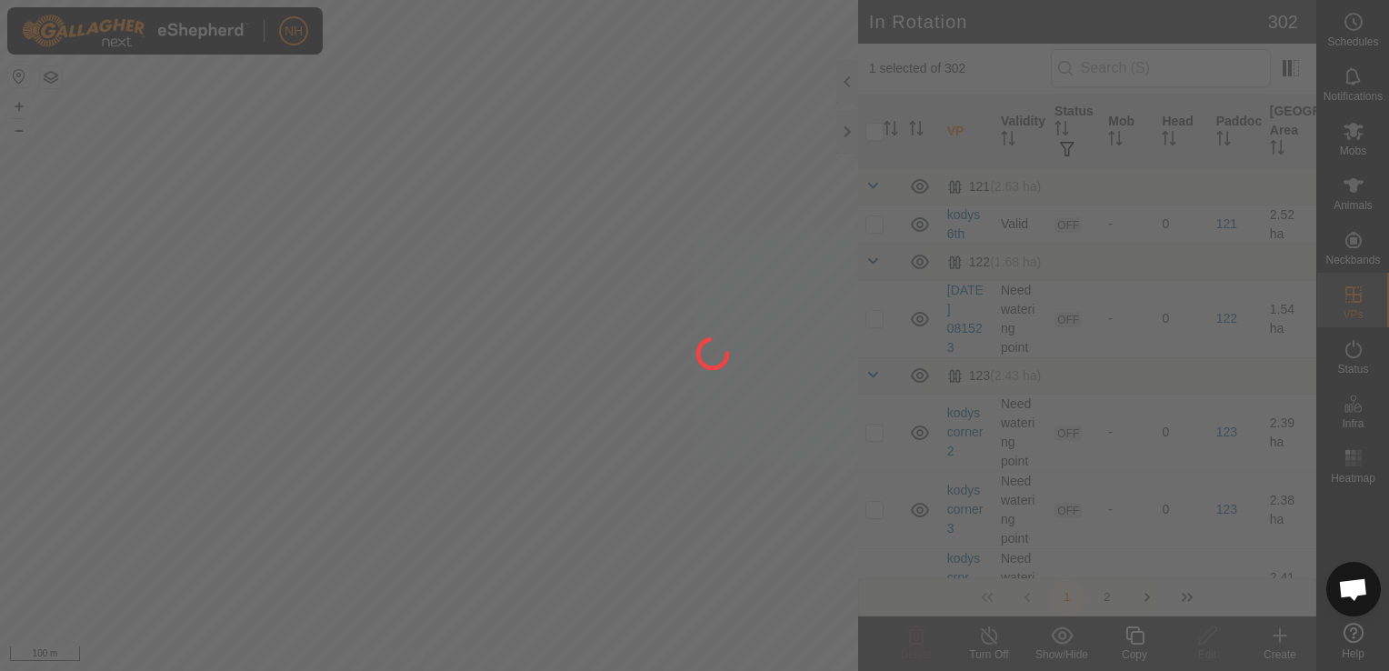
click at [1183, 293] on div at bounding box center [694, 335] width 1389 height 671
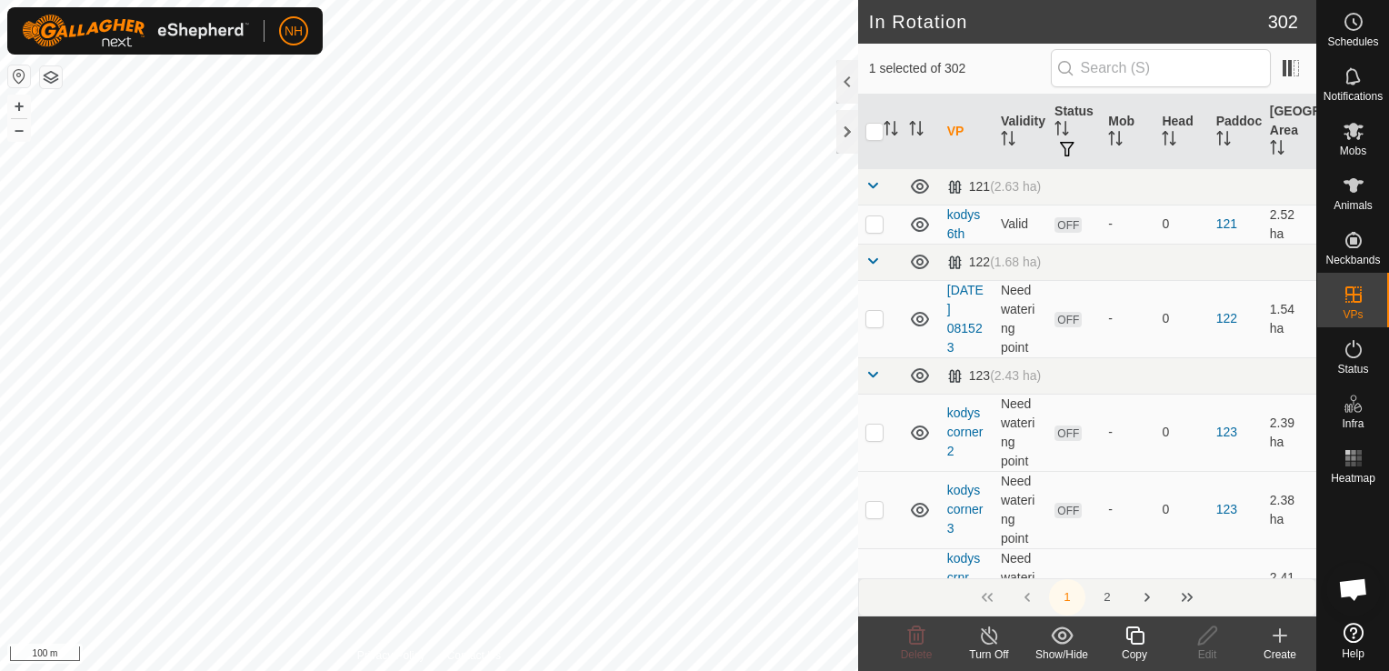
click at [1280, 638] on icon at bounding box center [1280, 635] width 0 height 13
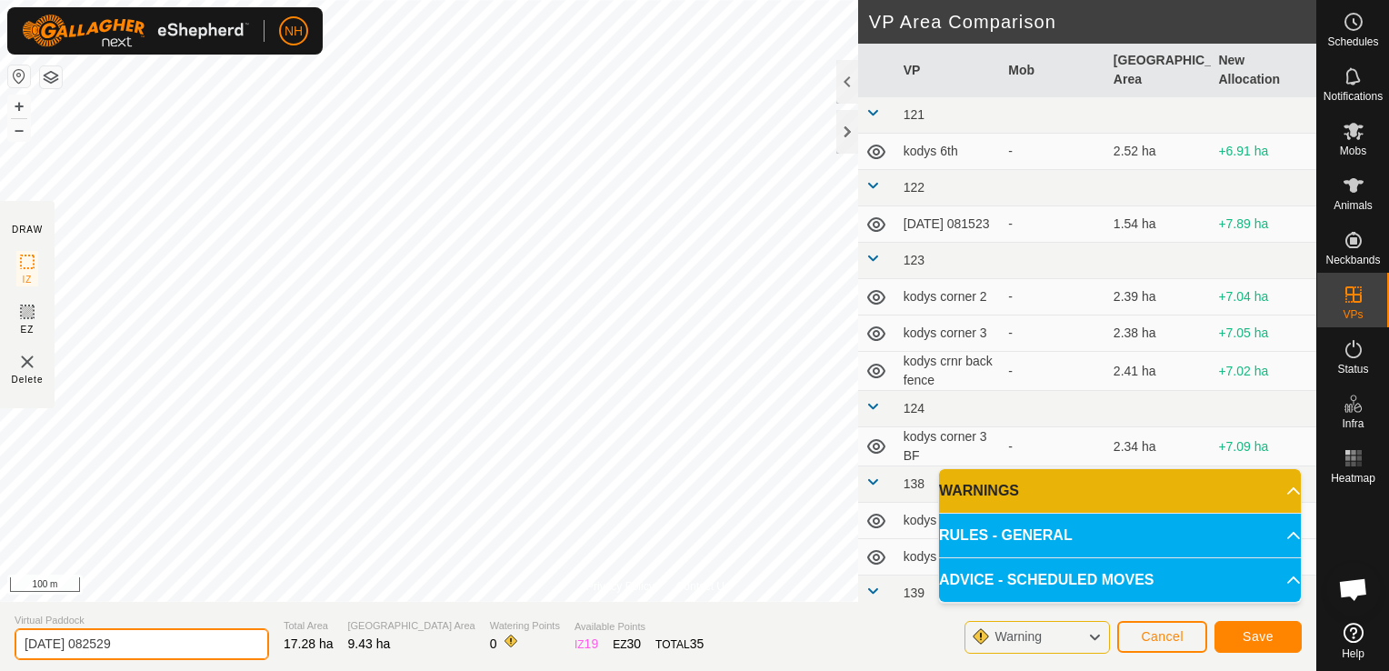
click at [212, 642] on input "2025-09-07 082529" at bounding box center [142, 644] width 255 height 32
type input "2"
type input "top flats 7th"
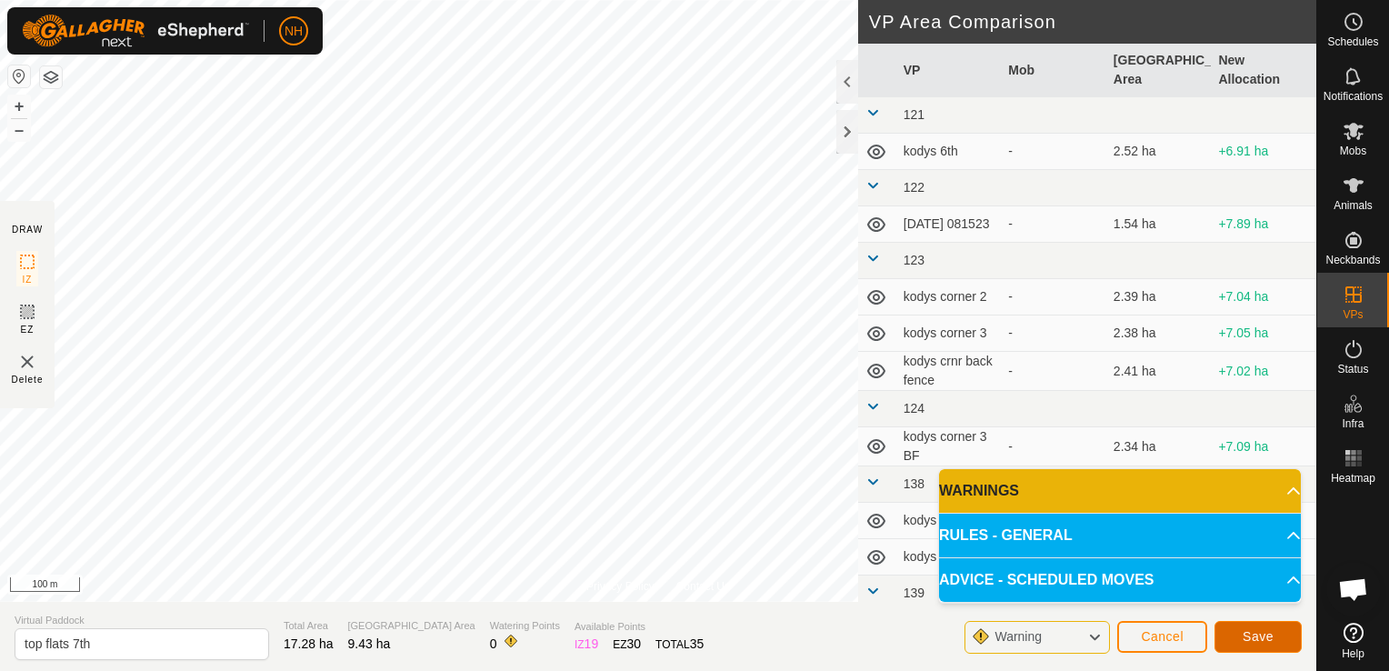
click at [1242, 633] on button "Save" at bounding box center [1258, 637] width 87 height 32
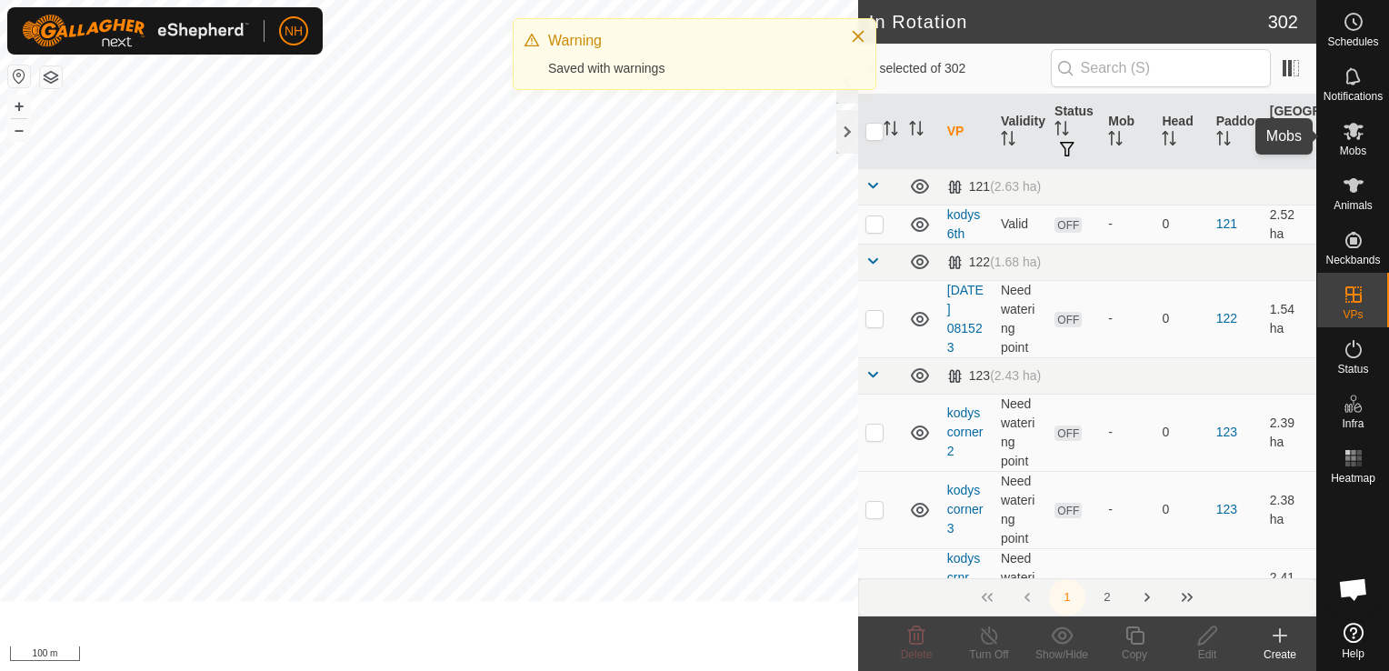
click at [1356, 139] on icon at bounding box center [1354, 131] width 22 height 22
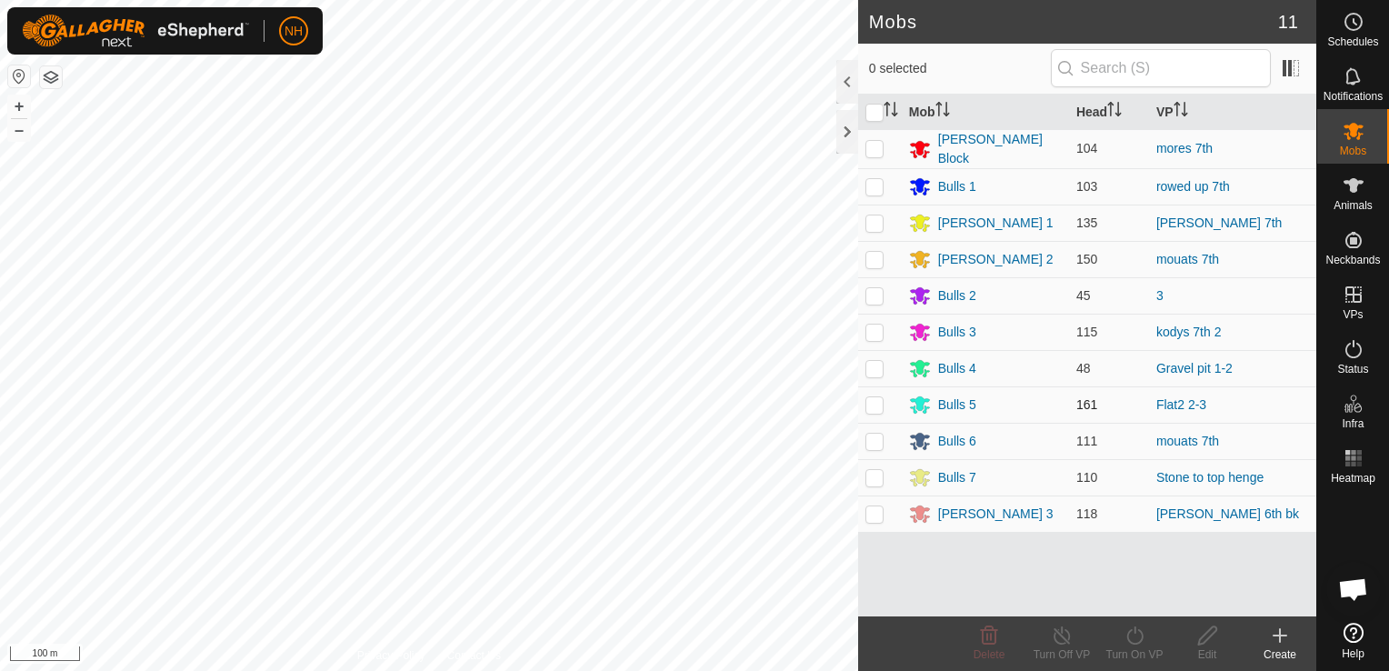
click at [873, 406] on p-checkbox at bounding box center [875, 404] width 18 height 15
checkbox input "true"
click at [1131, 639] on icon at bounding box center [1135, 636] width 23 height 22
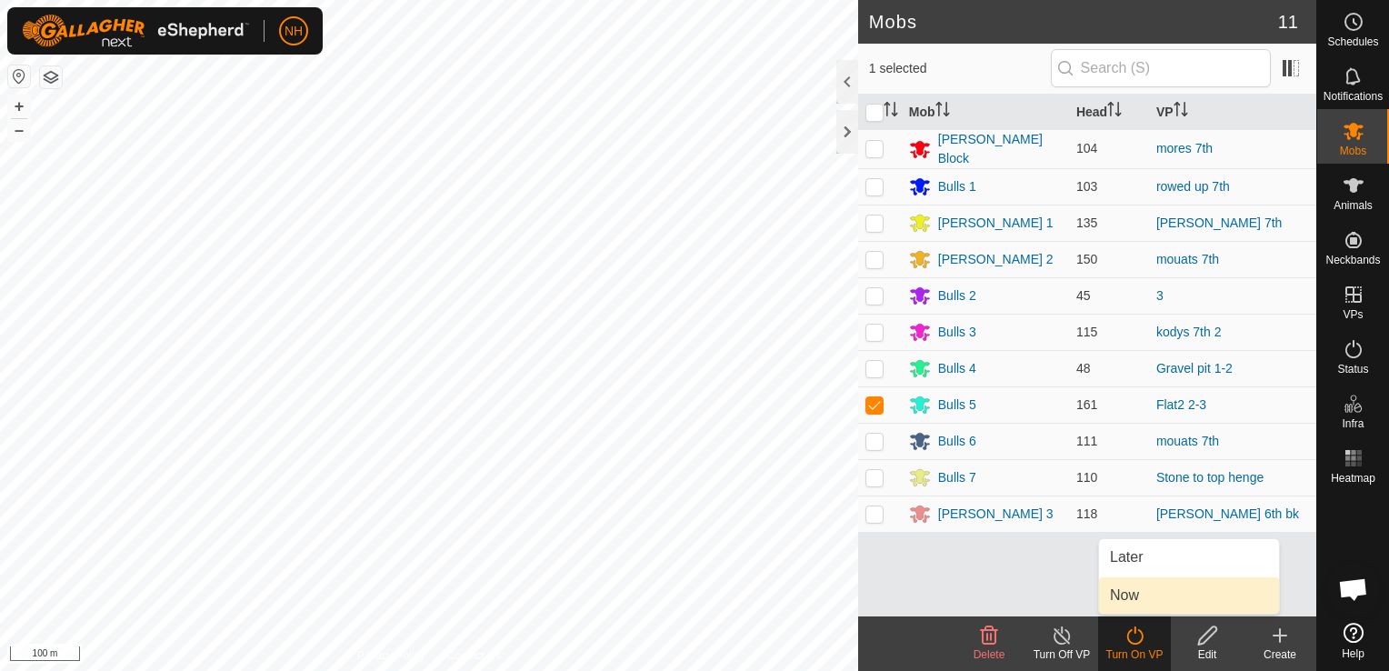
click at [1129, 596] on link "Now" at bounding box center [1189, 595] width 180 height 36
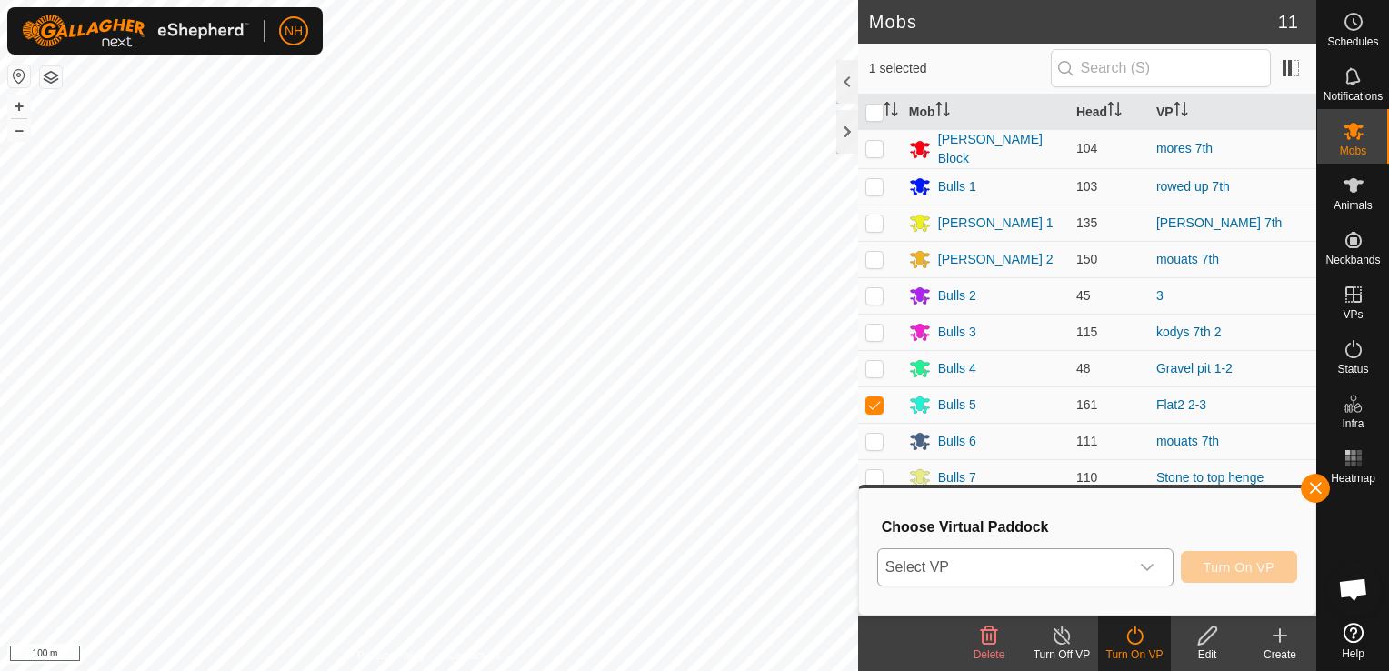
click at [1040, 560] on span "Select VP" at bounding box center [1003, 567] width 251 height 36
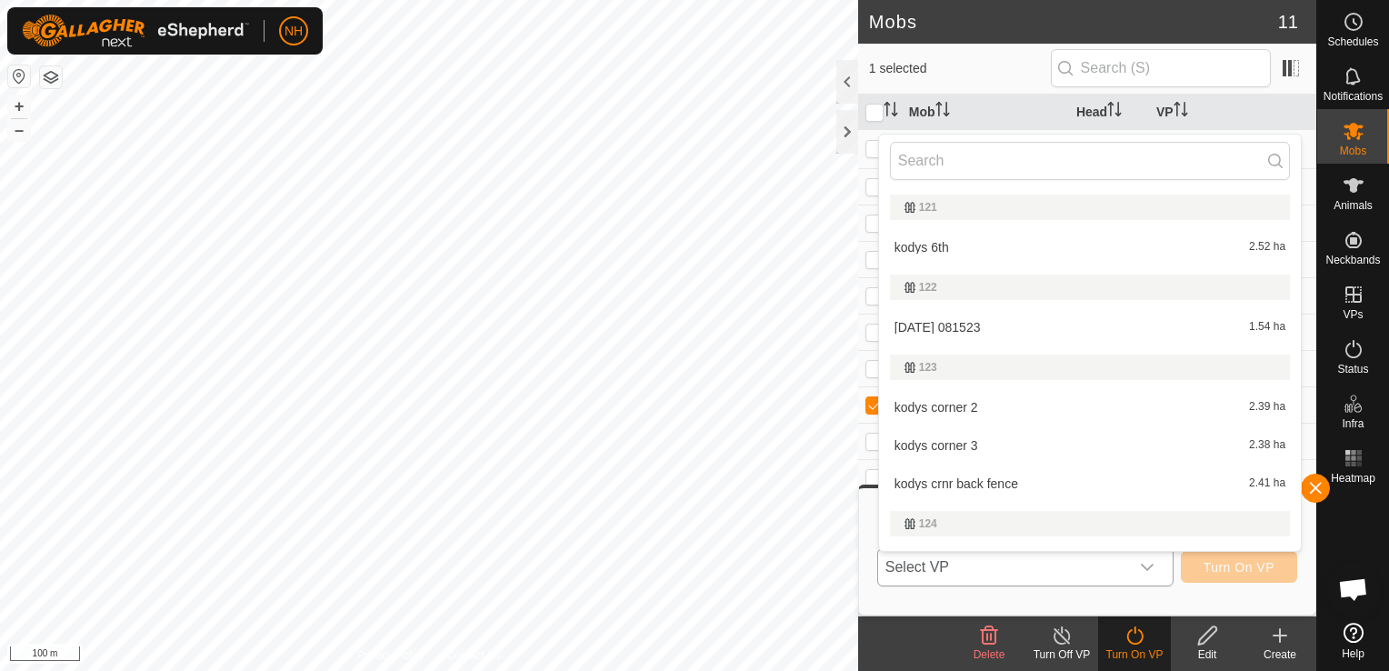
type input "t"
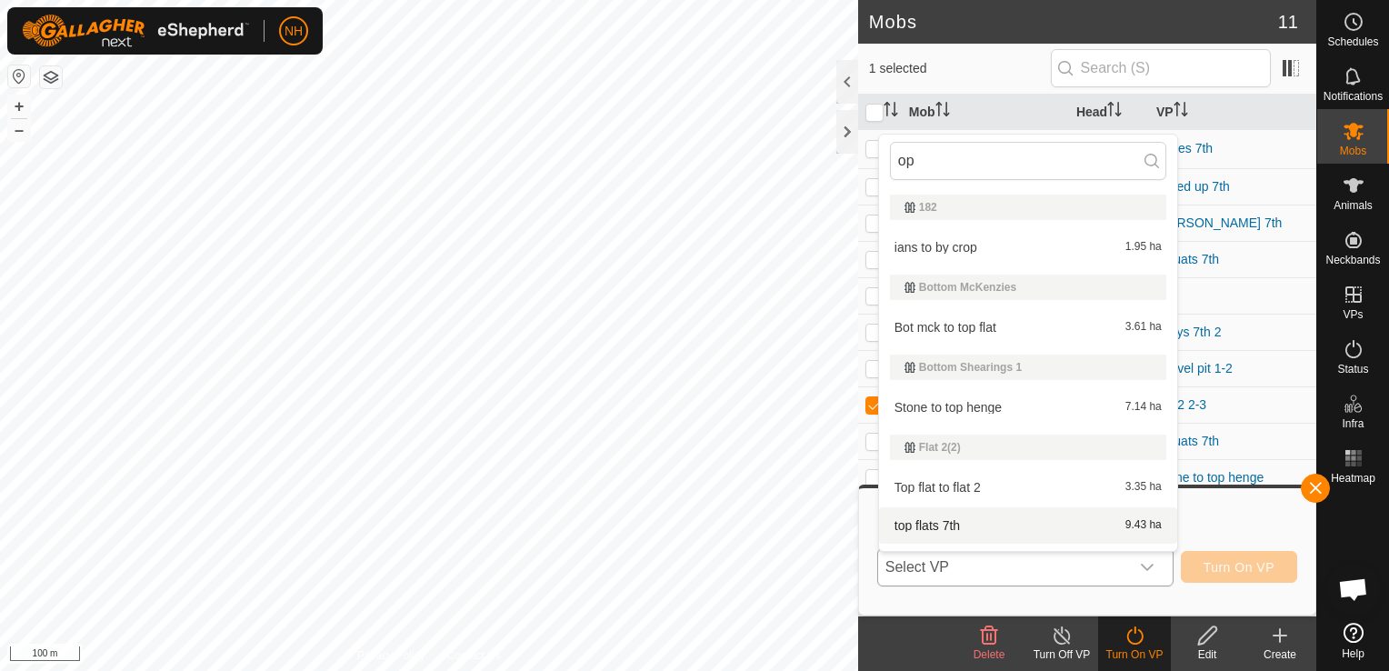
type input "op"
click at [979, 527] on li "top flats 7th 9.43 ha" at bounding box center [1028, 525] width 298 height 36
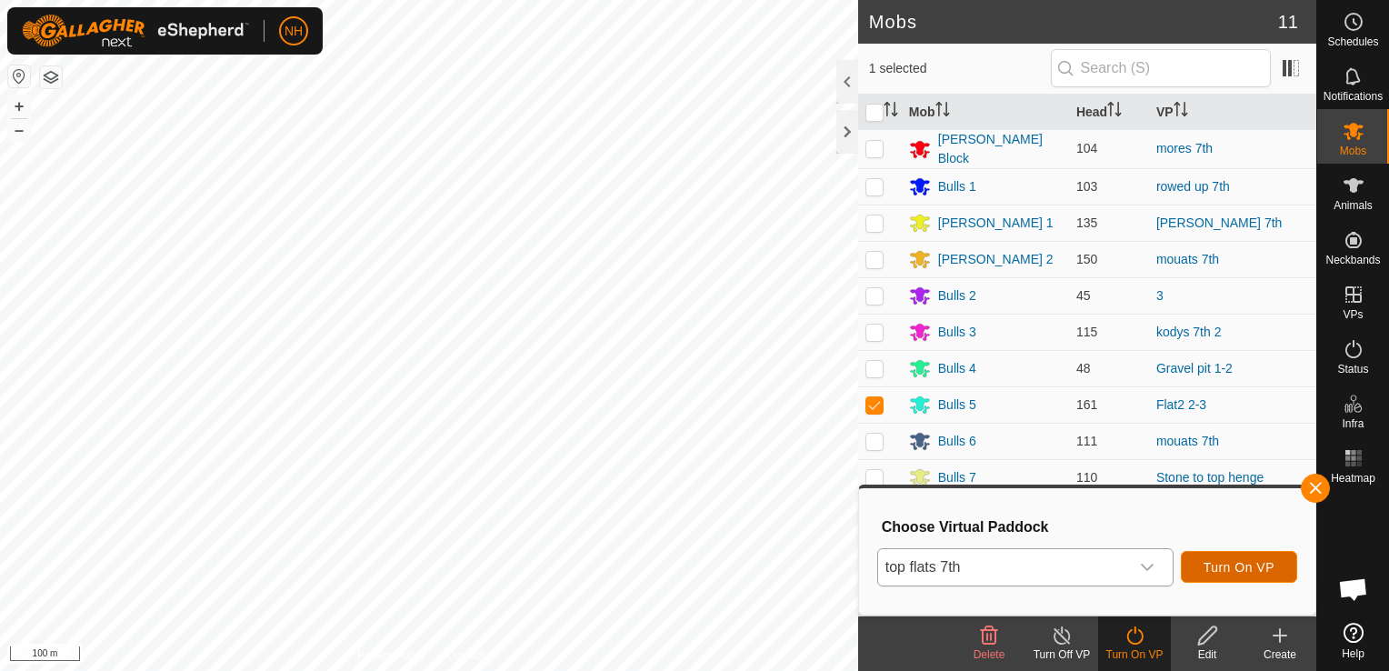
click at [1224, 565] on span "Turn On VP" at bounding box center [1239, 567] width 71 height 15
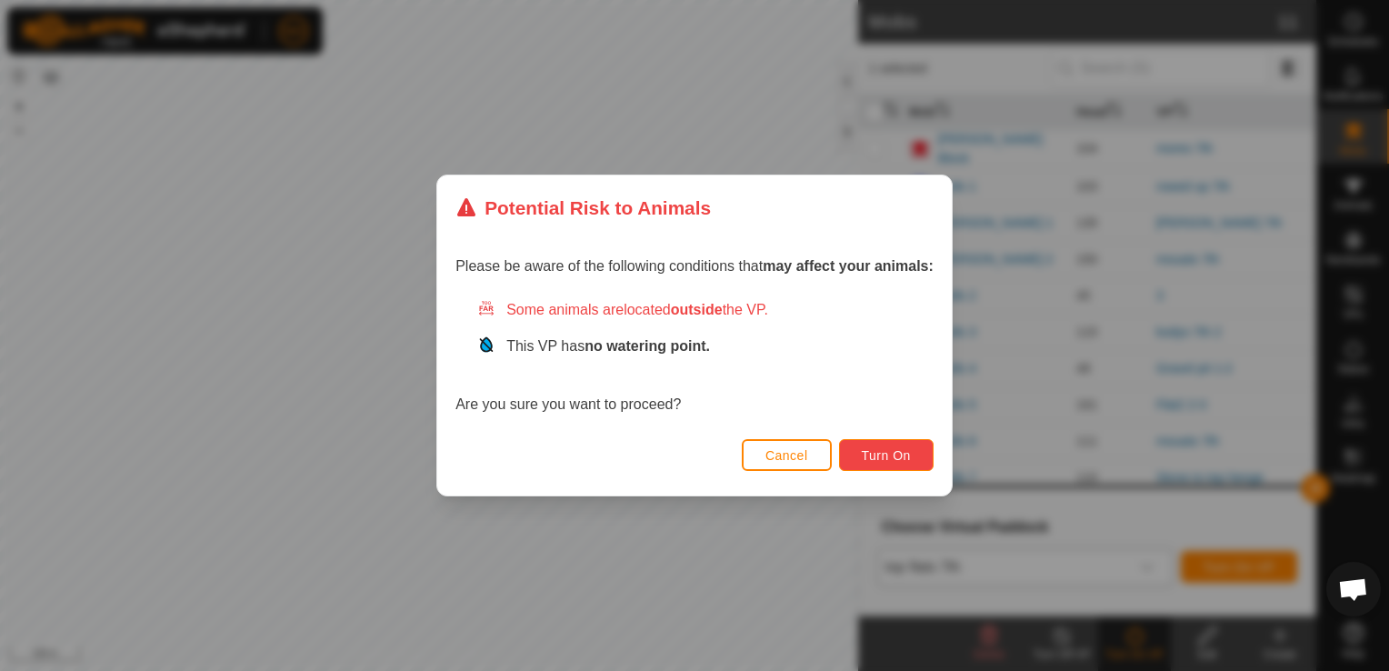
click at [907, 457] on span "Turn On" at bounding box center [886, 455] width 49 height 15
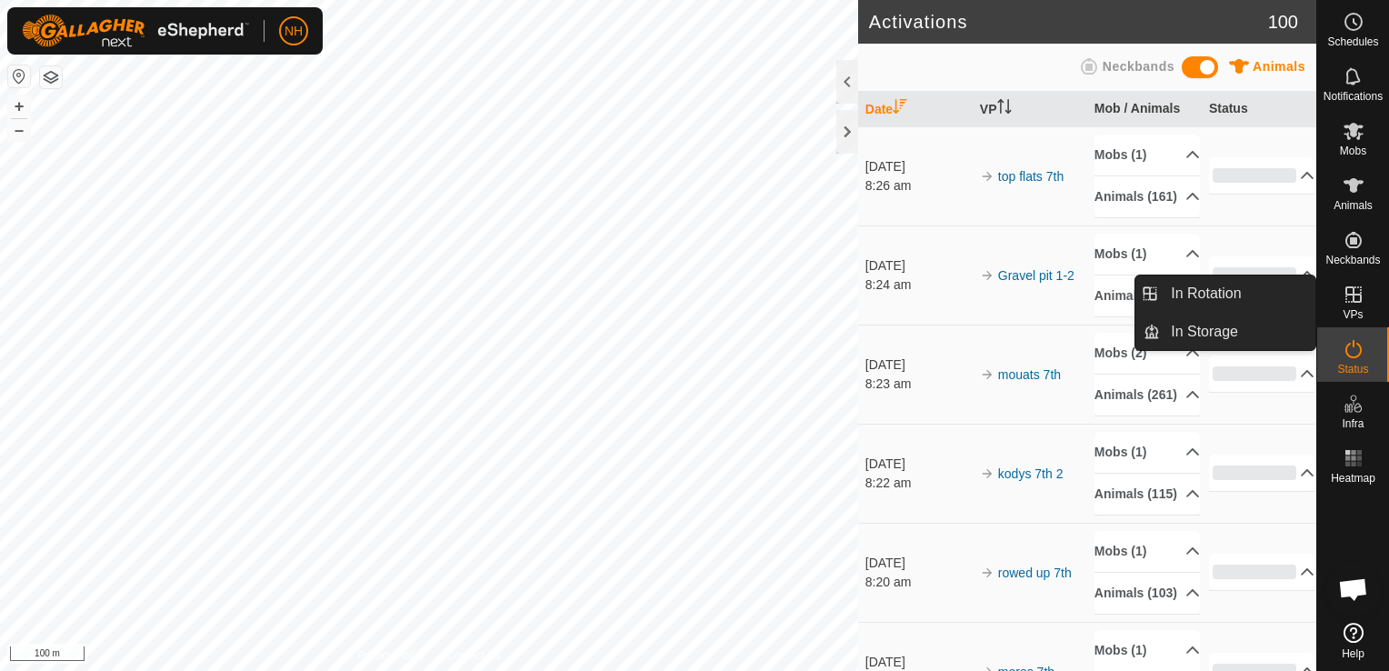
click at [1353, 300] on icon at bounding box center [1354, 294] width 16 height 16
click at [1176, 295] on link "In Rotation" at bounding box center [1237, 293] width 155 height 36
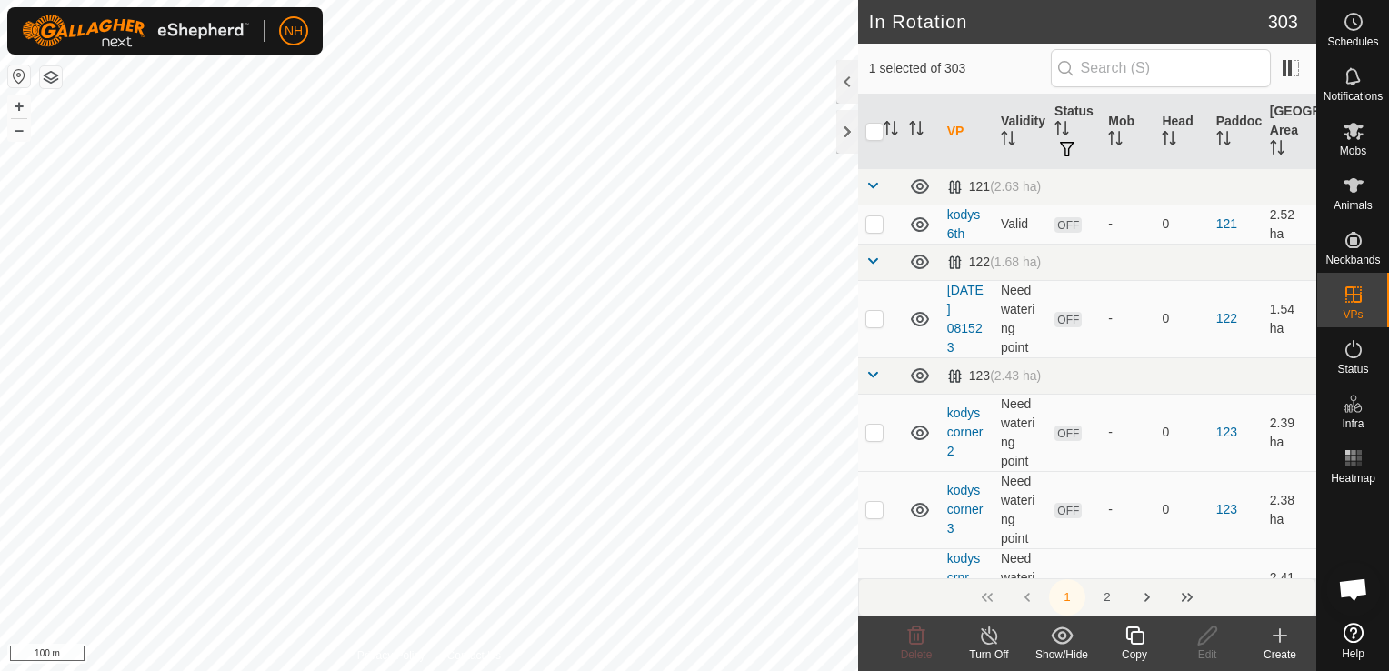
click at [1287, 638] on icon at bounding box center [1280, 636] width 22 height 22
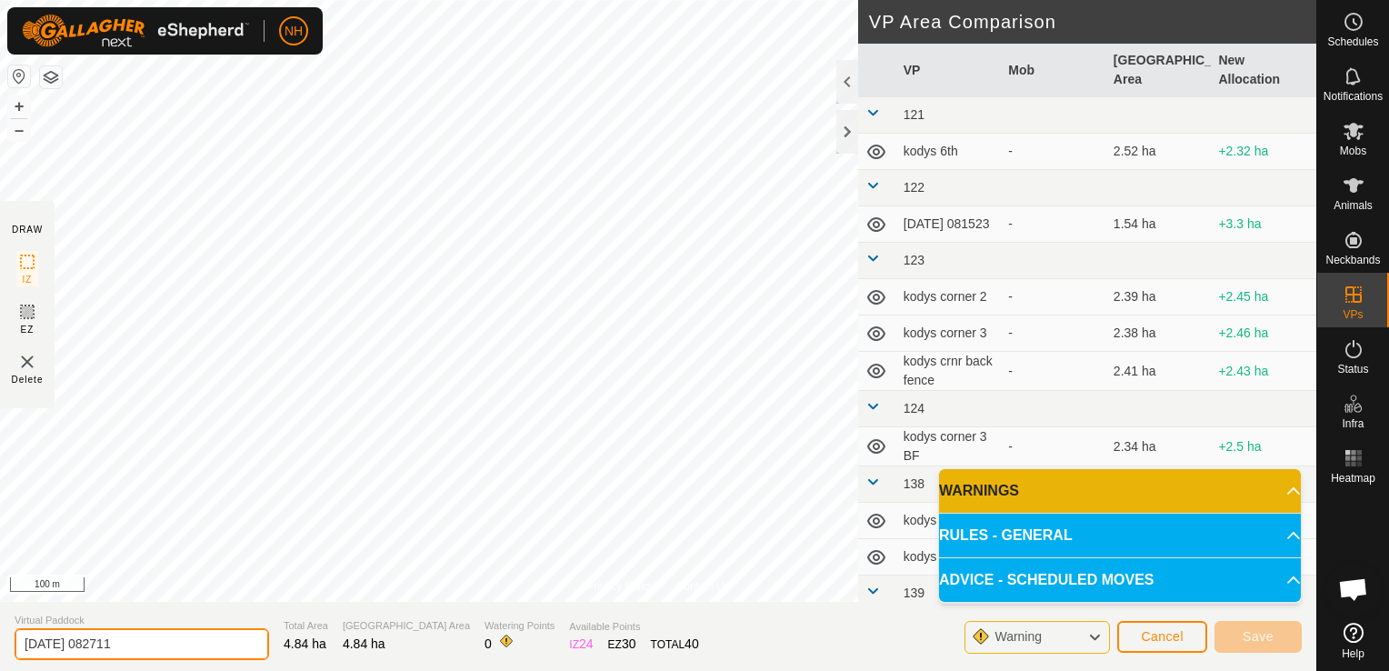
click at [203, 639] on input "2025-09-07 082711" at bounding box center [142, 644] width 255 height 32
type input "2"
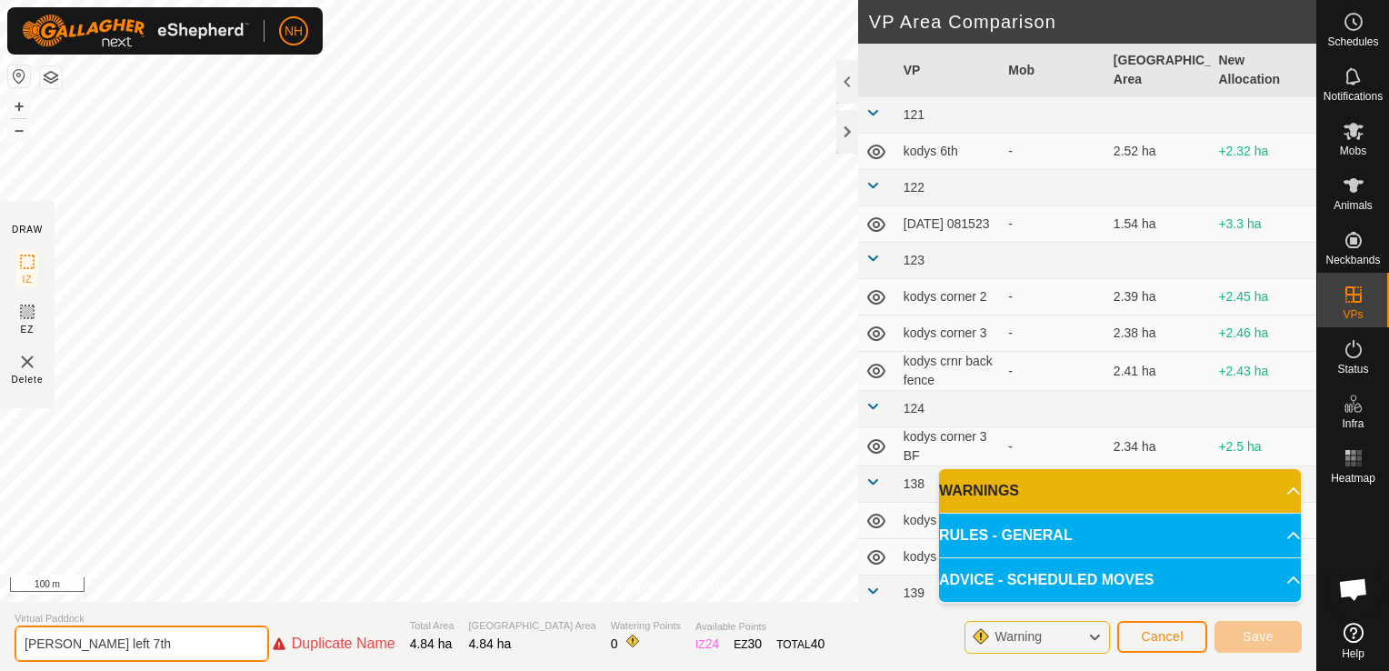
type input "[PERSON_NAME] left 7th"
click at [1175, 632] on span "Cancel" at bounding box center [1162, 636] width 43 height 15
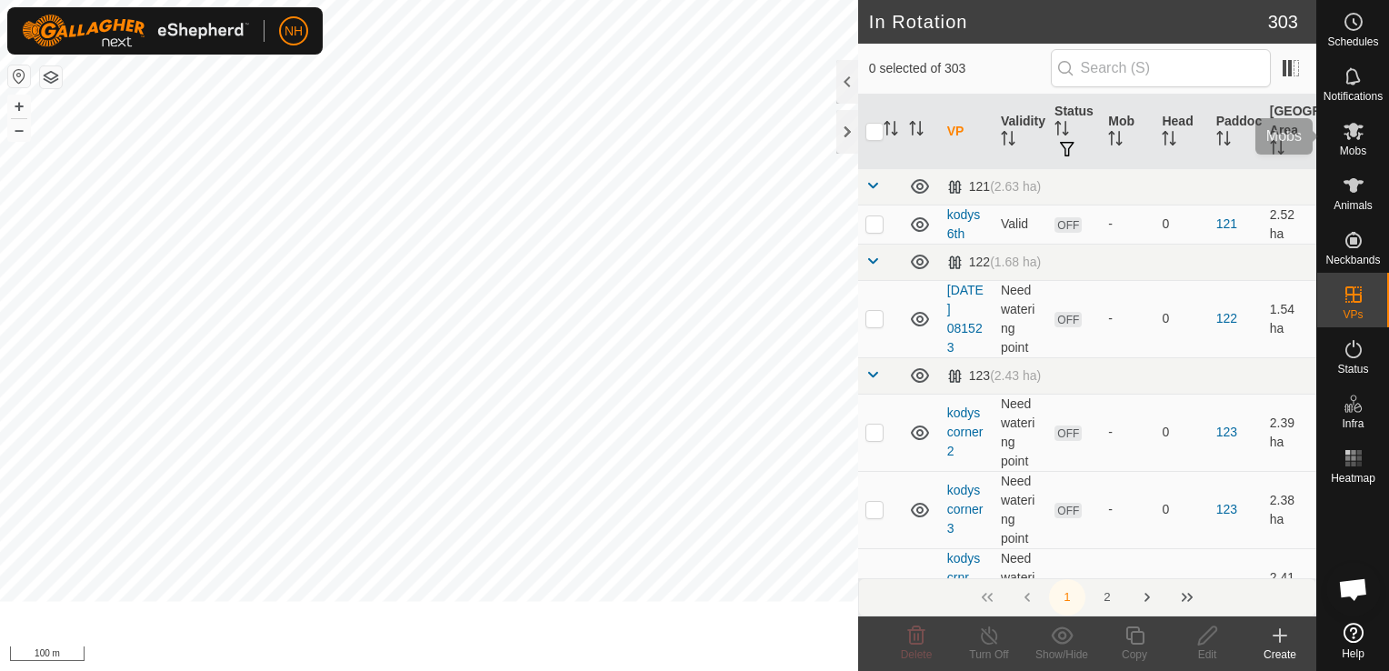
click at [1349, 139] on icon at bounding box center [1354, 131] width 22 height 22
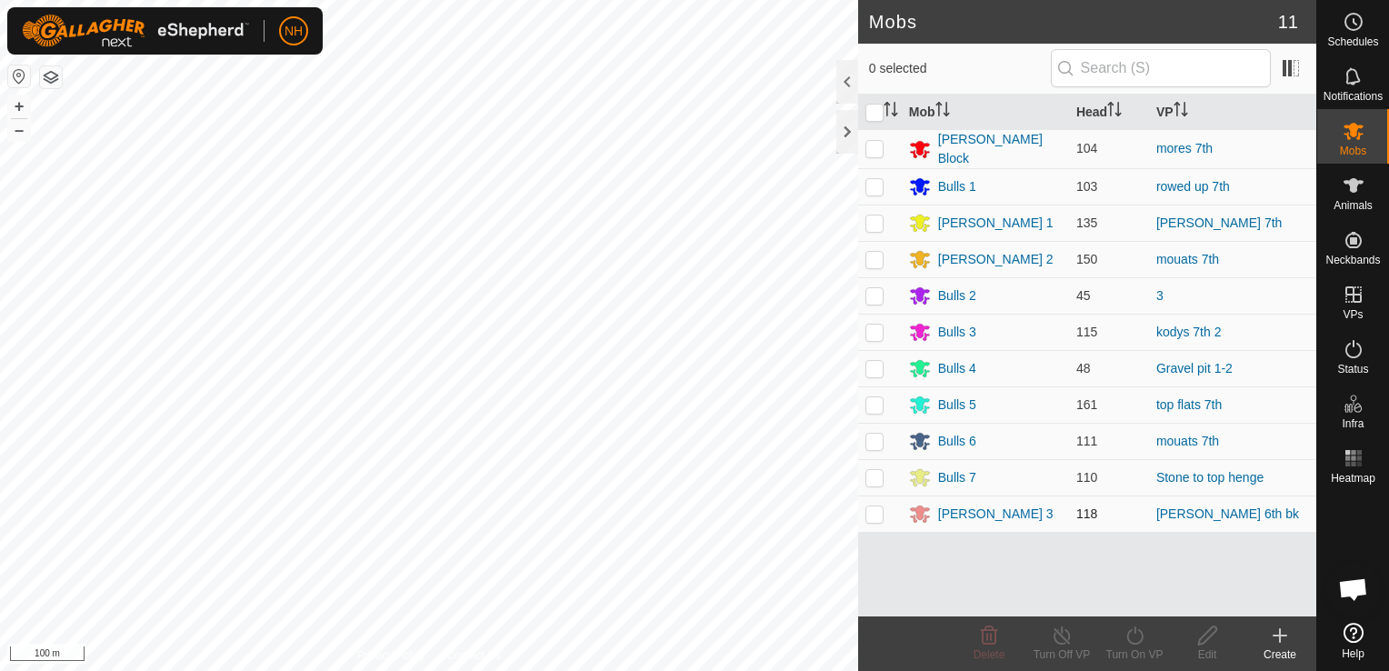
click at [876, 512] on p-checkbox at bounding box center [875, 513] width 18 height 15
checkbox input "true"
click at [1134, 638] on icon at bounding box center [1135, 636] width 23 height 22
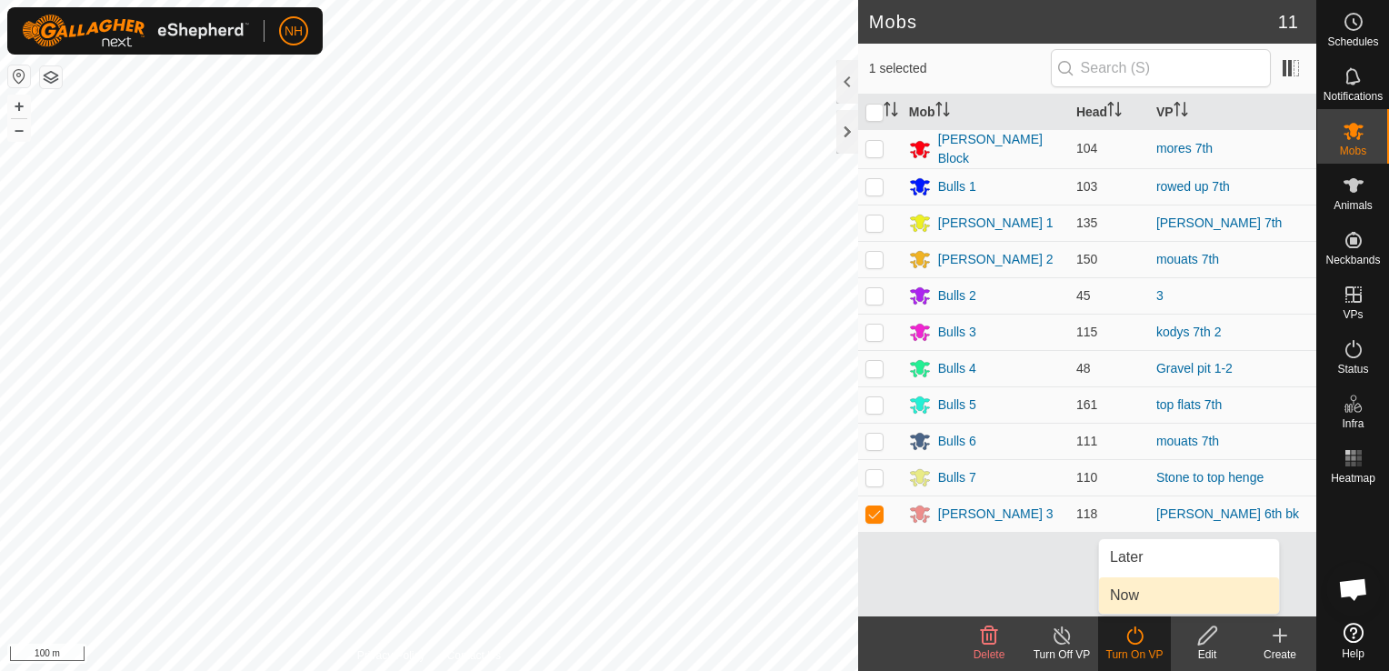
click at [1133, 591] on link "Now" at bounding box center [1189, 595] width 180 height 36
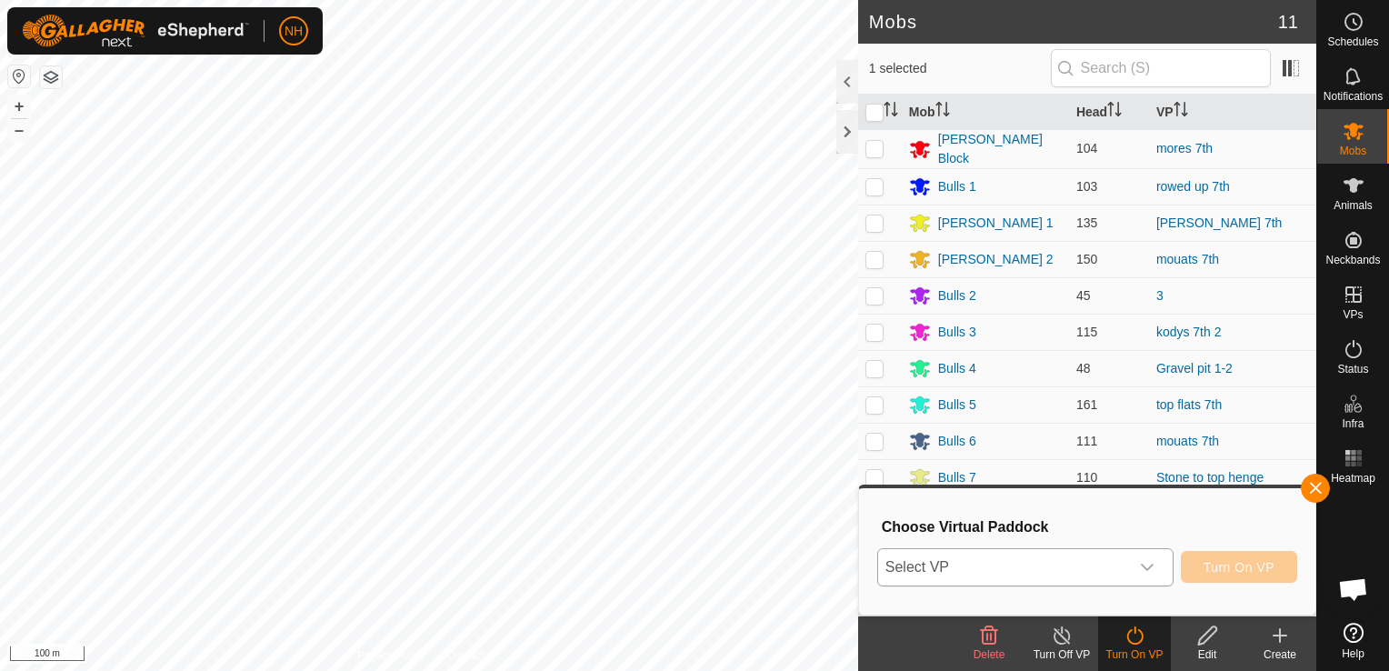
click at [1073, 565] on span "Select VP" at bounding box center [1003, 567] width 251 height 36
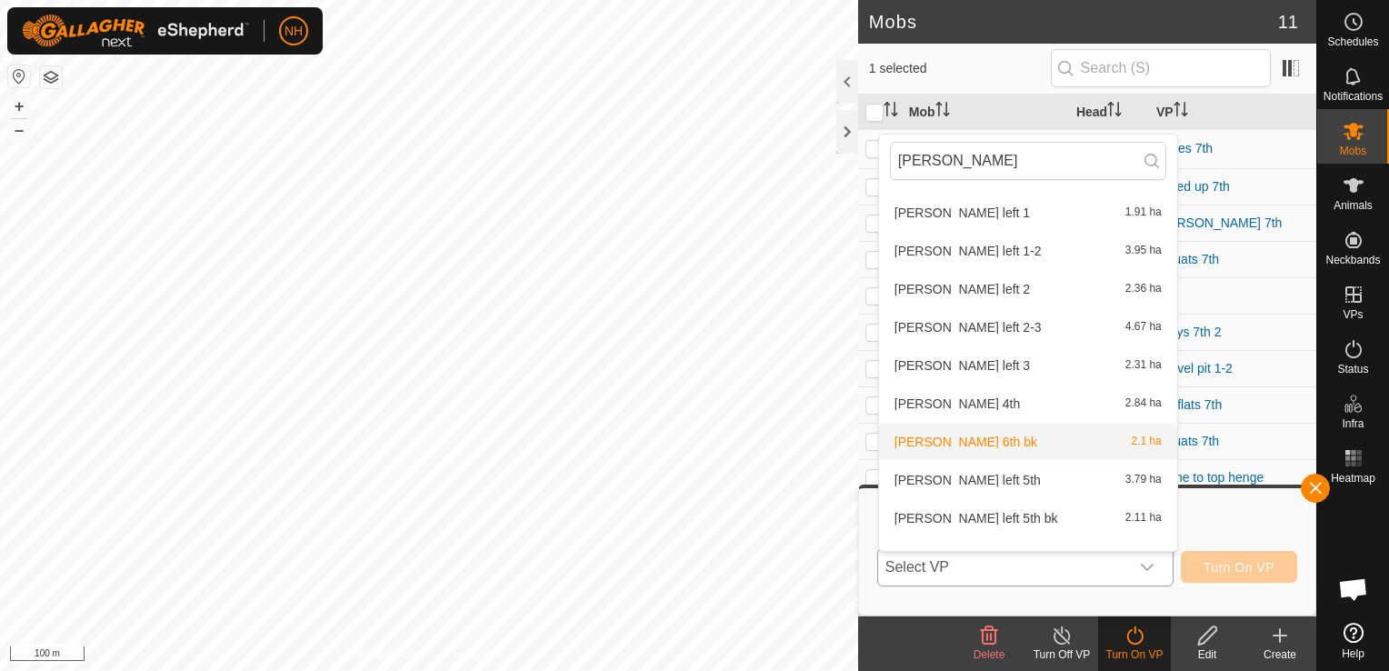
scroll to position [205, 0]
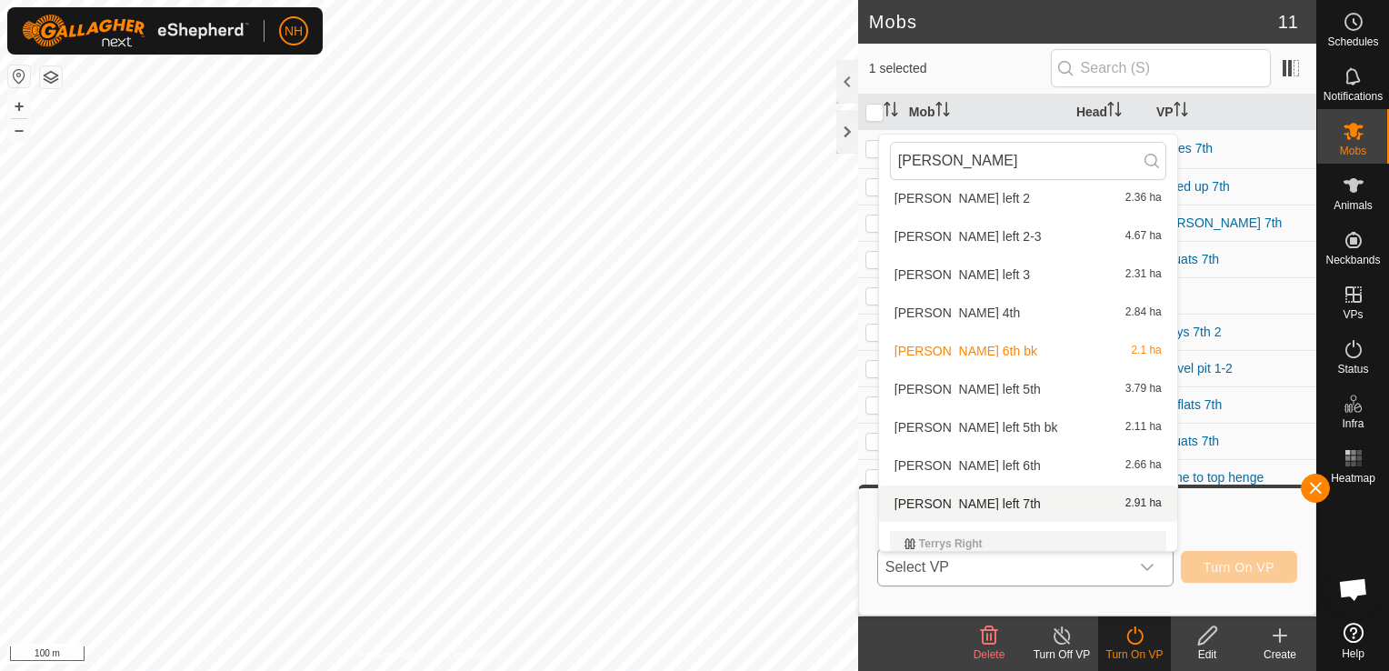
type input "terry"
click at [951, 500] on li "terrys left 7th 2.91 ha" at bounding box center [1028, 504] width 298 height 36
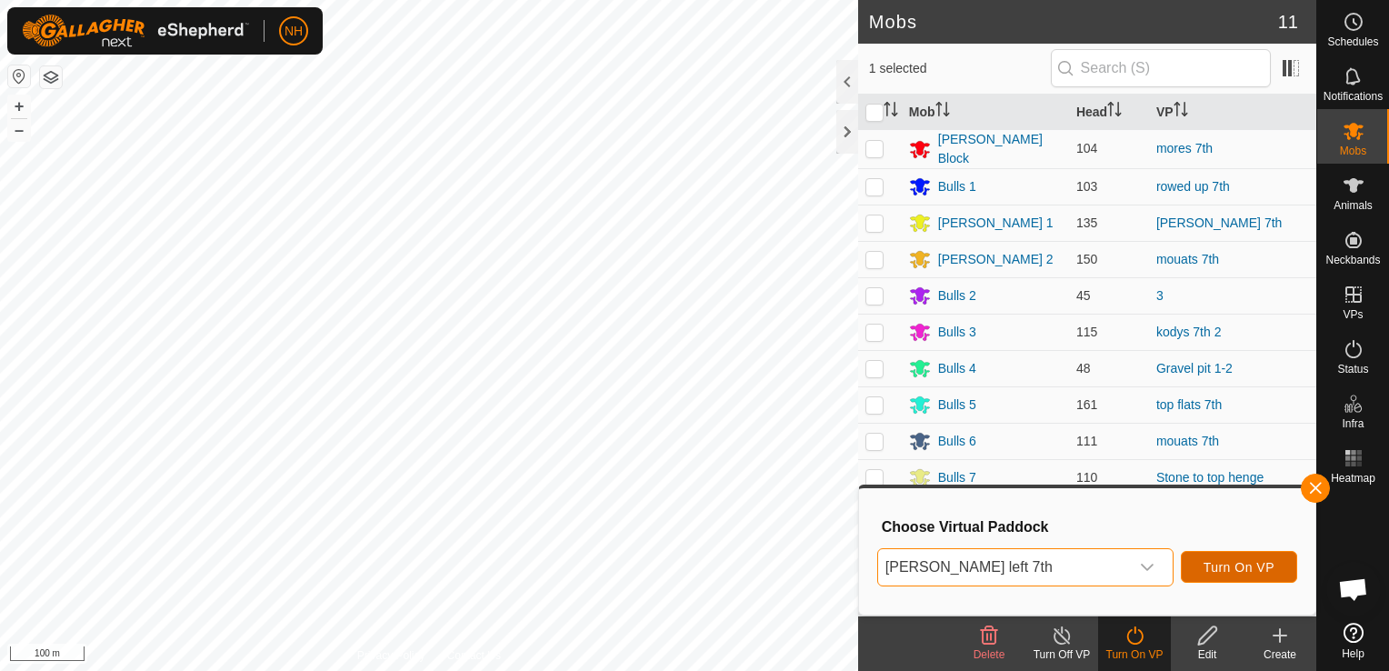
click at [1269, 563] on span "Turn On VP" at bounding box center [1239, 567] width 71 height 15
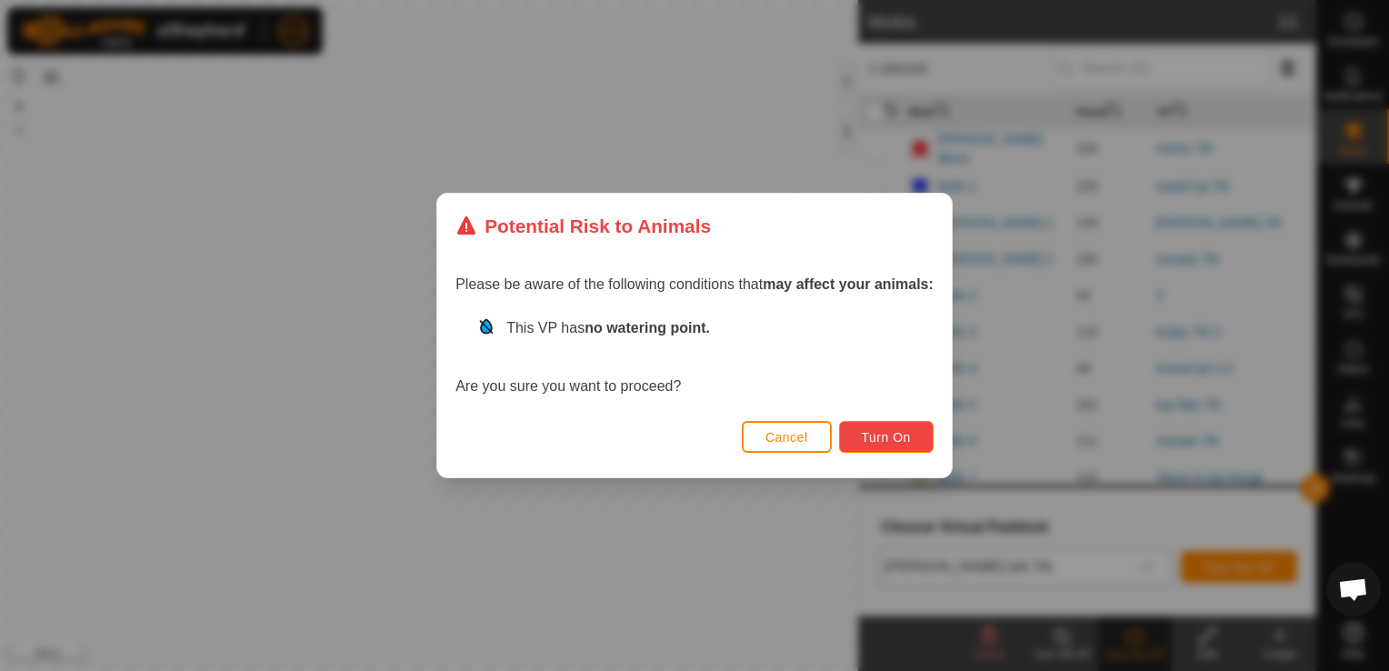
click at [900, 438] on span "Turn On" at bounding box center [886, 437] width 49 height 15
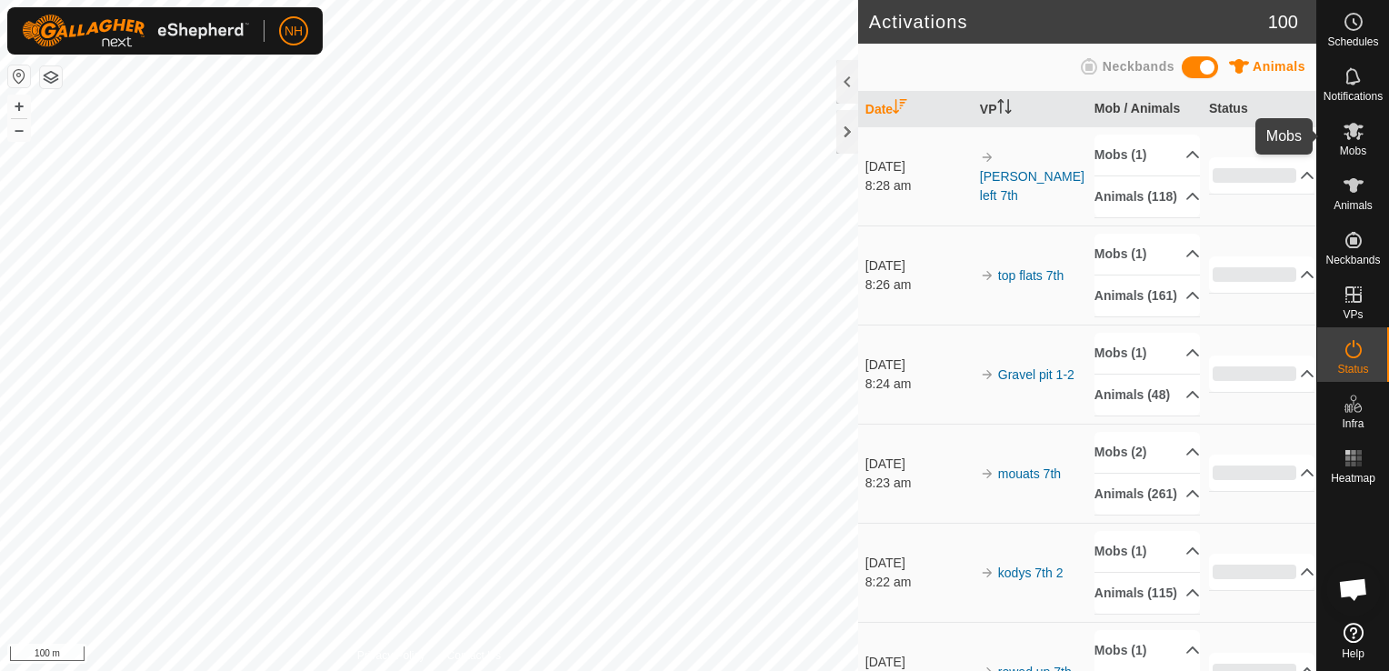
click at [1349, 140] on icon at bounding box center [1354, 131] width 22 height 22
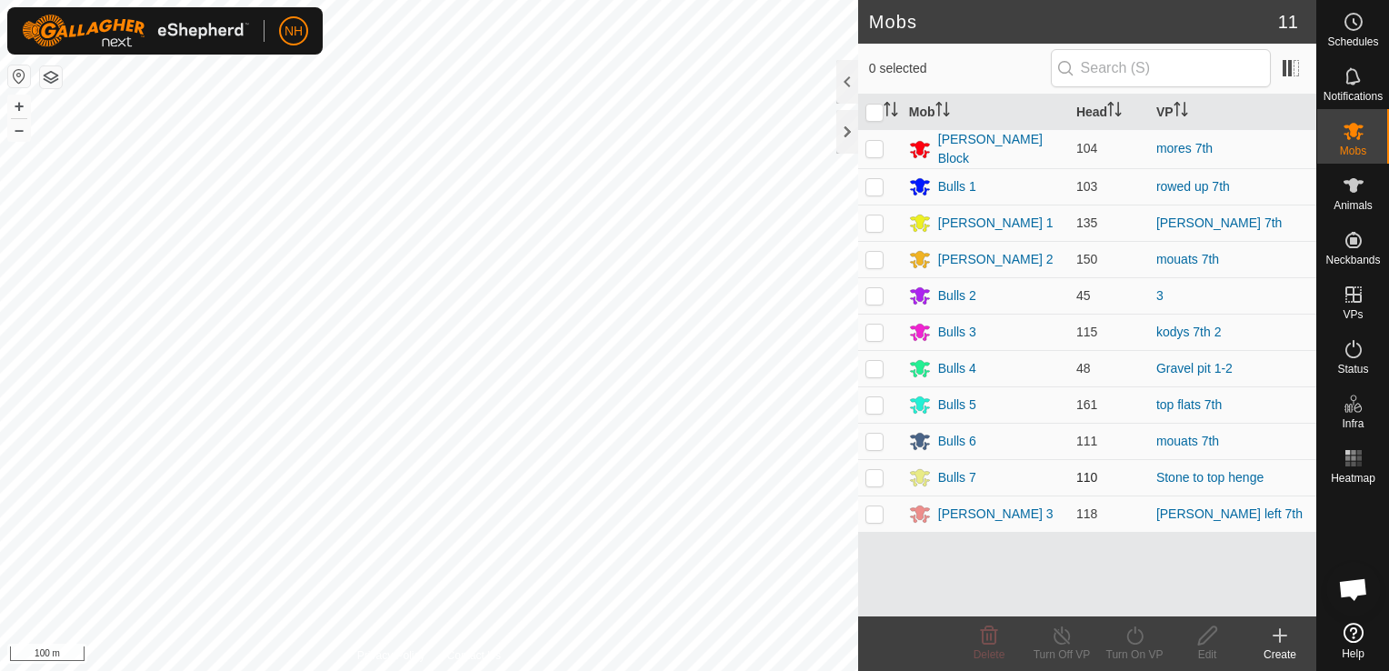
click at [870, 470] on p-checkbox at bounding box center [875, 477] width 18 height 15
checkbox input "true"
click at [1138, 638] on icon at bounding box center [1135, 636] width 23 height 22
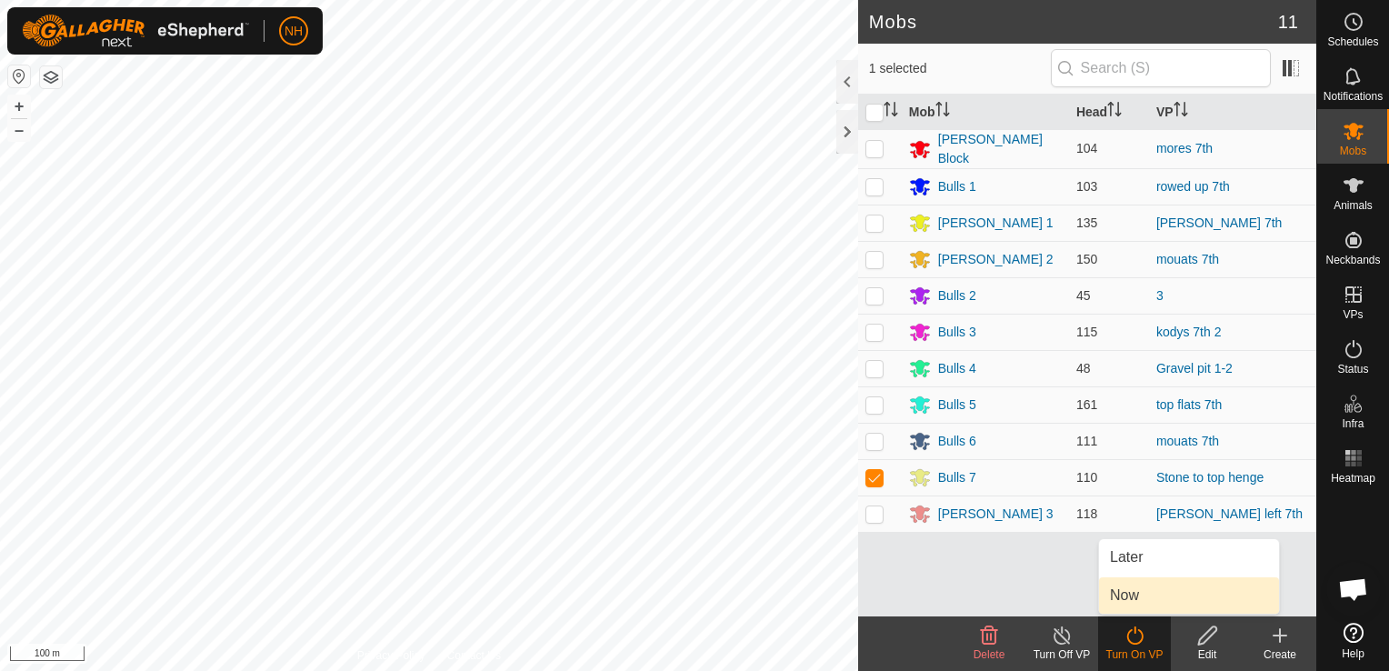
click at [1136, 596] on link "Now" at bounding box center [1189, 595] width 180 height 36
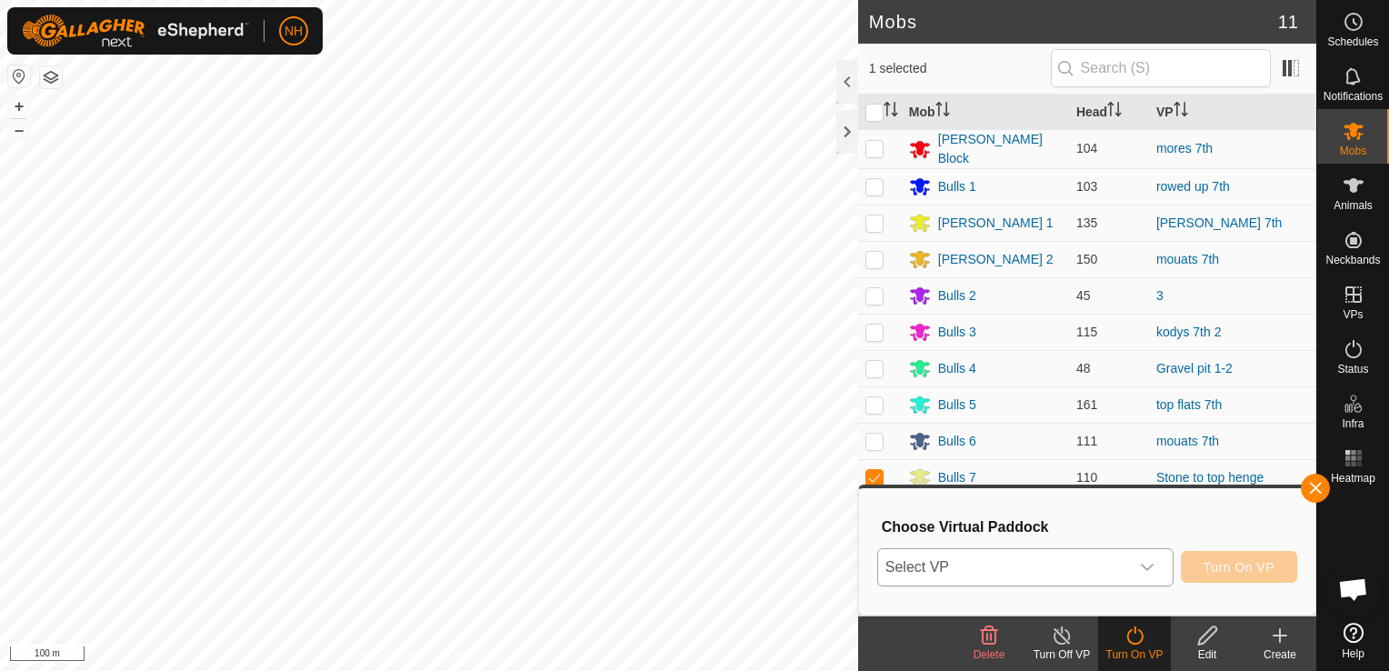
click at [1001, 565] on span "Select VP" at bounding box center [1003, 567] width 251 height 36
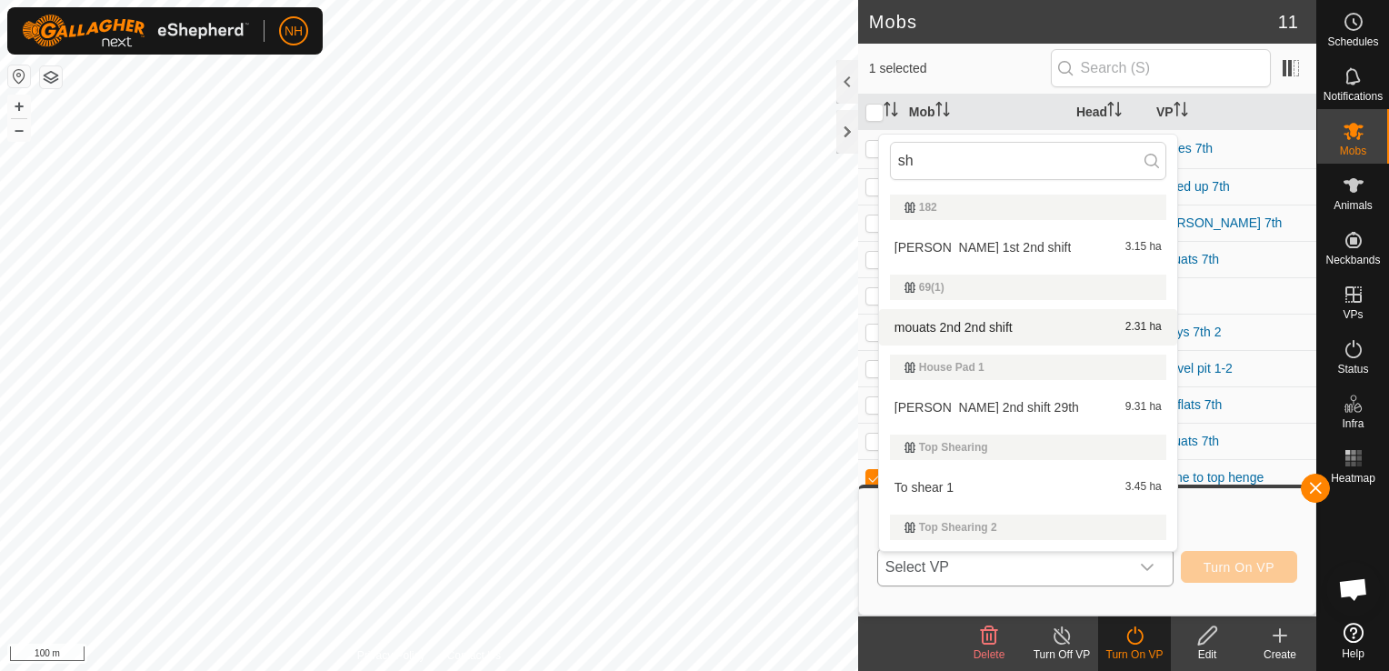
type input "s"
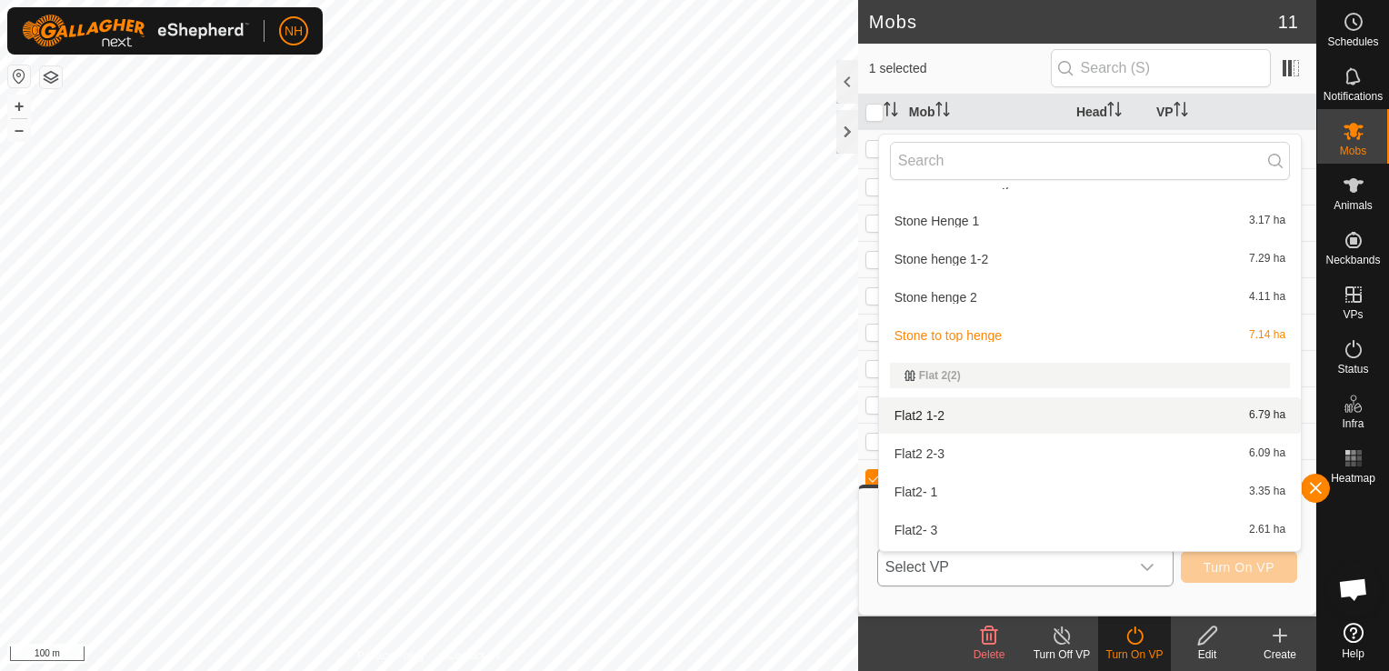
scroll to position [8263, 0]
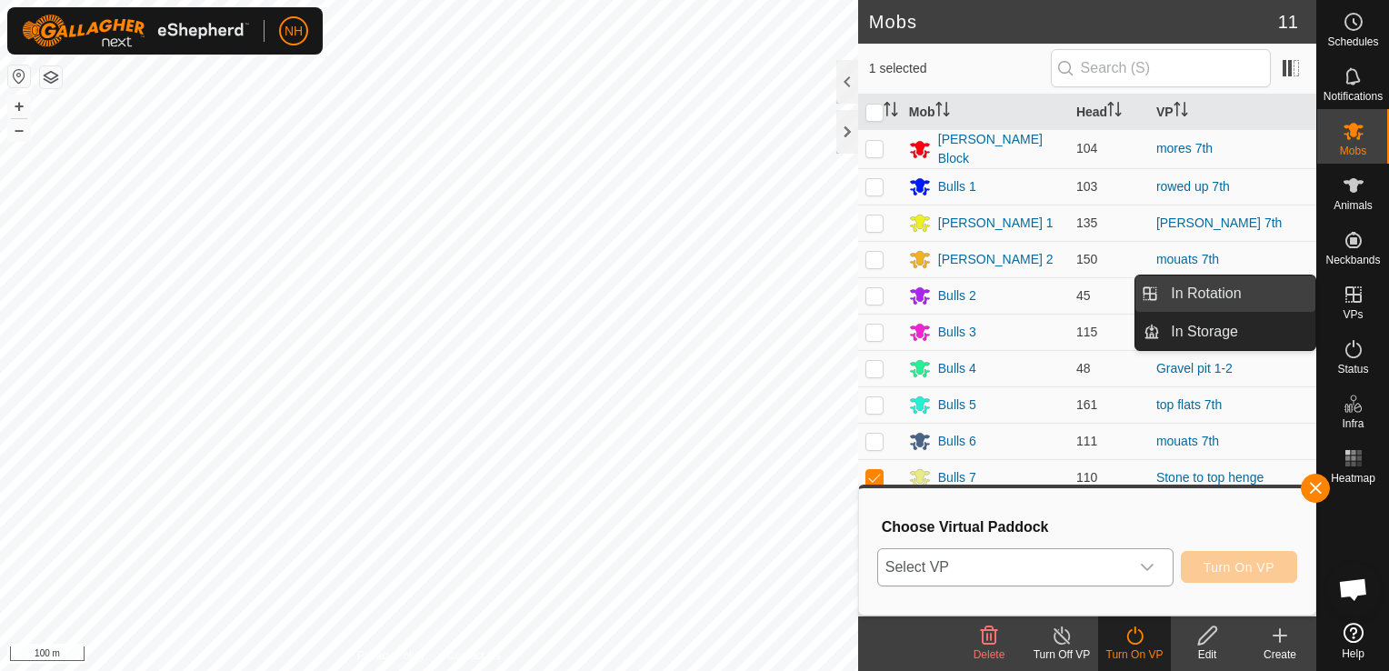
drag, startPoint x: 1252, startPoint y: 292, endPoint x: 1237, endPoint y: 311, distance: 24.6
click at [1252, 292] on link "In Rotation" at bounding box center [1237, 293] width 155 height 36
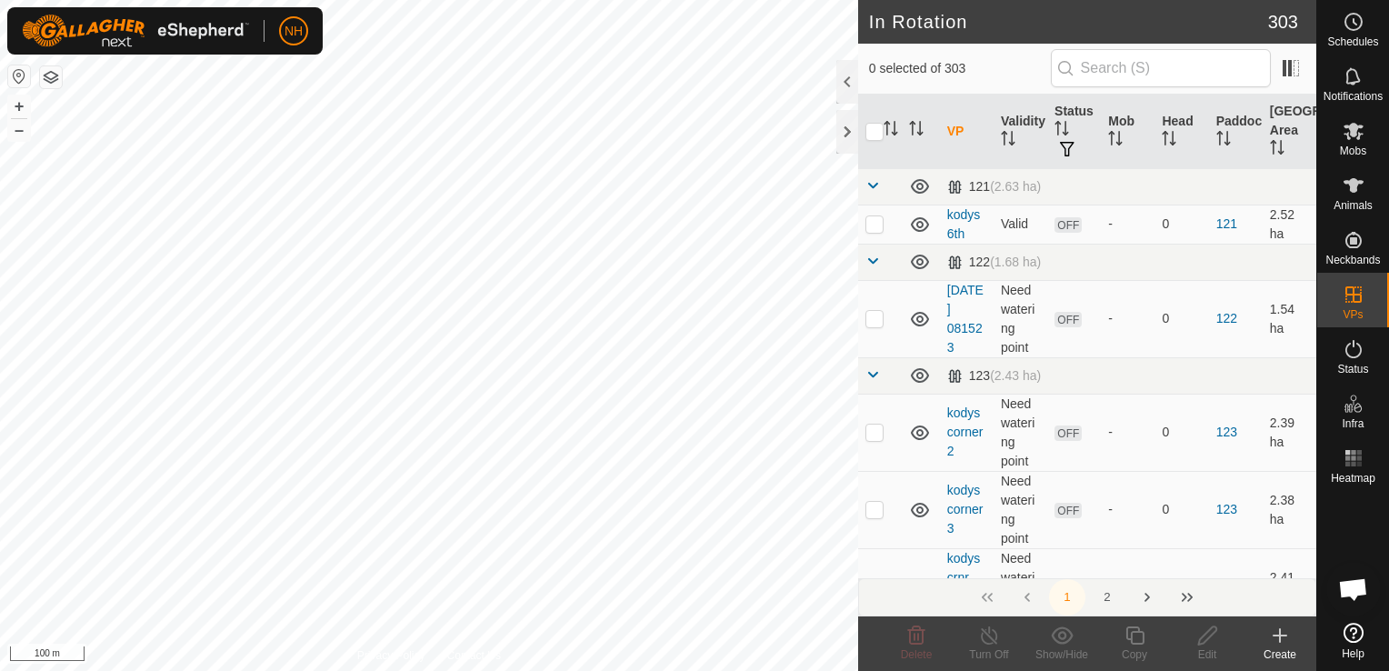
click at [1281, 635] on icon at bounding box center [1280, 636] width 22 height 22
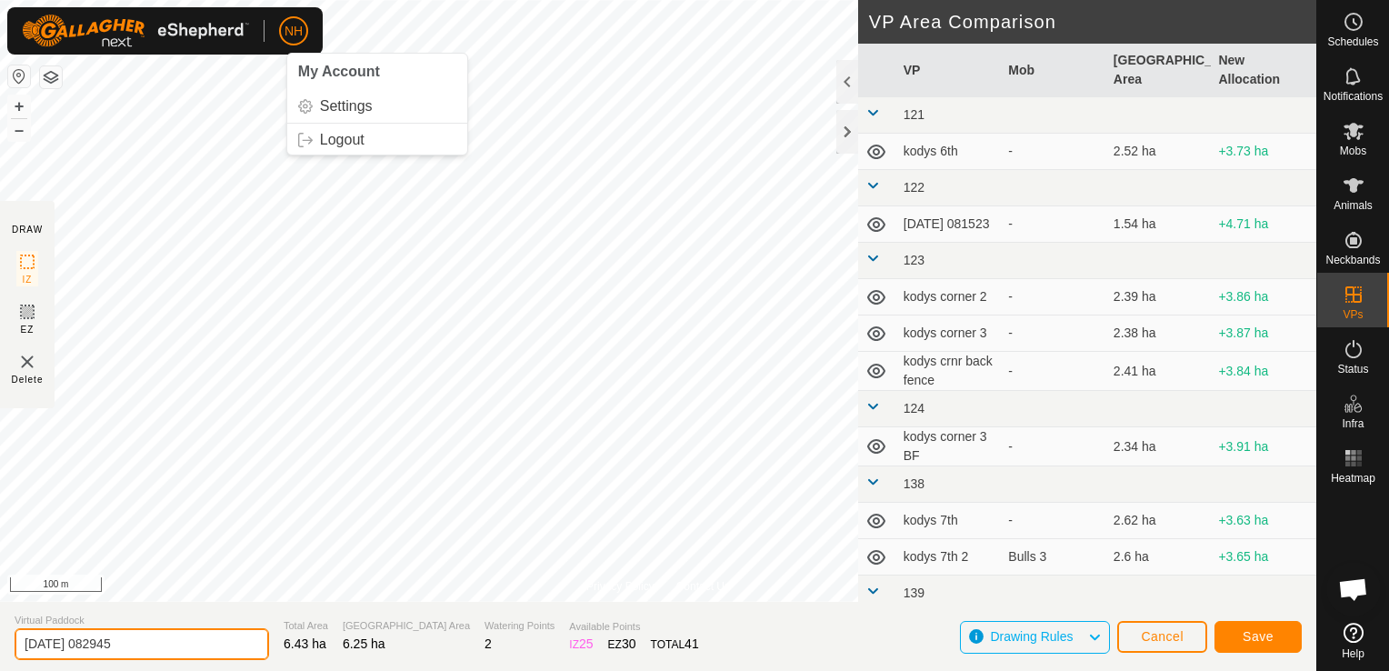
click at [209, 652] on input "2025-09-07 082945" at bounding box center [142, 644] width 255 height 32
type input "2"
type input "shearings 7th"
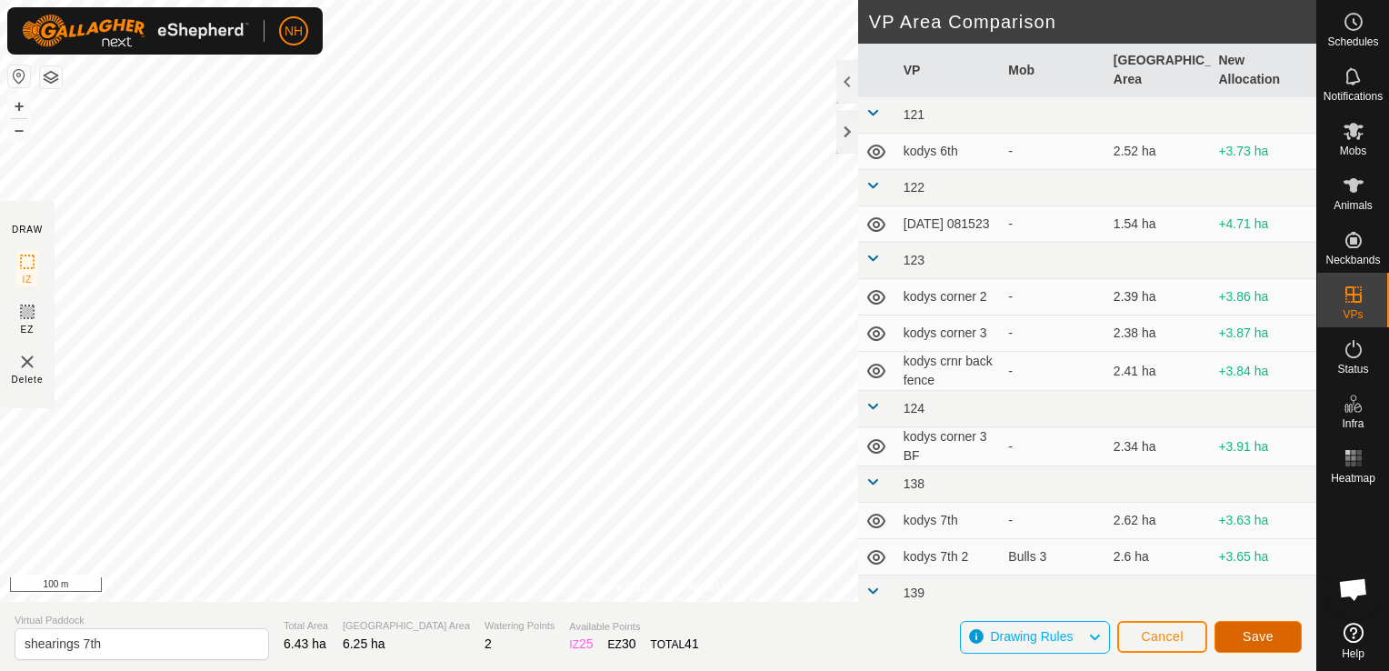
click at [1244, 637] on span "Save" at bounding box center [1258, 636] width 31 height 15
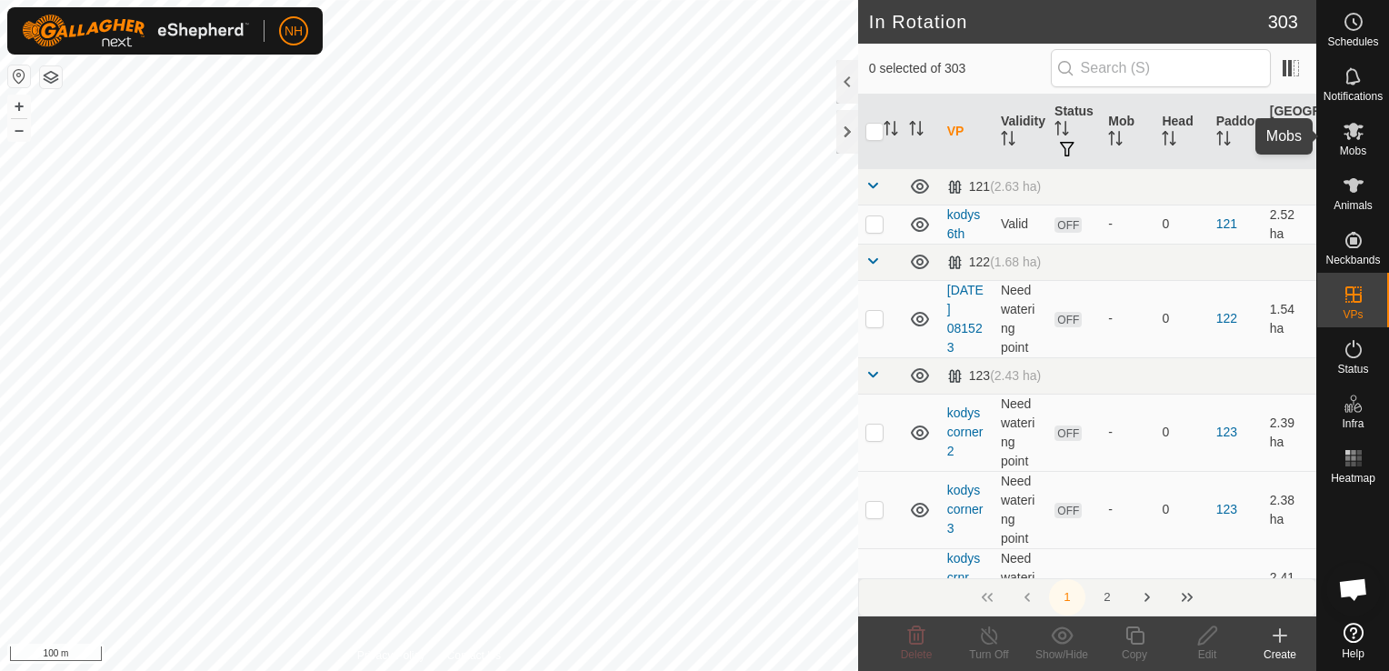
click at [1357, 143] on es-mob-svg-icon at bounding box center [1353, 130] width 33 height 29
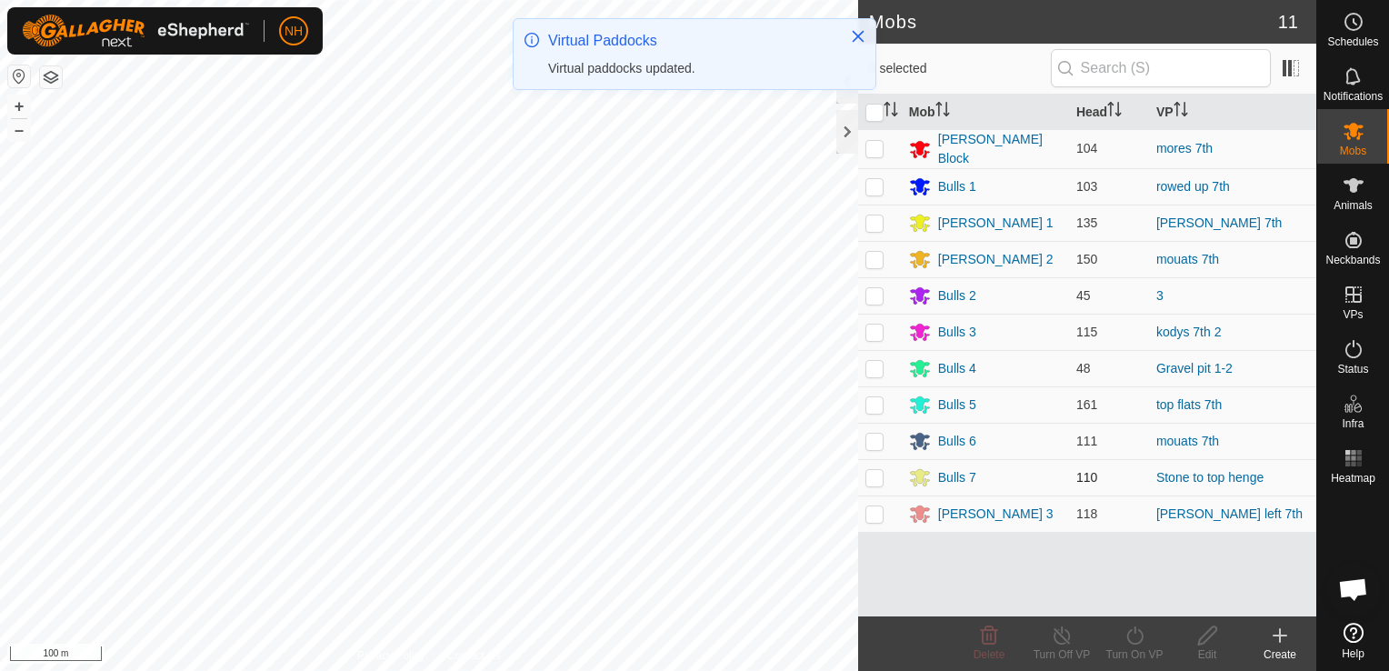
click at [874, 474] on p-checkbox at bounding box center [875, 477] width 18 height 15
checkbox input "true"
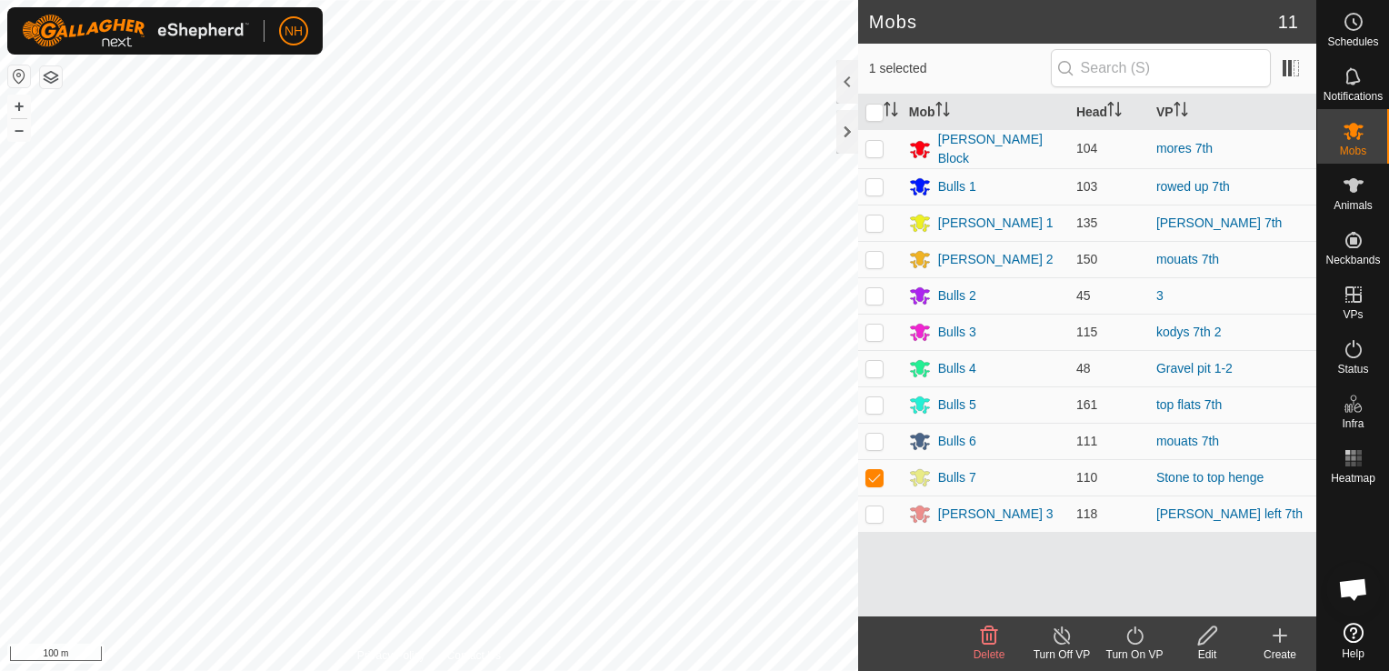
click at [1127, 635] on icon at bounding box center [1135, 635] width 16 height 18
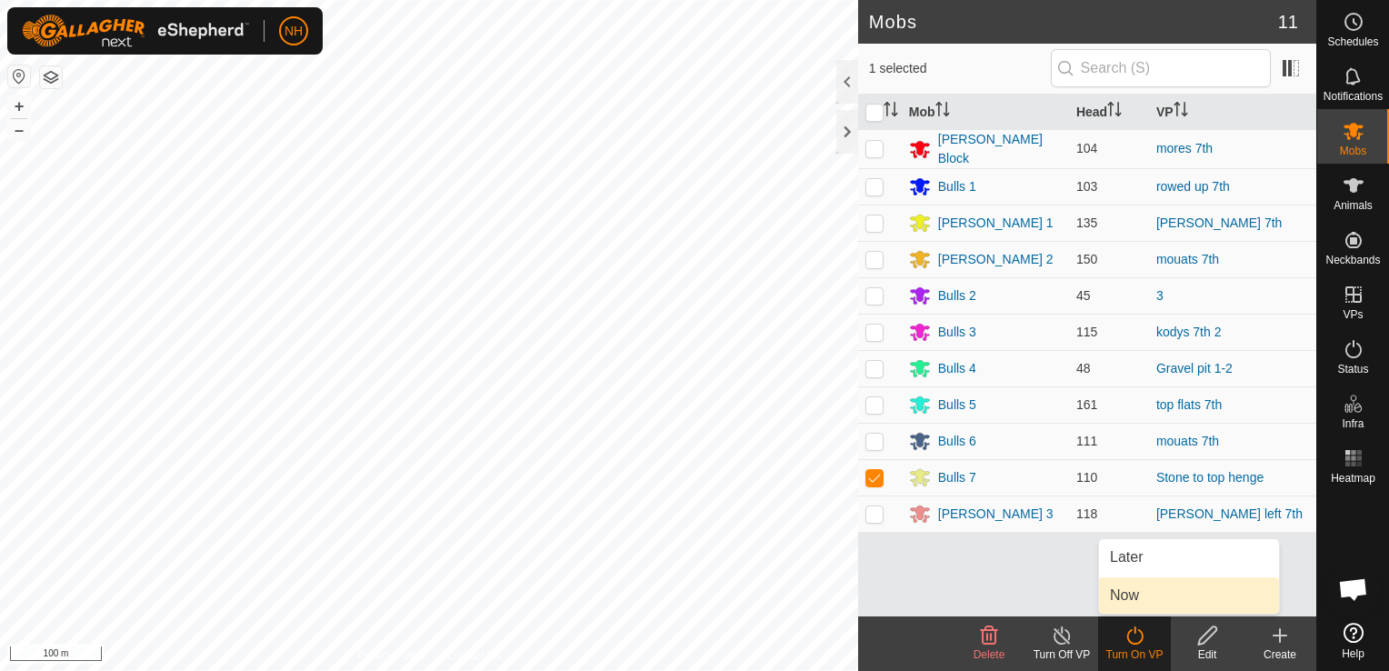
click at [1138, 592] on link "Now" at bounding box center [1189, 595] width 180 height 36
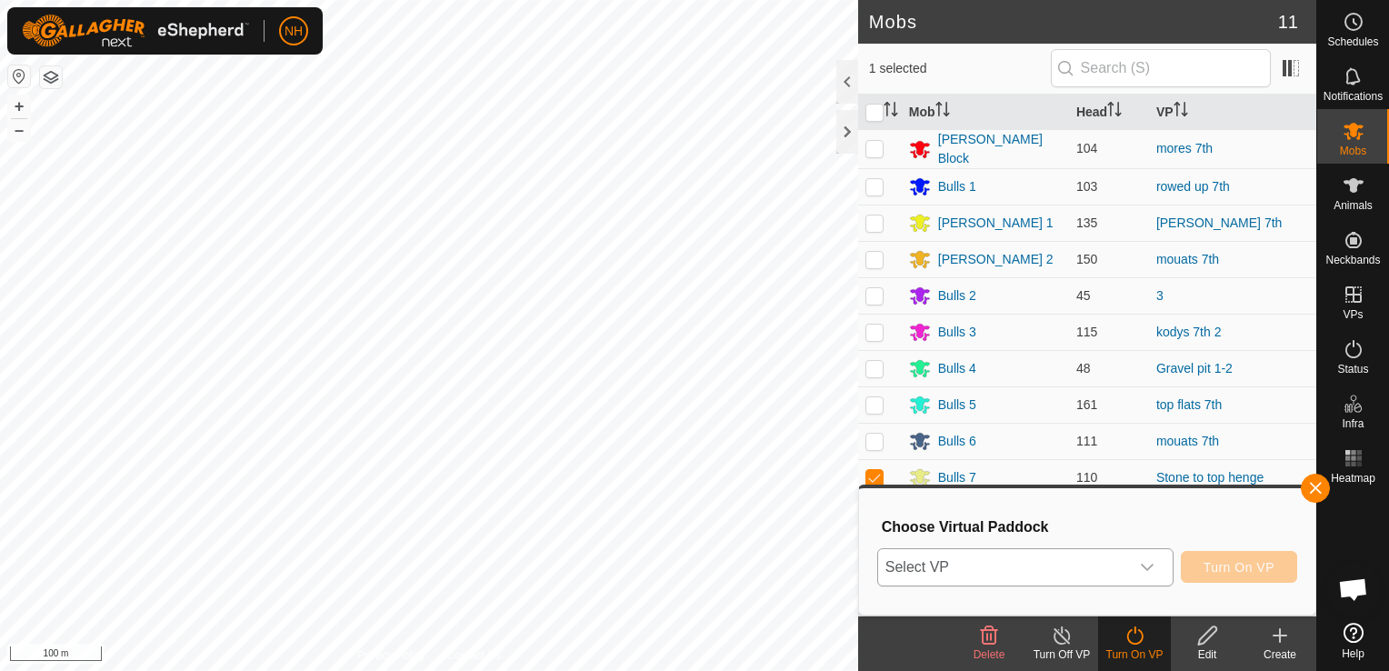
click at [1026, 575] on span "Select VP" at bounding box center [1003, 567] width 251 height 36
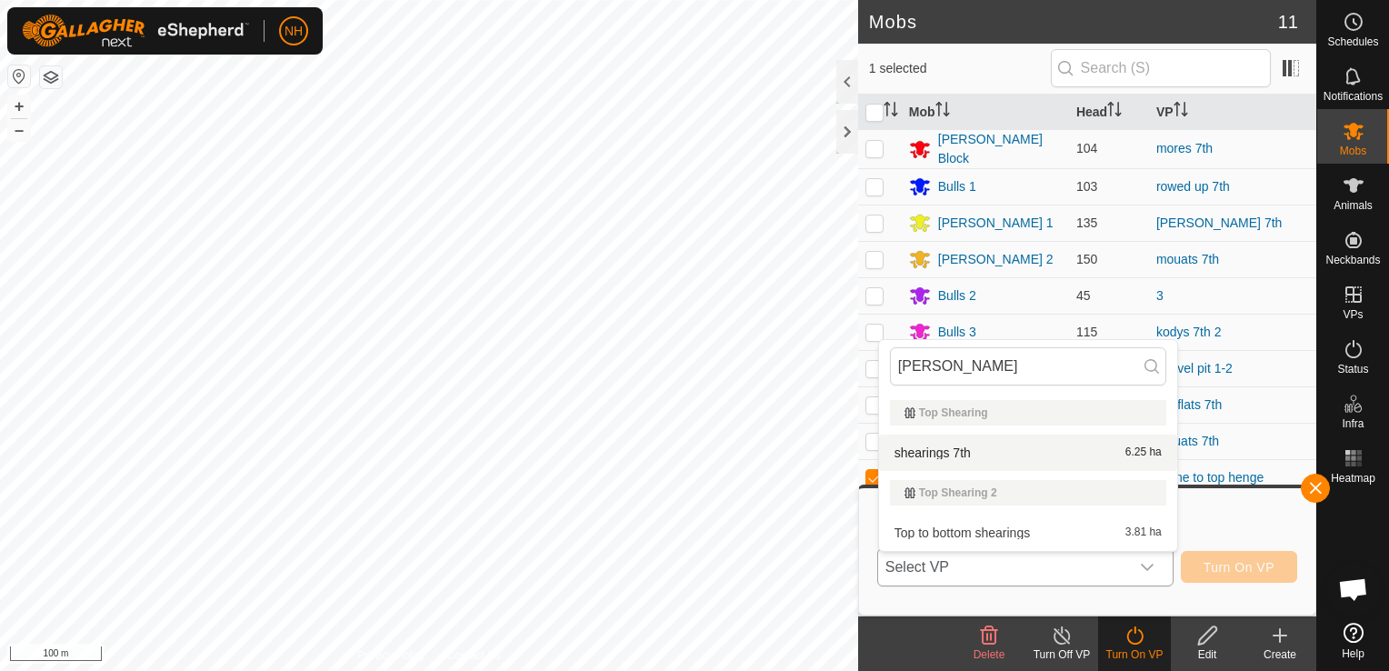
type input "shearin"
click at [978, 444] on li "shearings 7th 6.25 ha" at bounding box center [1028, 453] width 298 height 36
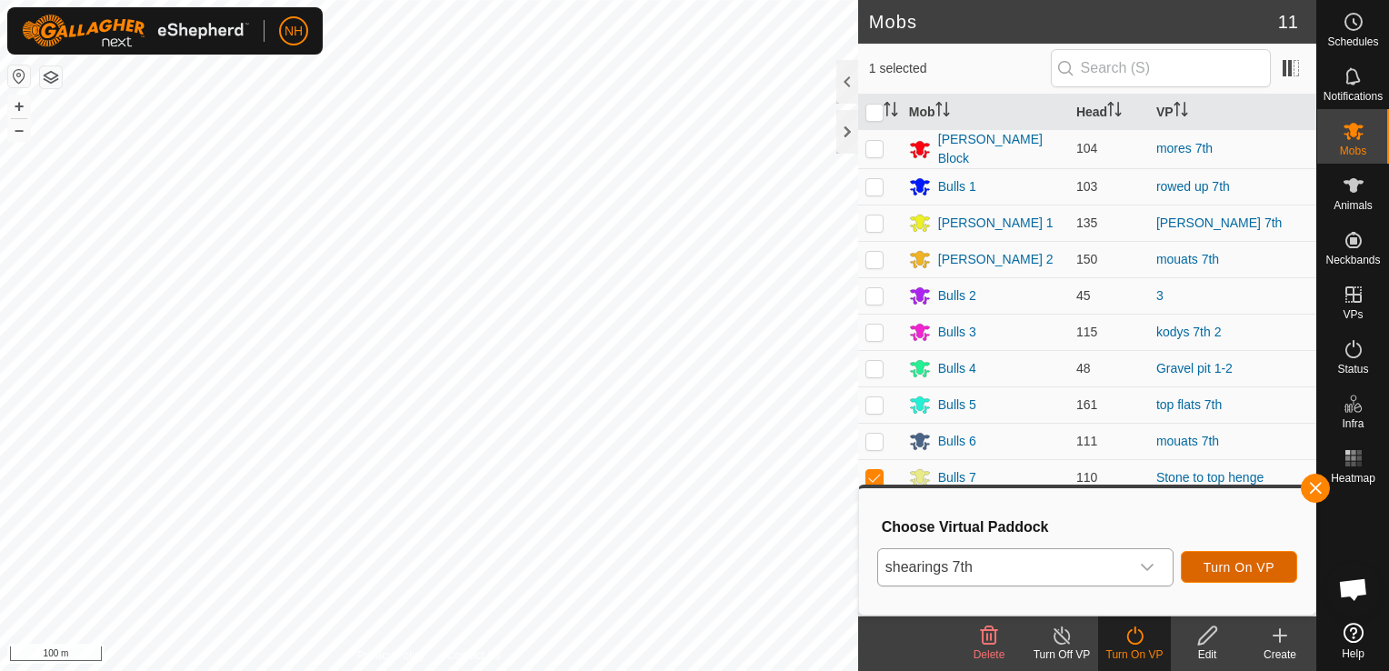
click at [1262, 570] on span "Turn On VP" at bounding box center [1239, 567] width 71 height 15
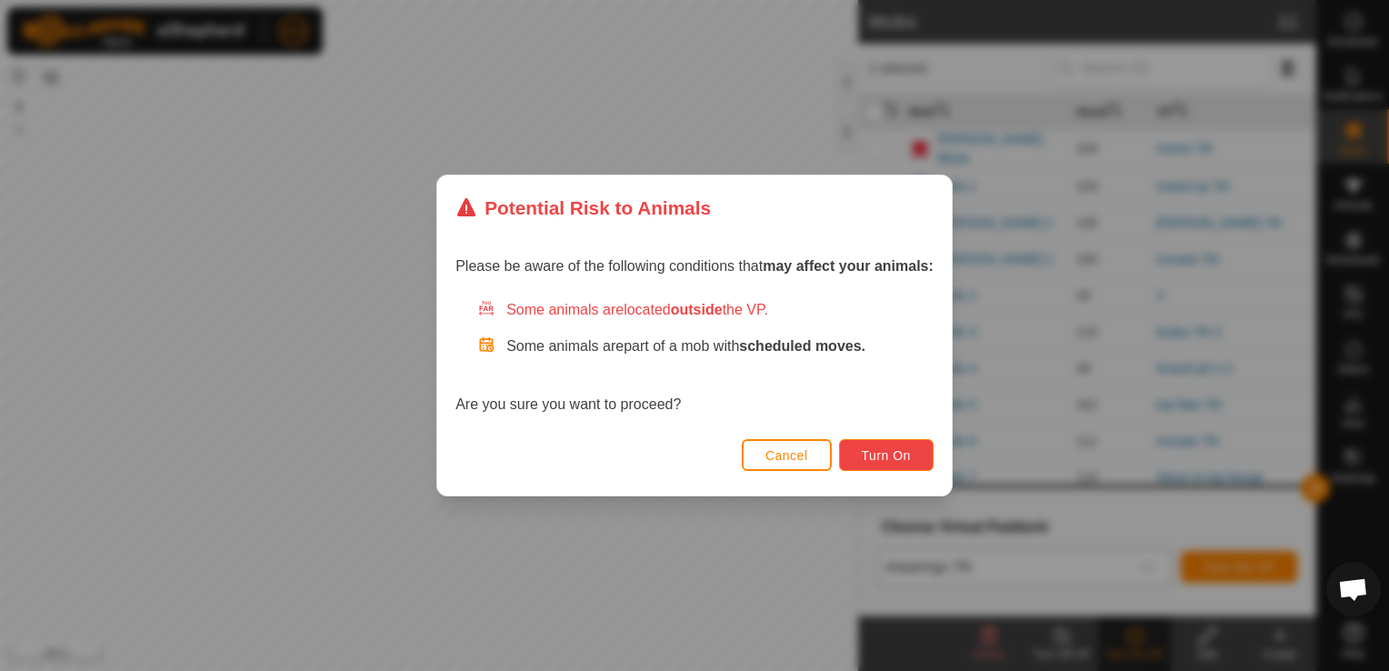
click at [882, 455] on span "Turn On" at bounding box center [886, 455] width 49 height 15
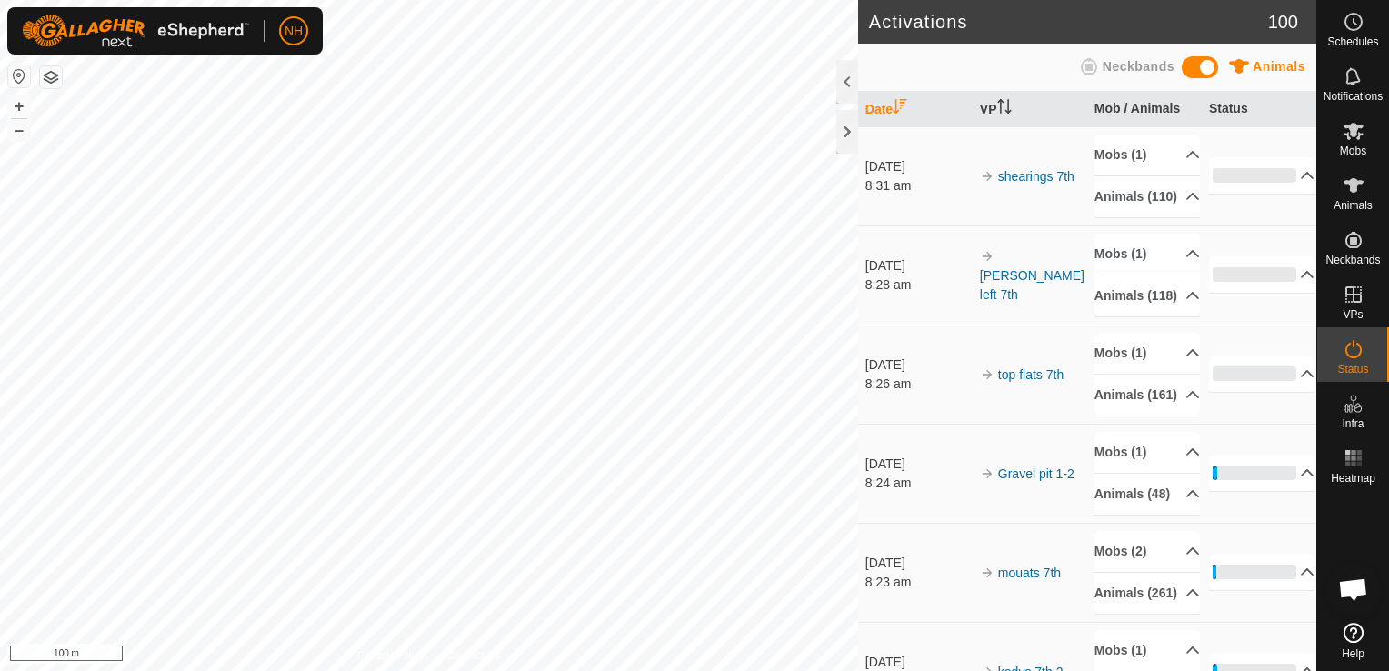
click at [964, 427] on div "Activations 100 Animals Neckbands Date VP Mob / Animals Status 7 Sept 2025 8:31…" at bounding box center [658, 335] width 1317 height 671
click at [1302, 179] on icon at bounding box center [1308, 175] width 13 height 7
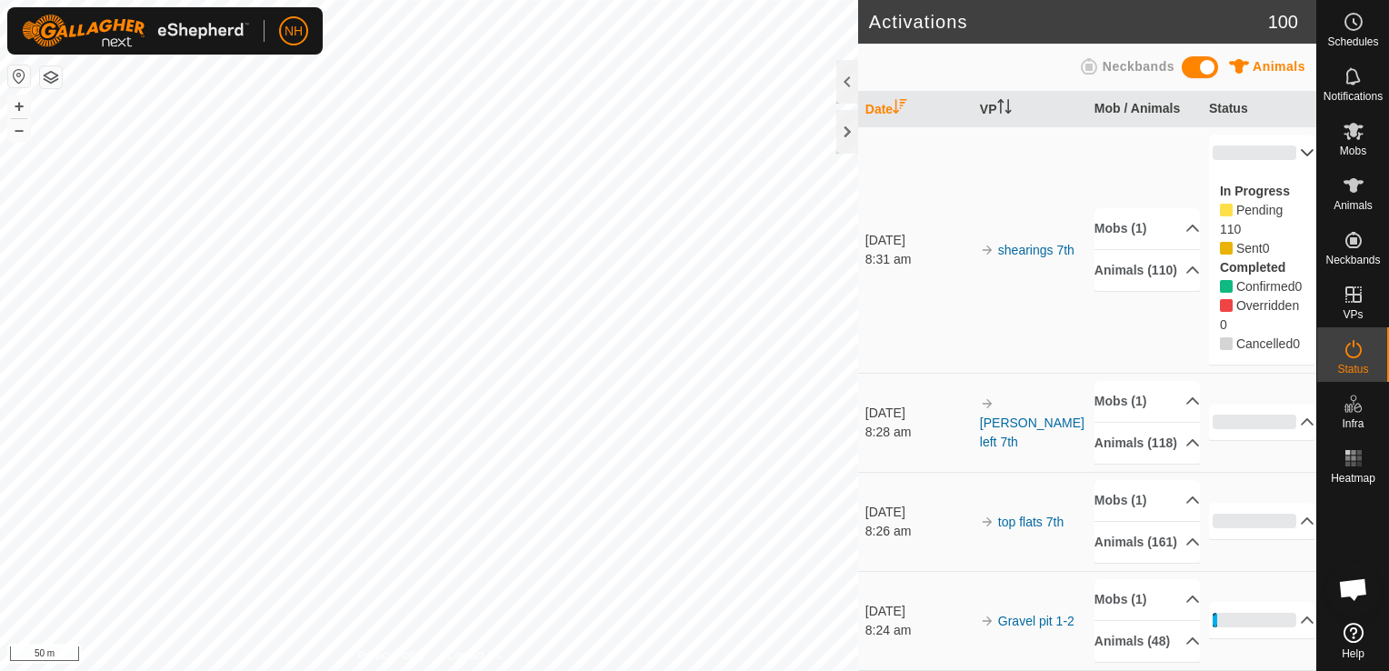
click at [1278, 156] on p-accordion-header "0%" at bounding box center [1262, 153] width 106 height 36
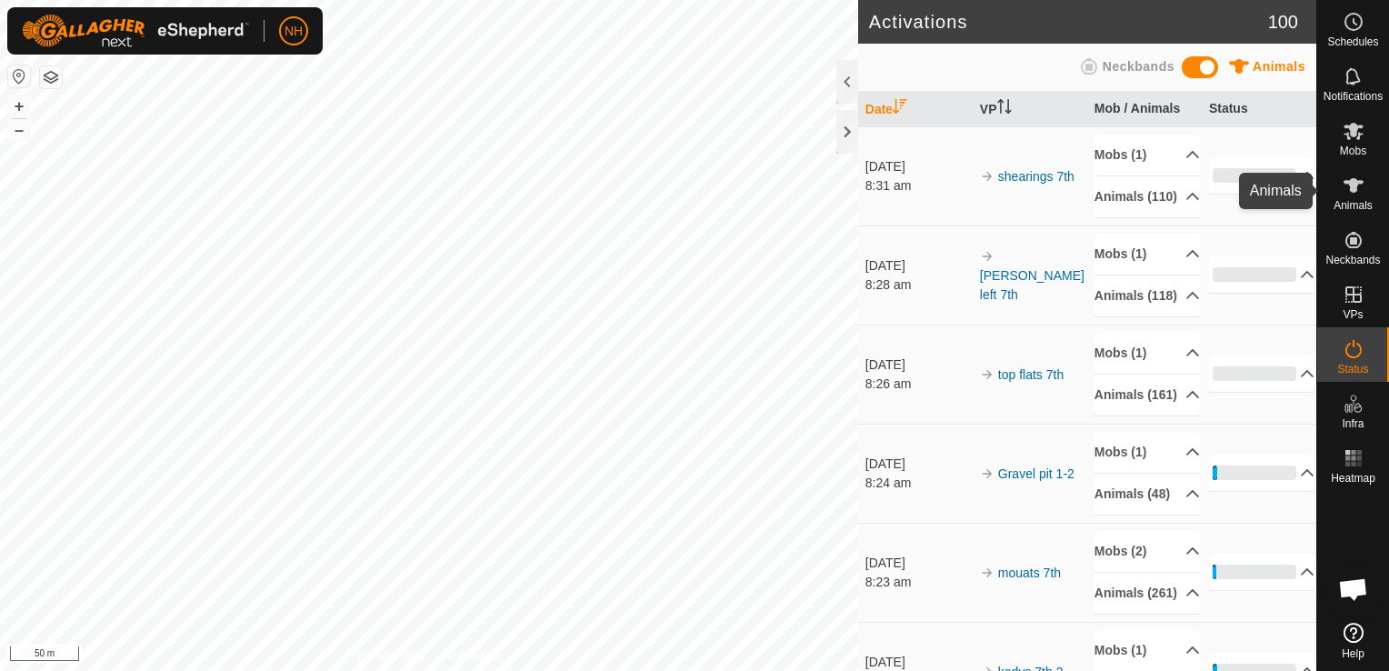
click at [1355, 195] on icon at bounding box center [1354, 186] width 22 height 22
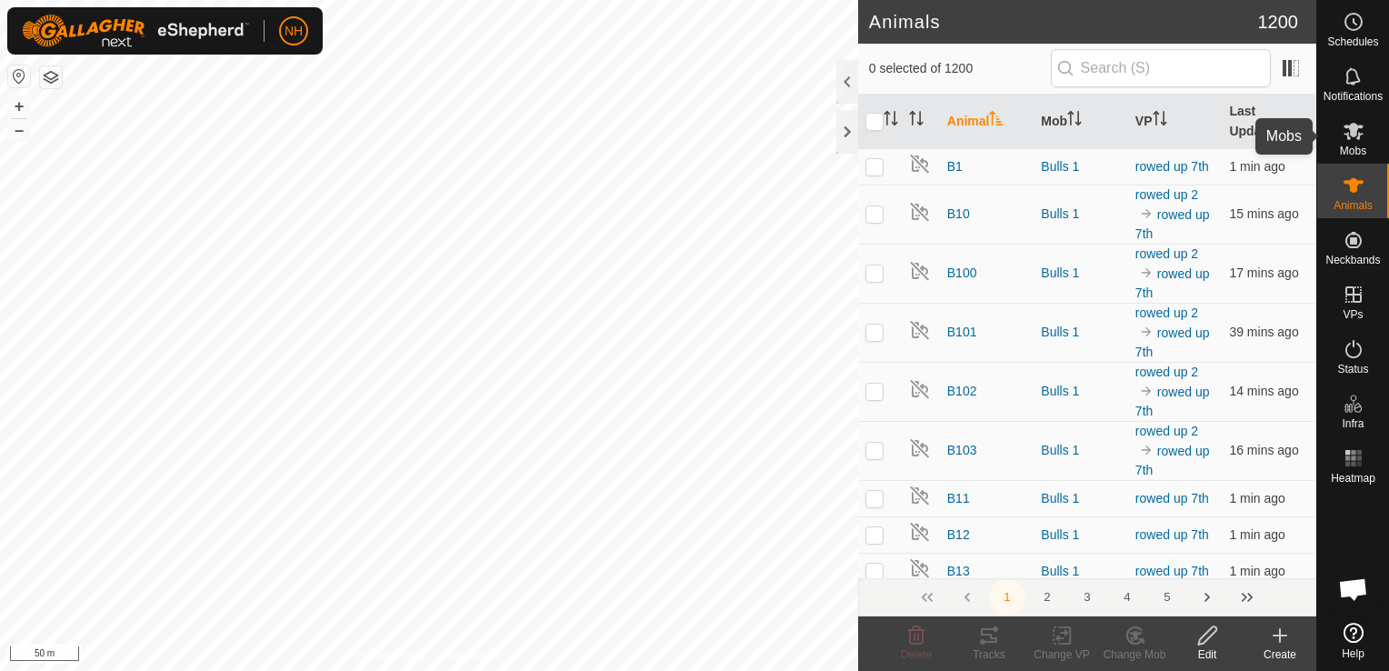
click at [1356, 131] on icon at bounding box center [1354, 131] width 20 height 17
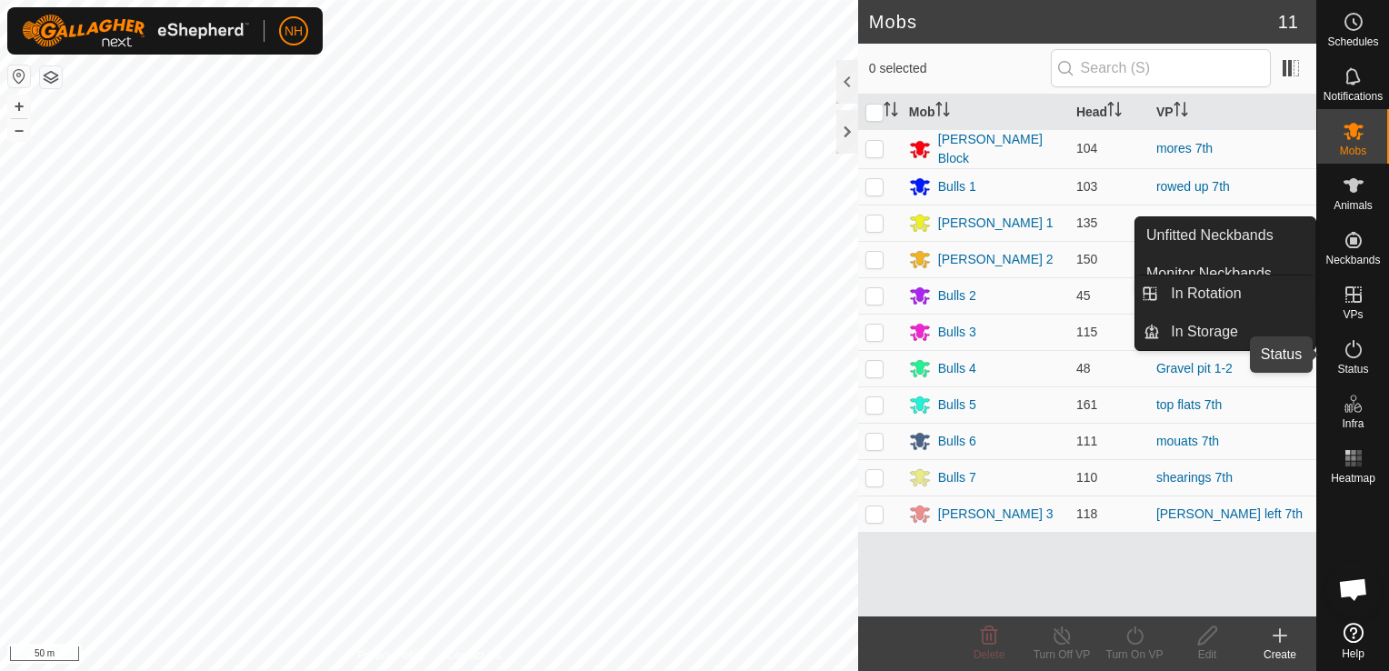
click at [1357, 355] on icon at bounding box center [1354, 349] width 16 height 18
